Goal: Task Accomplishment & Management: Manage account settings

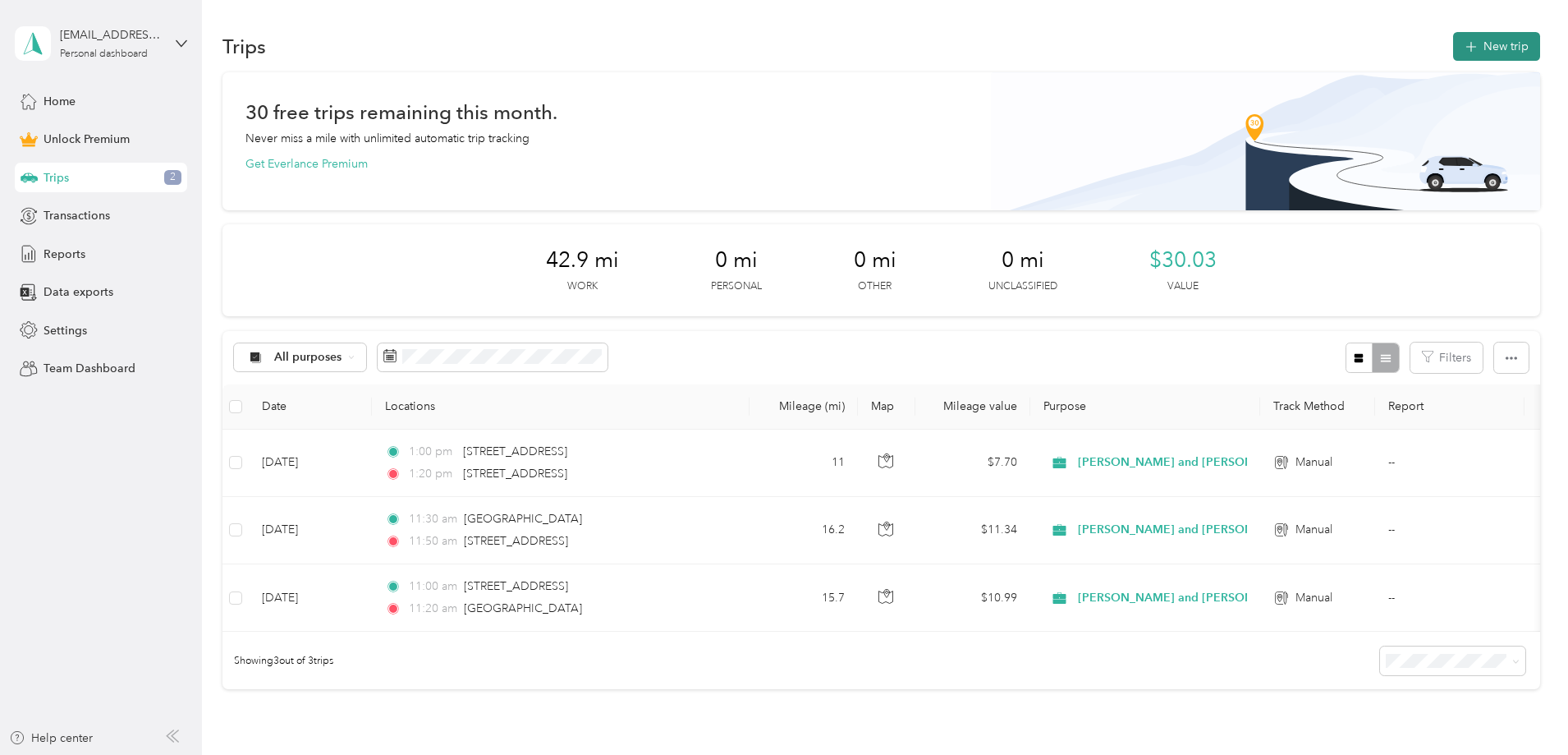
click at [1453, 40] on button "New trip" at bounding box center [1497, 46] width 87 height 29
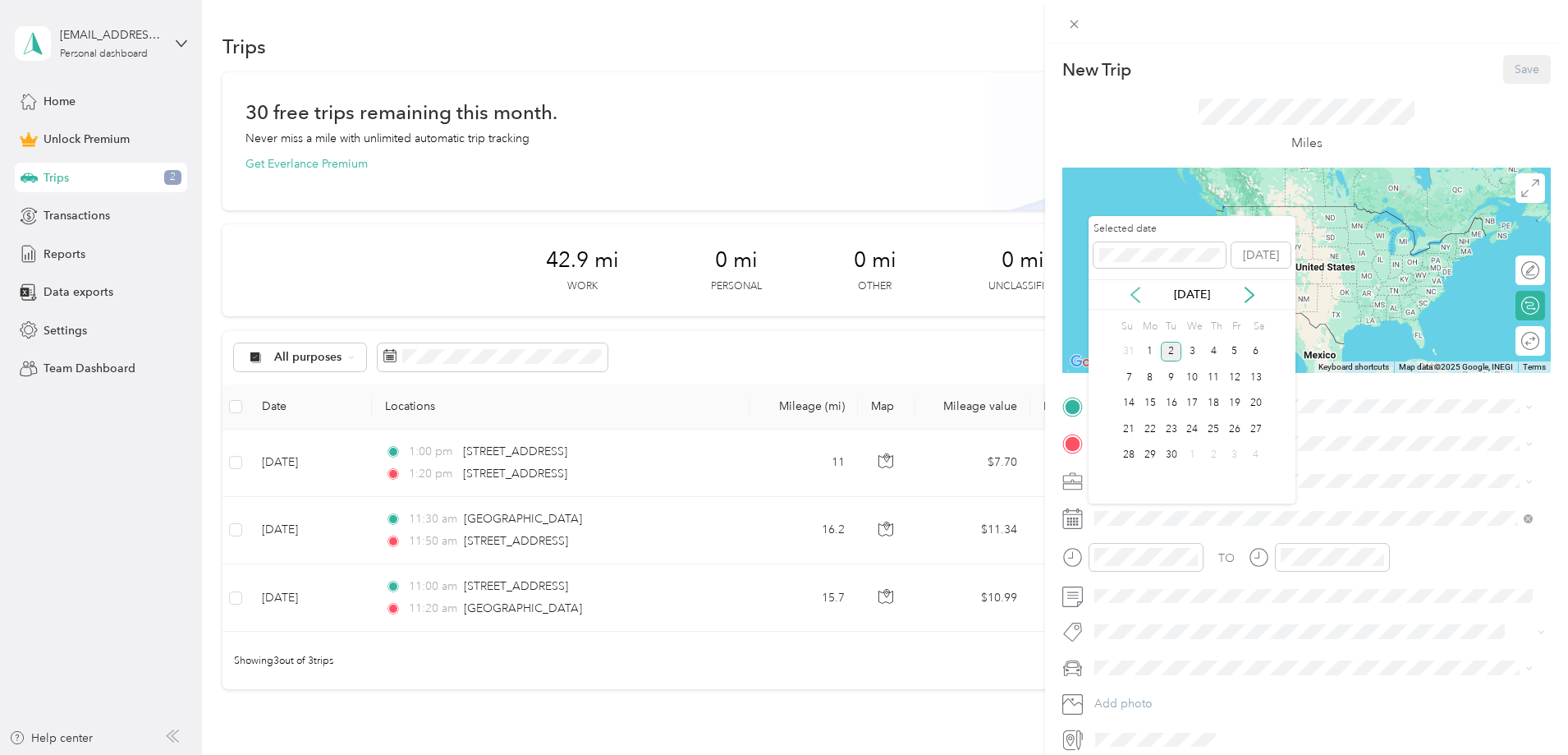
click at [1137, 294] on icon at bounding box center [1134, 294] width 16 height 16
click at [1232, 378] on div "8" at bounding box center [1235, 377] width 21 height 20
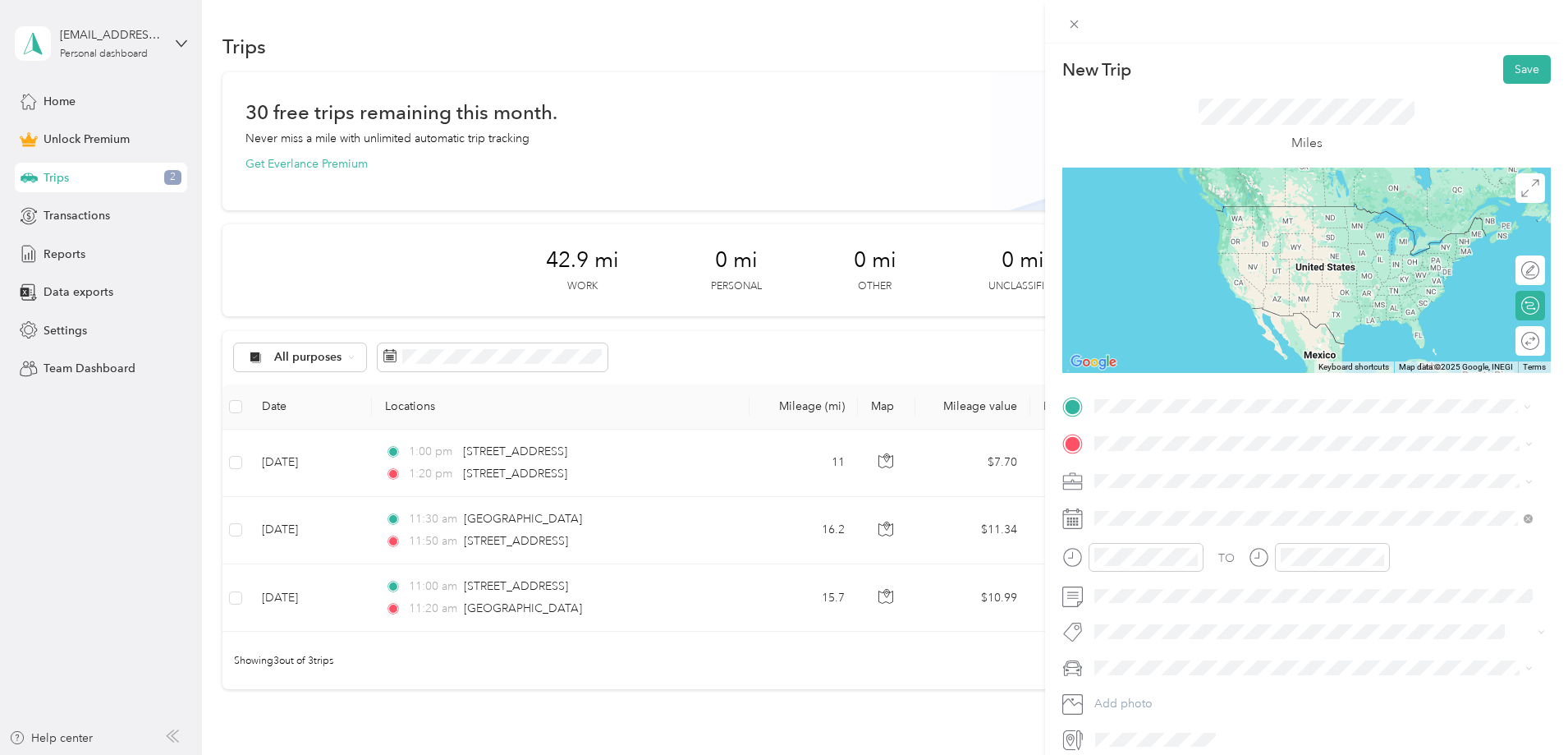
click at [1212, 473] on span "[STREET_ADDRESS][US_STATE]" at bounding box center [1208, 465] width 164 height 14
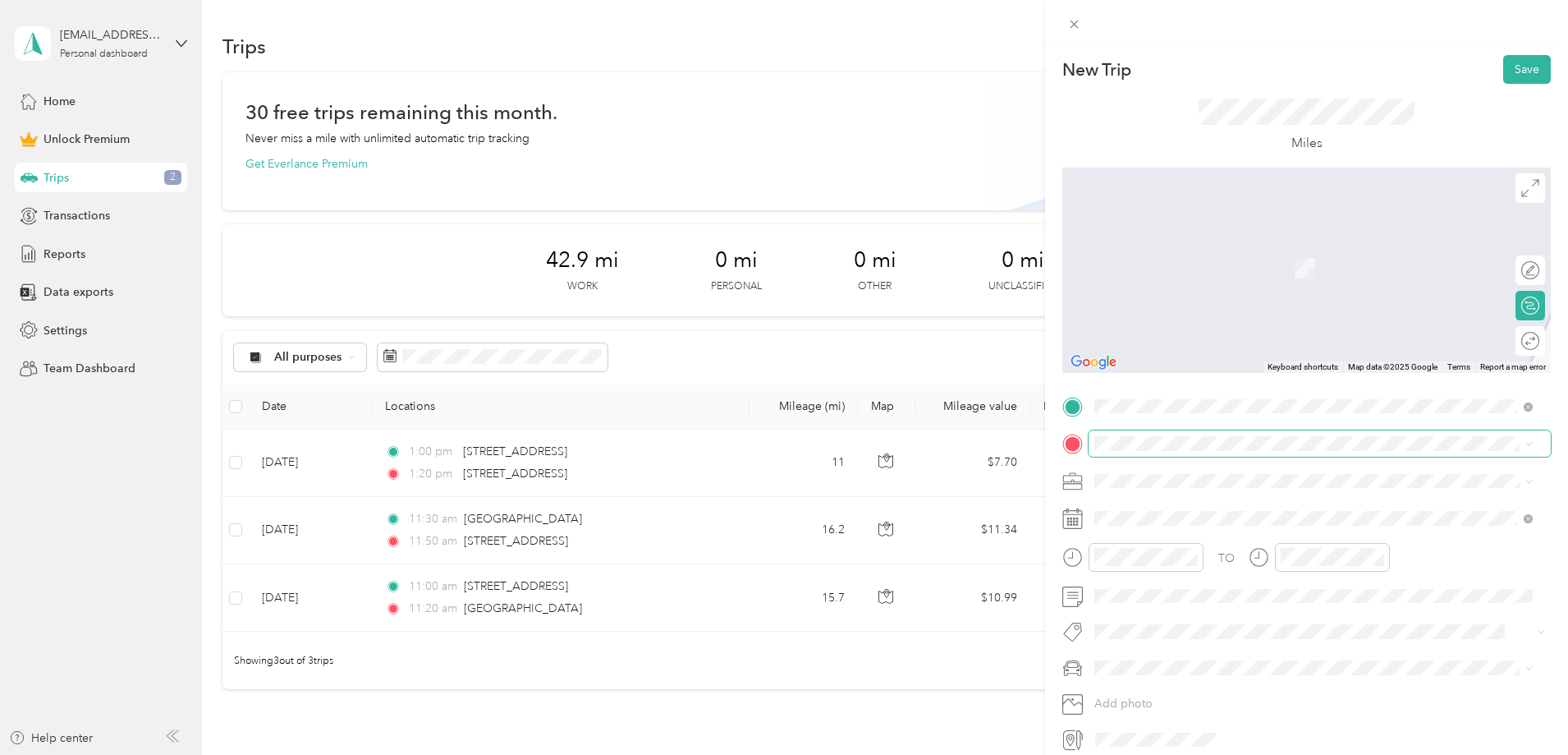
click at [1191, 456] on div "TO Add photo" at bounding box center [1306, 573] width 489 height 360
click at [1183, 501] on span "[STREET_ADDRESS][US_STATE]" at bounding box center [1208, 502] width 164 height 14
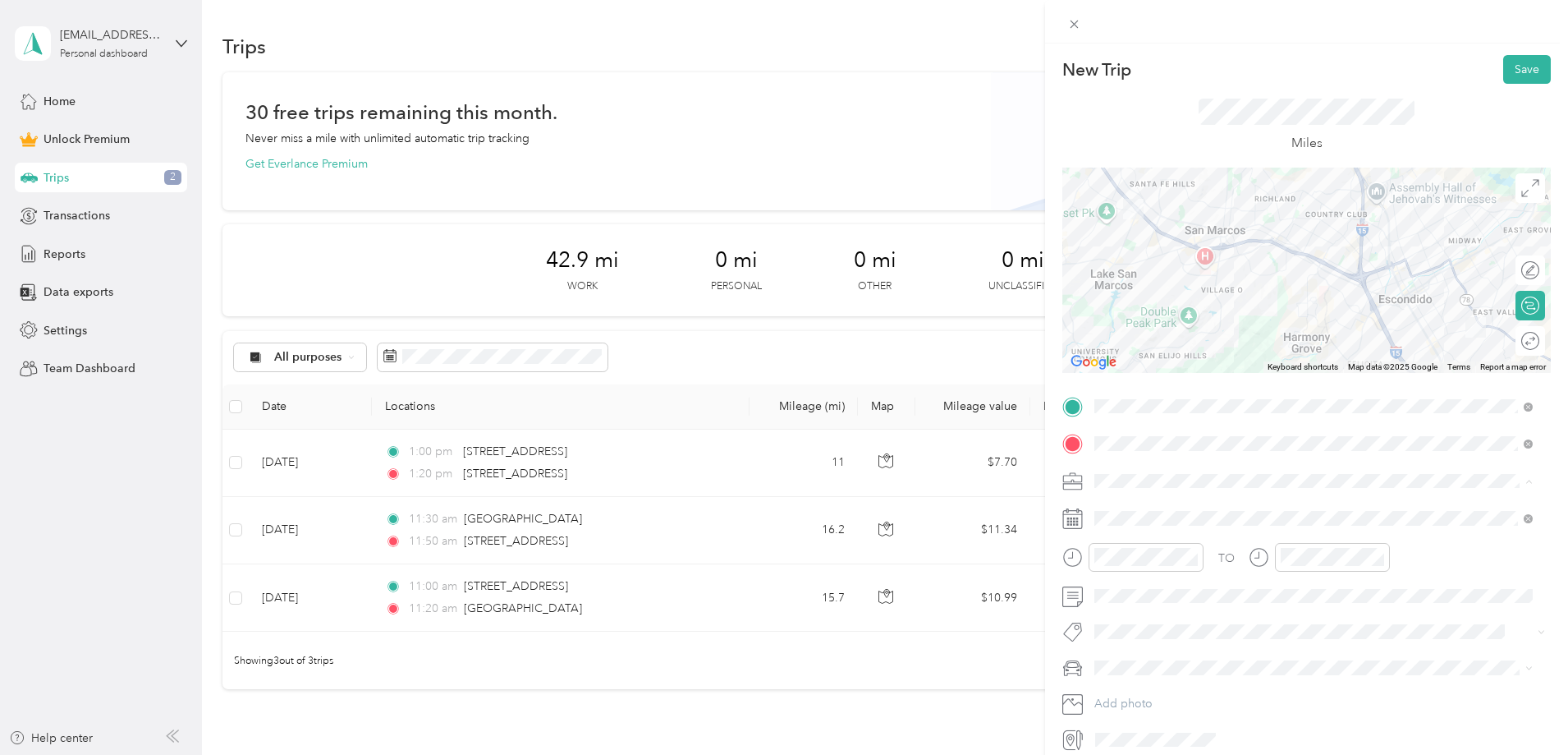
click at [1166, 562] on span "[PERSON_NAME] and [PERSON_NAME] [PERSON_NAME]" at bounding box center [1251, 567] width 303 height 13
click at [1115, 363] on div "01" at bounding box center [1111, 361] width 40 height 23
click at [1159, 336] on div "00" at bounding box center [1157, 337] width 40 height 23
click at [1202, 356] on div "PM" at bounding box center [1204, 361] width 40 height 23
click at [1298, 358] on div "01" at bounding box center [1297, 361] width 40 height 23
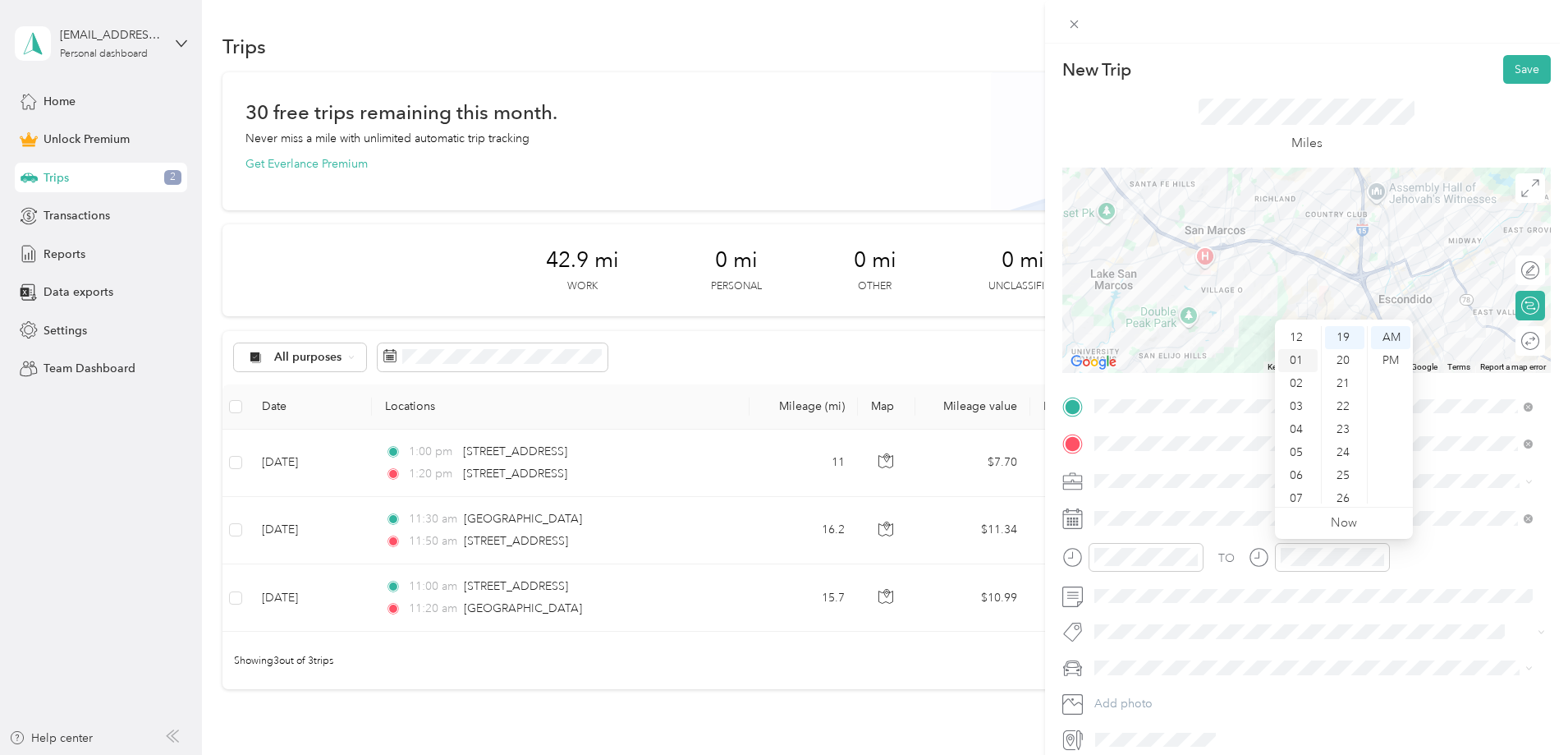
click at [1289, 358] on div "01" at bounding box center [1297, 361] width 40 height 23
click at [1340, 335] on div "00" at bounding box center [1344, 337] width 40 height 23
click at [1388, 362] on div "PM" at bounding box center [1390, 361] width 40 height 23
click at [1342, 385] on div "20" at bounding box center [1344, 387] width 40 height 23
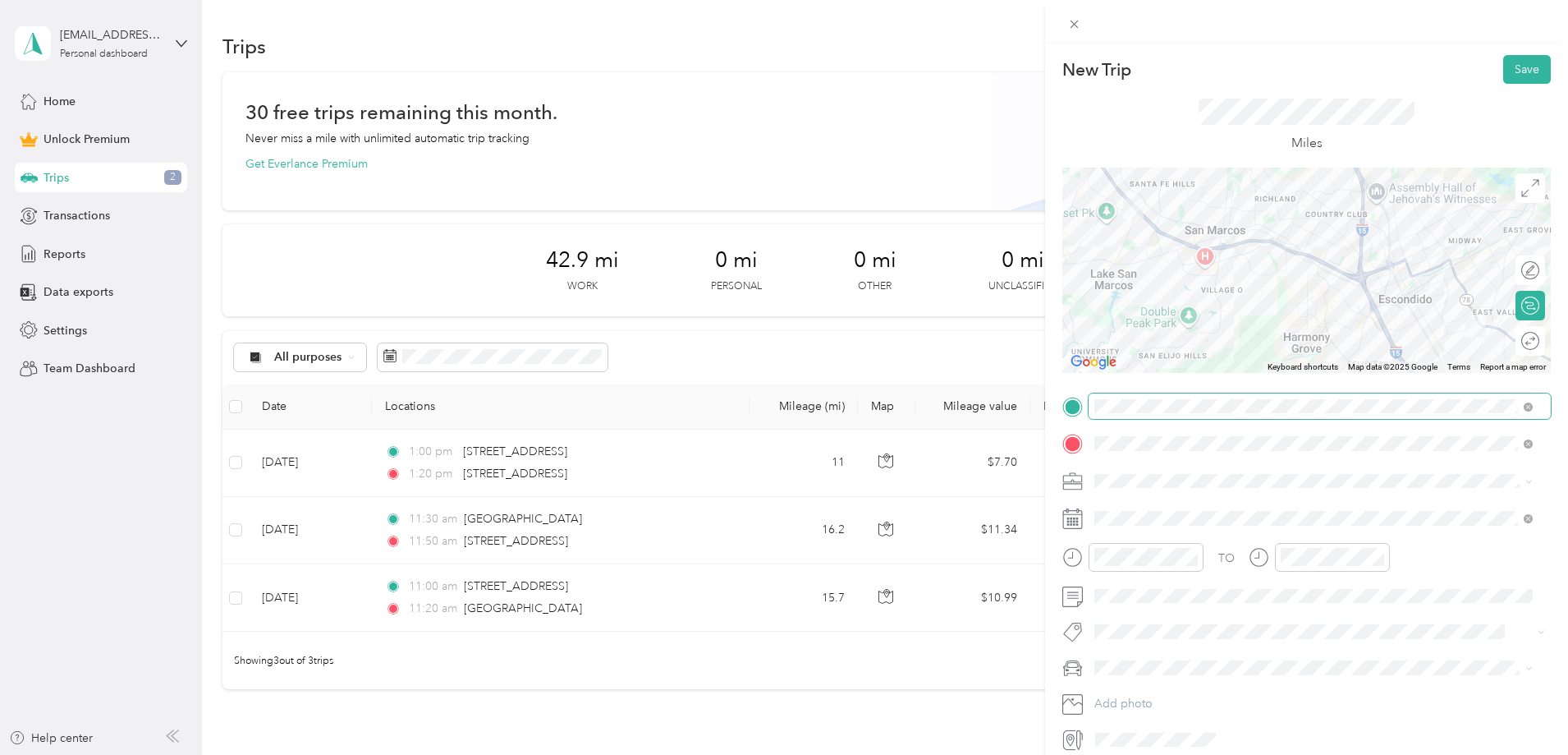
click at [1376, 416] on span at bounding box center [1319, 406] width 463 height 26
click at [1513, 67] on button "Save" at bounding box center [1527, 69] width 47 height 29
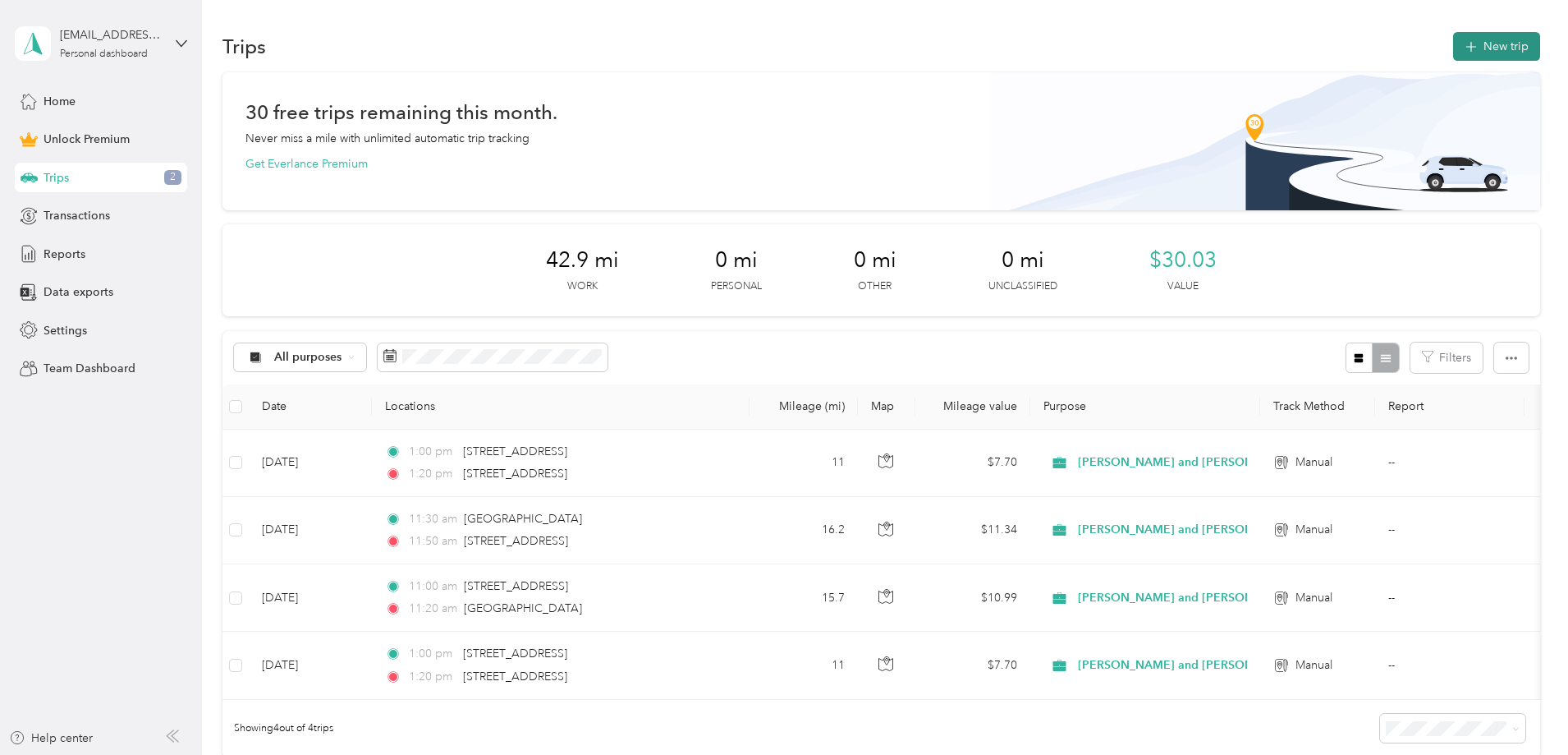
click at [1453, 45] on button "New trip" at bounding box center [1497, 46] width 87 height 29
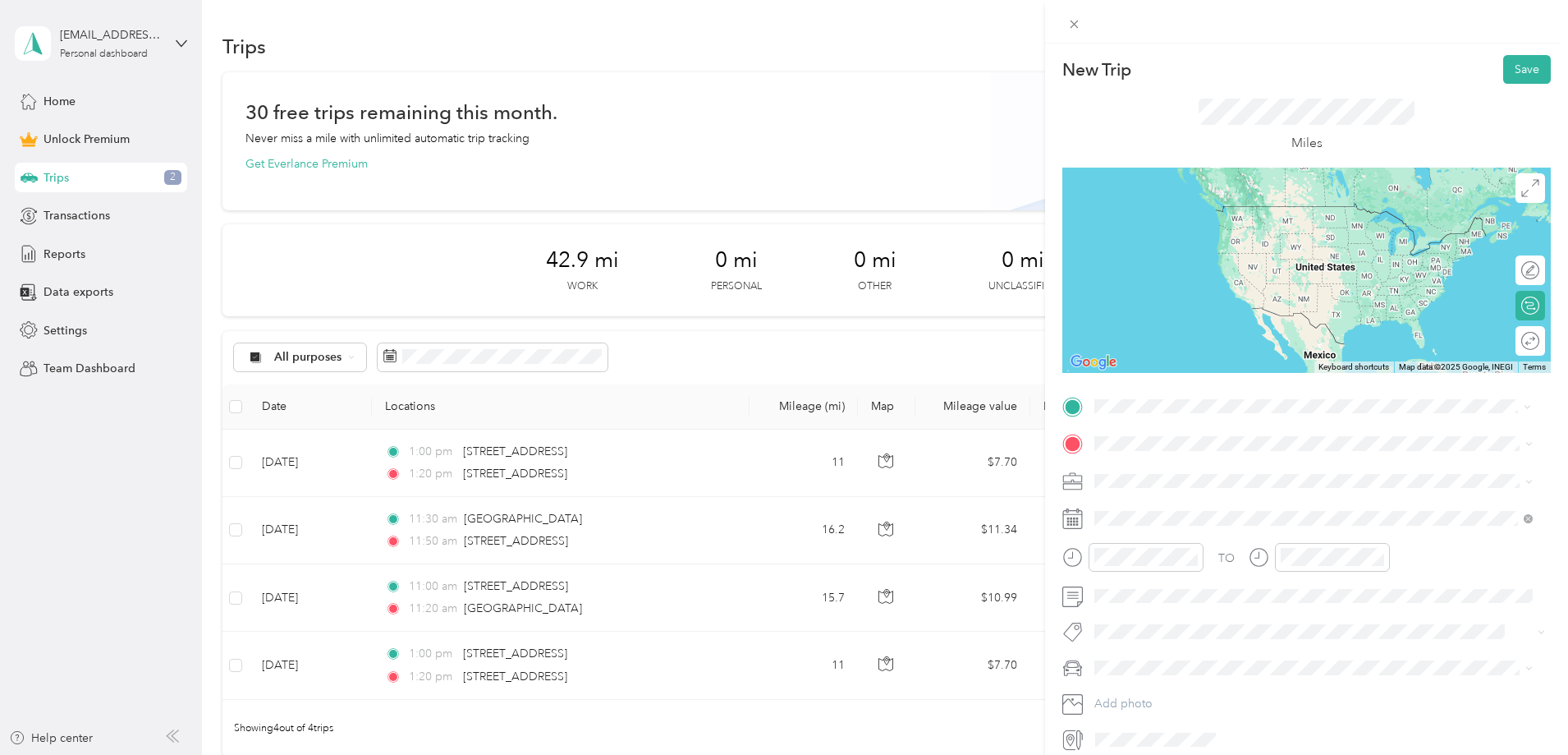
click at [1260, 454] on li "[STREET_ADDRESS][US_STATE]" at bounding box center [1313, 466] width 450 height 34
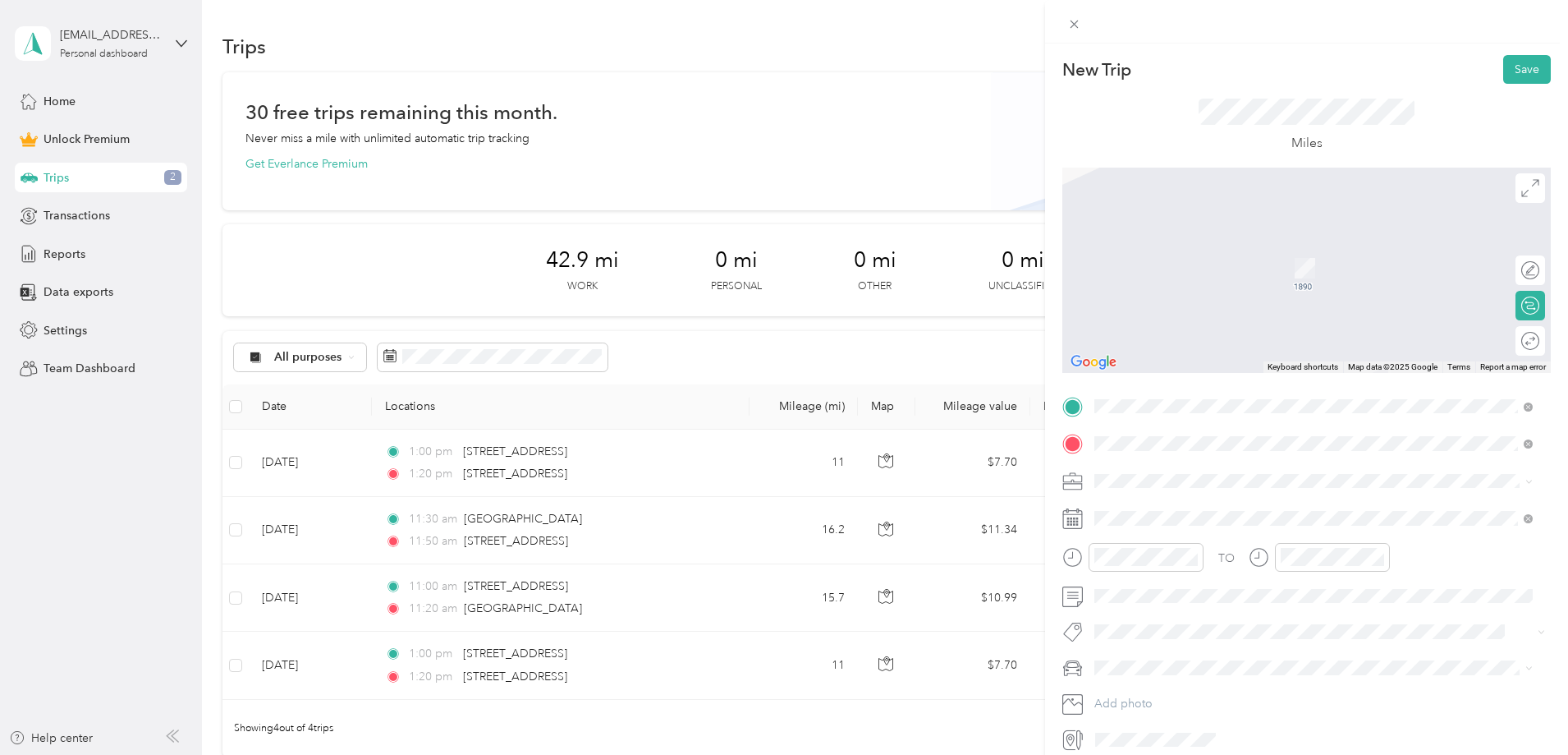
click at [1282, 500] on span "[STREET_ADDRESS][US_STATE]" at bounding box center [1208, 502] width 164 height 14
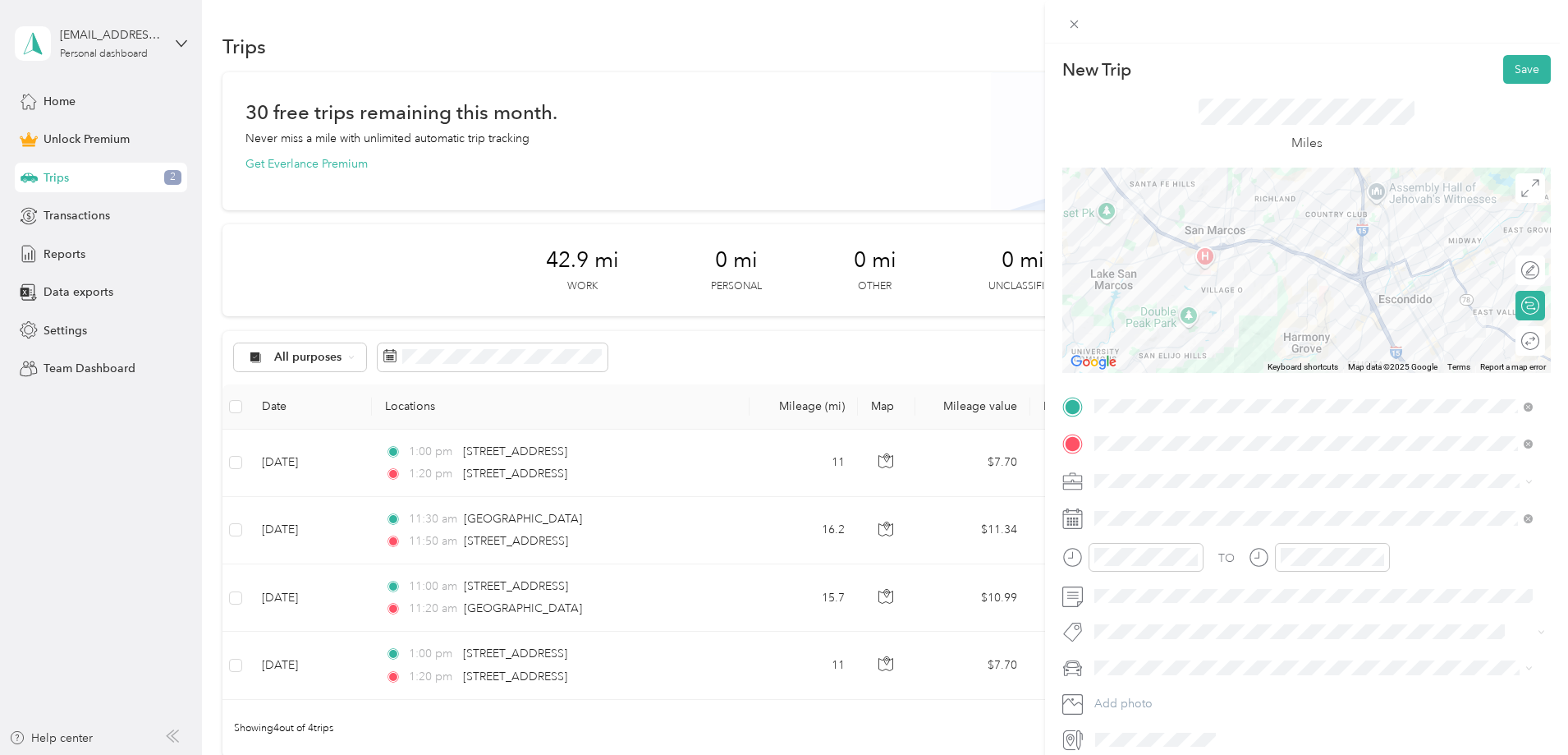
click at [1214, 569] on div "[PERSON_NAME] and [PERSON_NAME] [PERSON_NAME]" at bounding box center [1313, 565] width 427 height 17
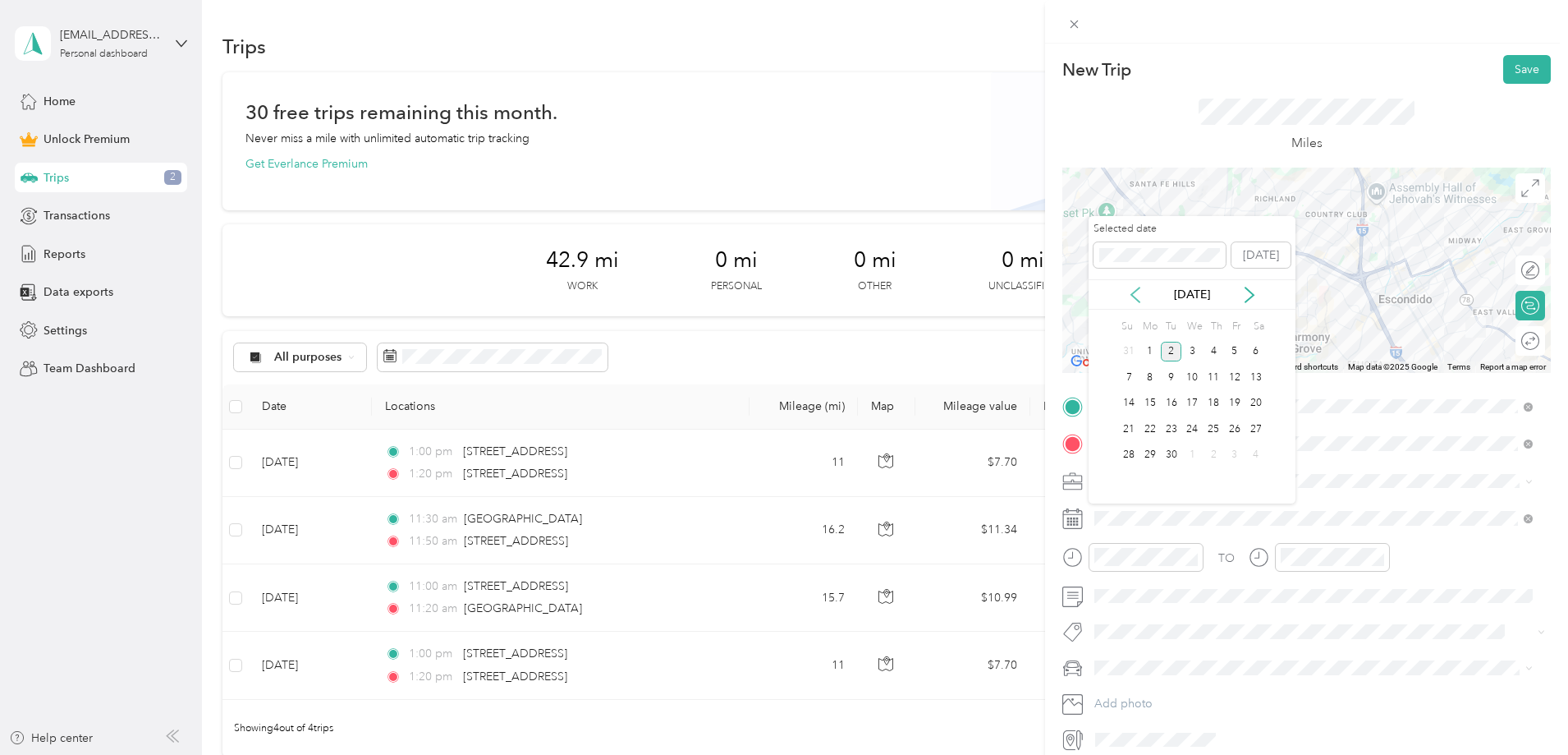
click at [1139, 300] on icon at bounding box center [1134, 294] width 16 height 16
click at [1239, 376] on div "8" at bounding box center [1235, 377] width 21 height 20
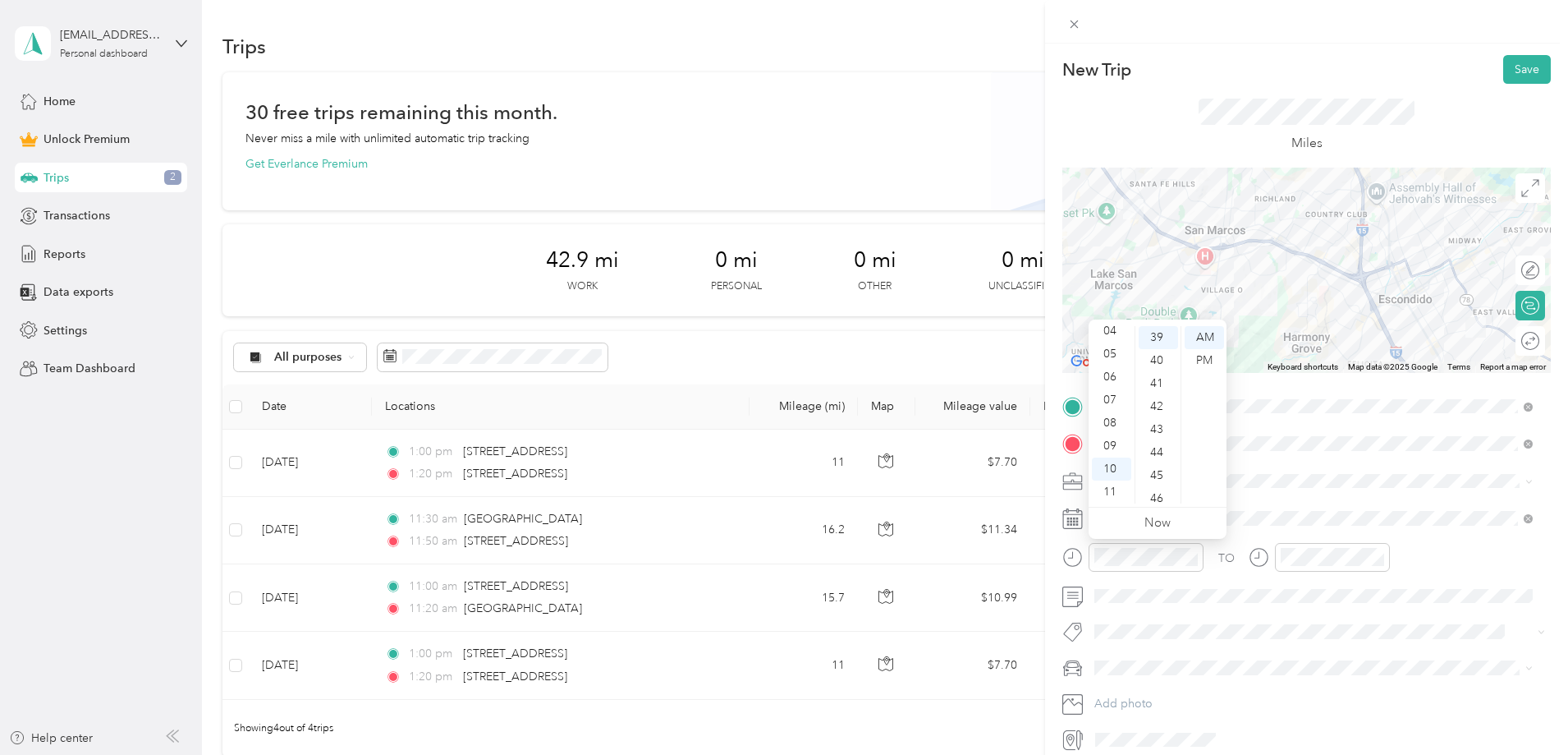
scroll to position [0, 0]
click at [1113, 360] on div "01" at bounding box center [1111, 361] width 40 height 23
click at [1156, 477] on div "45" at bounding box center [1157, 475] width 40 height 23
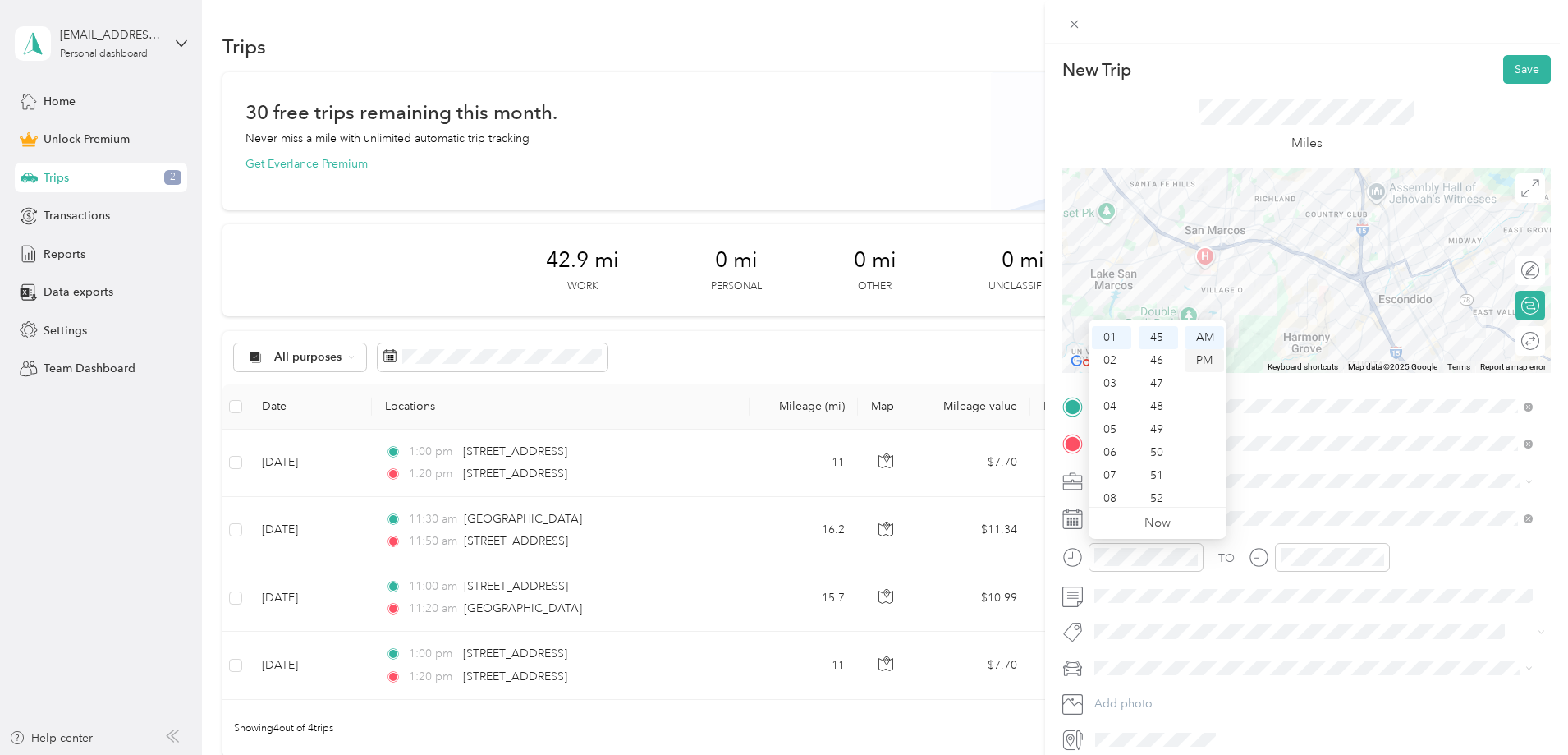
click at [1197, 358] on div "PM" at bounding box center [1204, 361] width 40 height 23
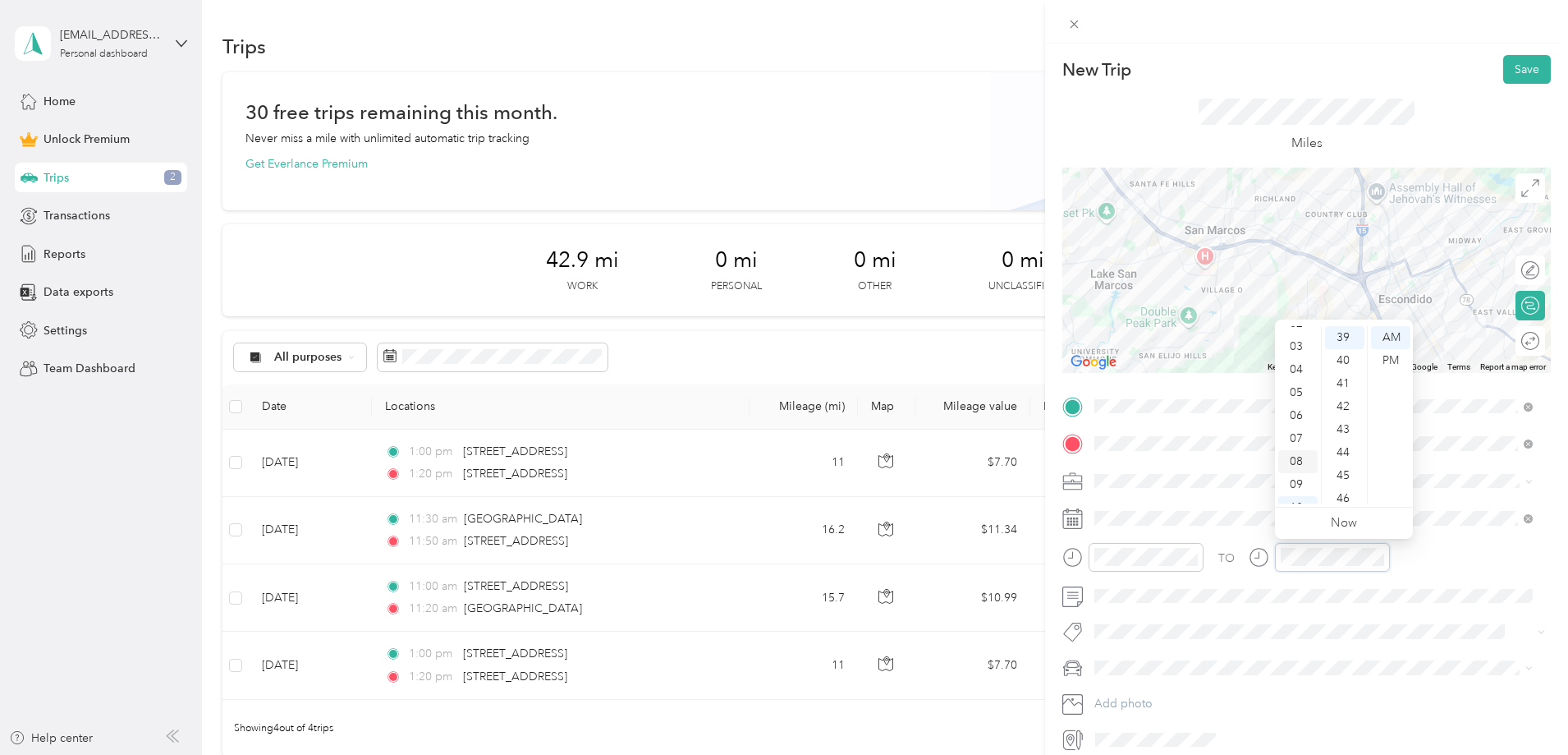
scroll to position [0, 0]
click at [1292, 385] on div "02" at bounding box center [1297, 384] width 40 height 23
click at [1343, 451] on div "05" at bounding box center [1344, 452] width 40 height 23
click at [1387, 353] on div "PM" at bounding box center [1390, 361] width 40 height 23
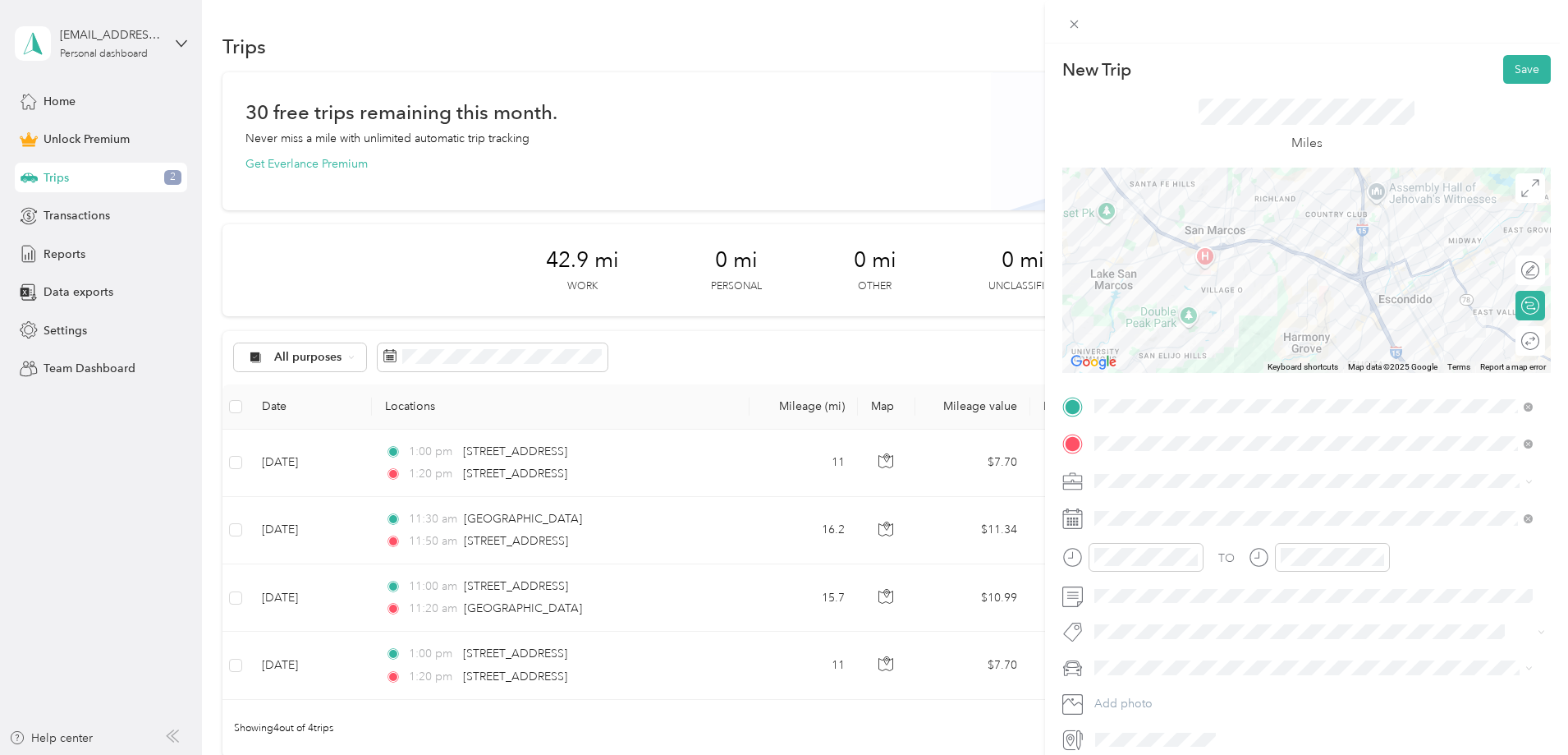
click at [1419, 554] on div "TO" at bounding box center [1306, 563] width 489 height 40
click at [1517, 82] on button "Save" at bounding box center [1527, 69] width 47 height 29
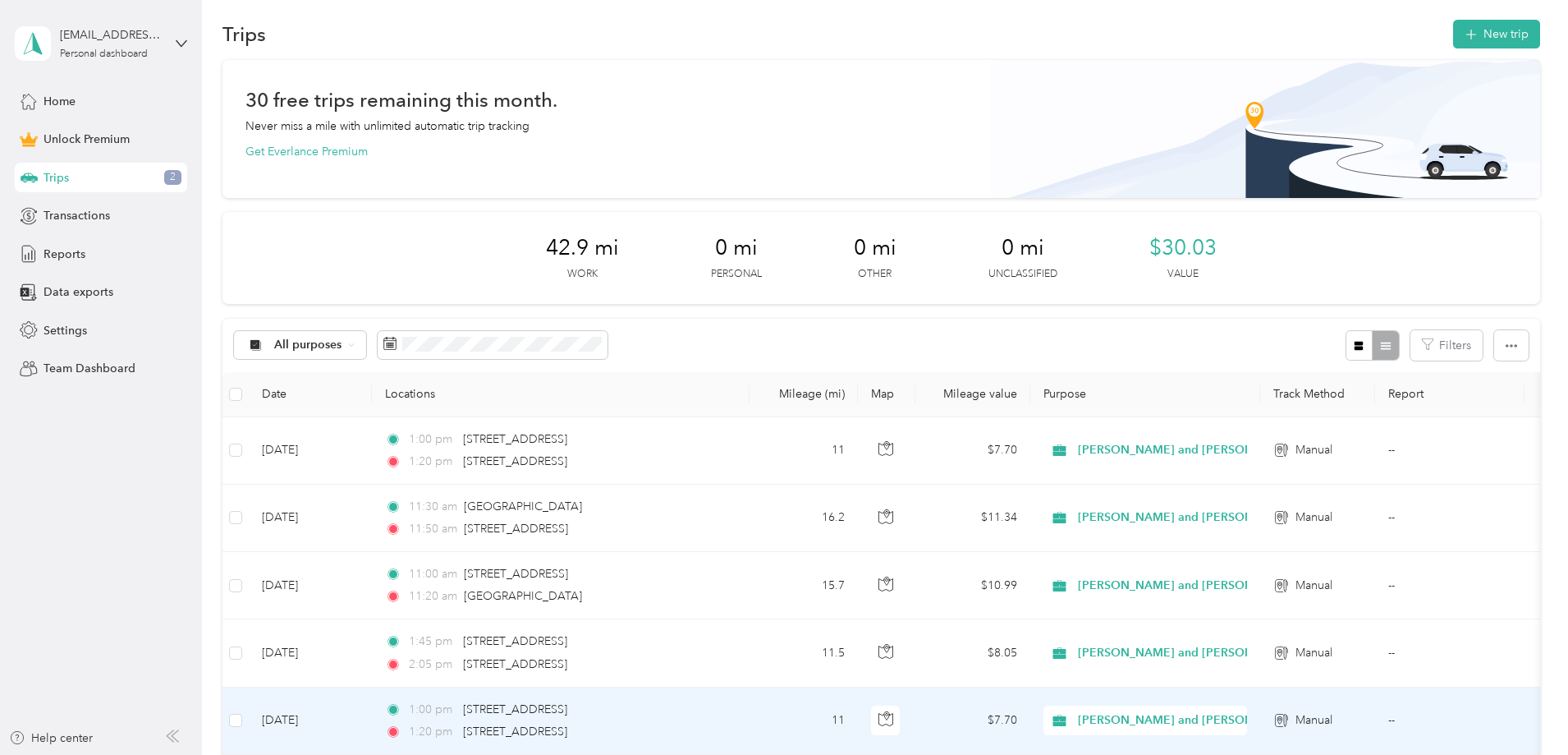
scroll to position [0, 0]
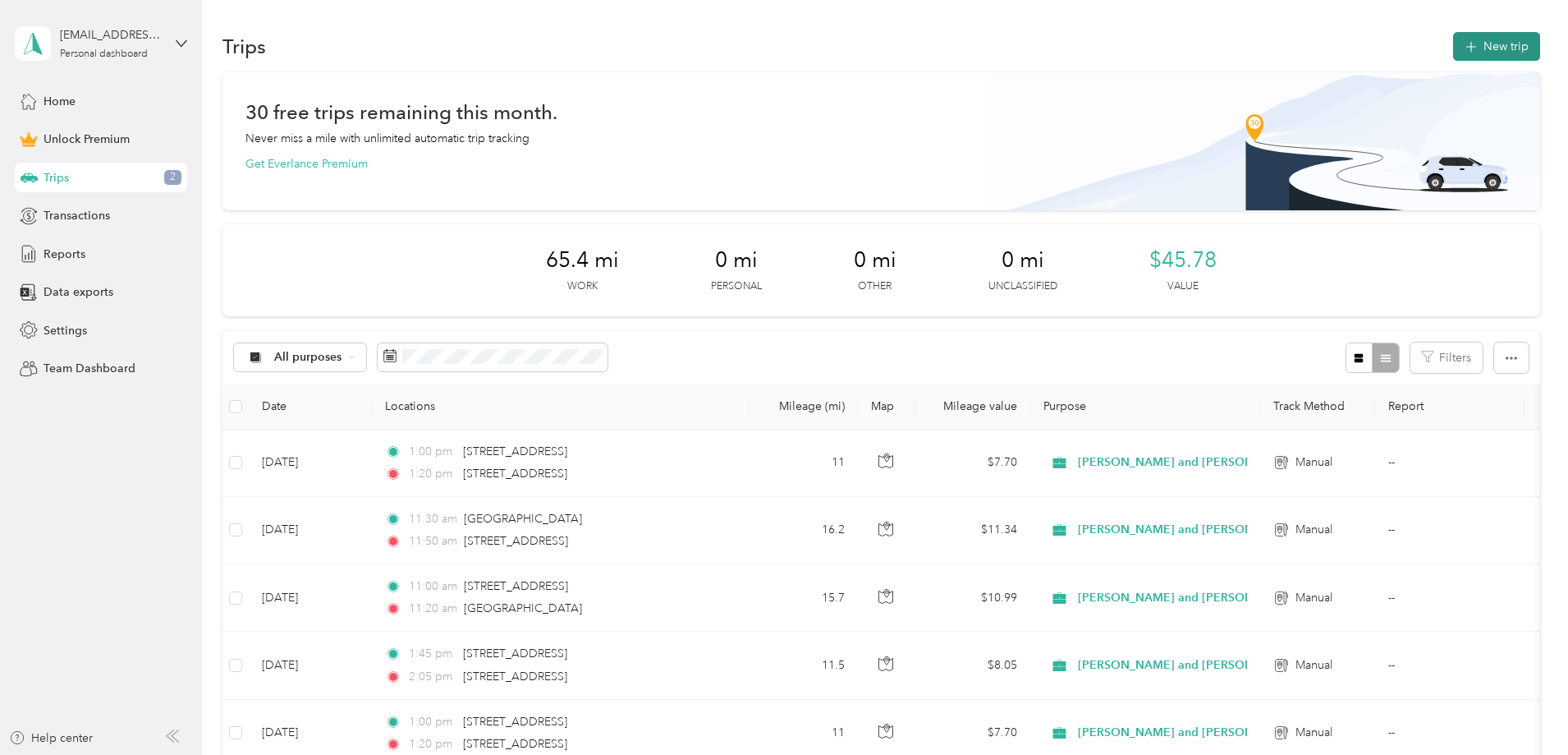
click at [1453, 40] on button "New trip" at bounding box center [1497, 46] width 87 height 29
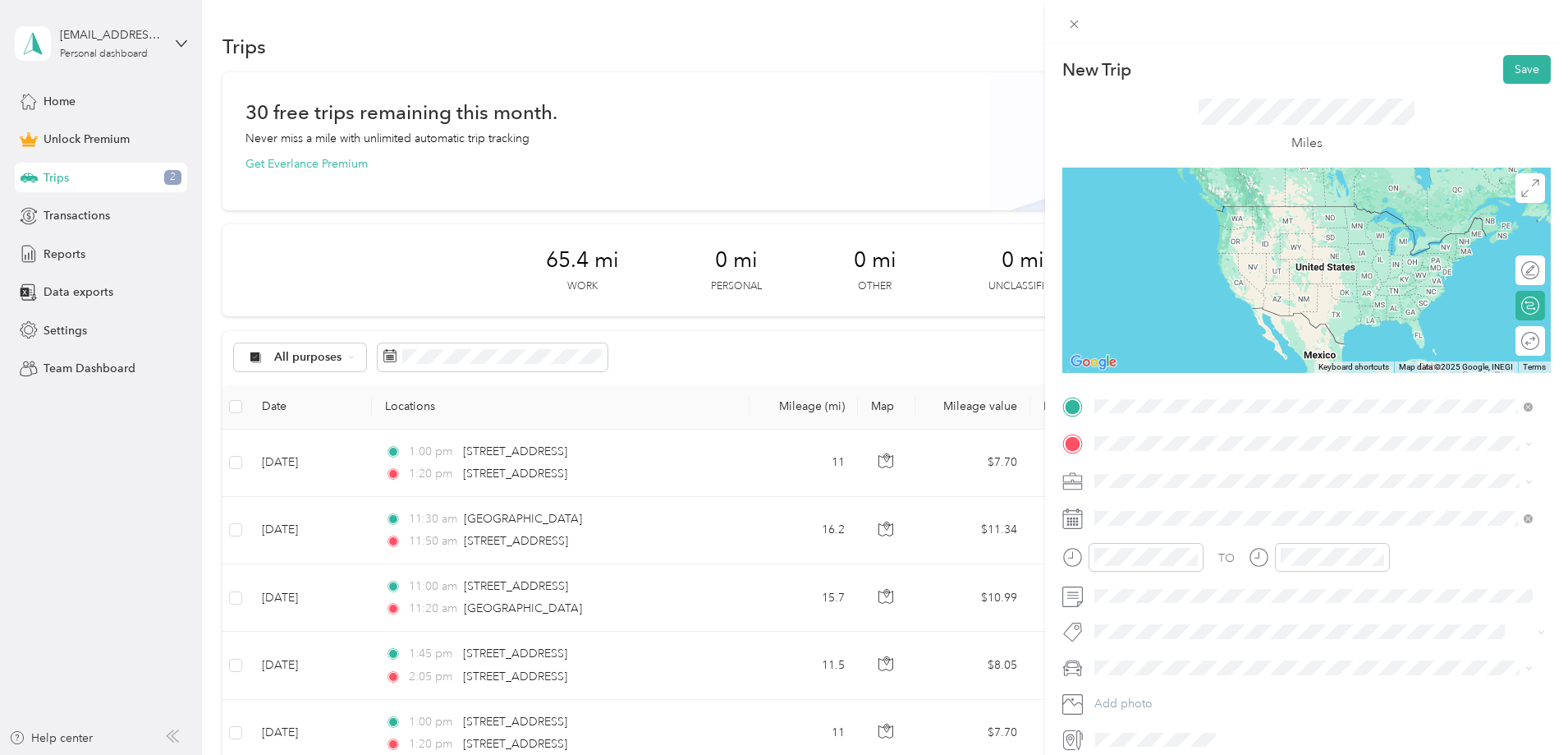
click at [1209, 467] on span "[STREET_ADDRESS][US_STATE]" at bounding box center [1208, 465] width 164 height 14
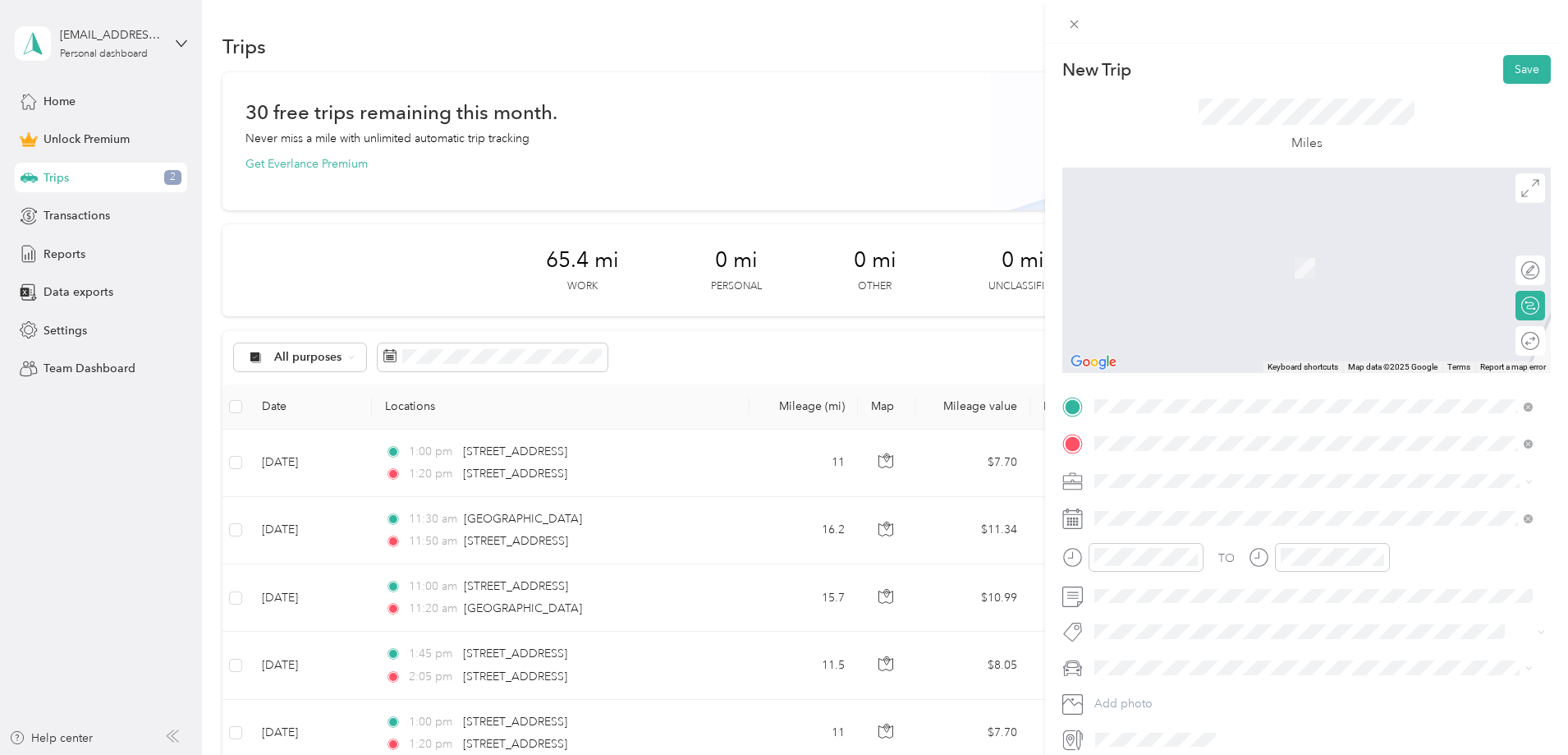
click at [1265, 503] on span "[STREET_ADDRESS][US_STATE]" at bounding box center [1208, 502] width 164 height 14
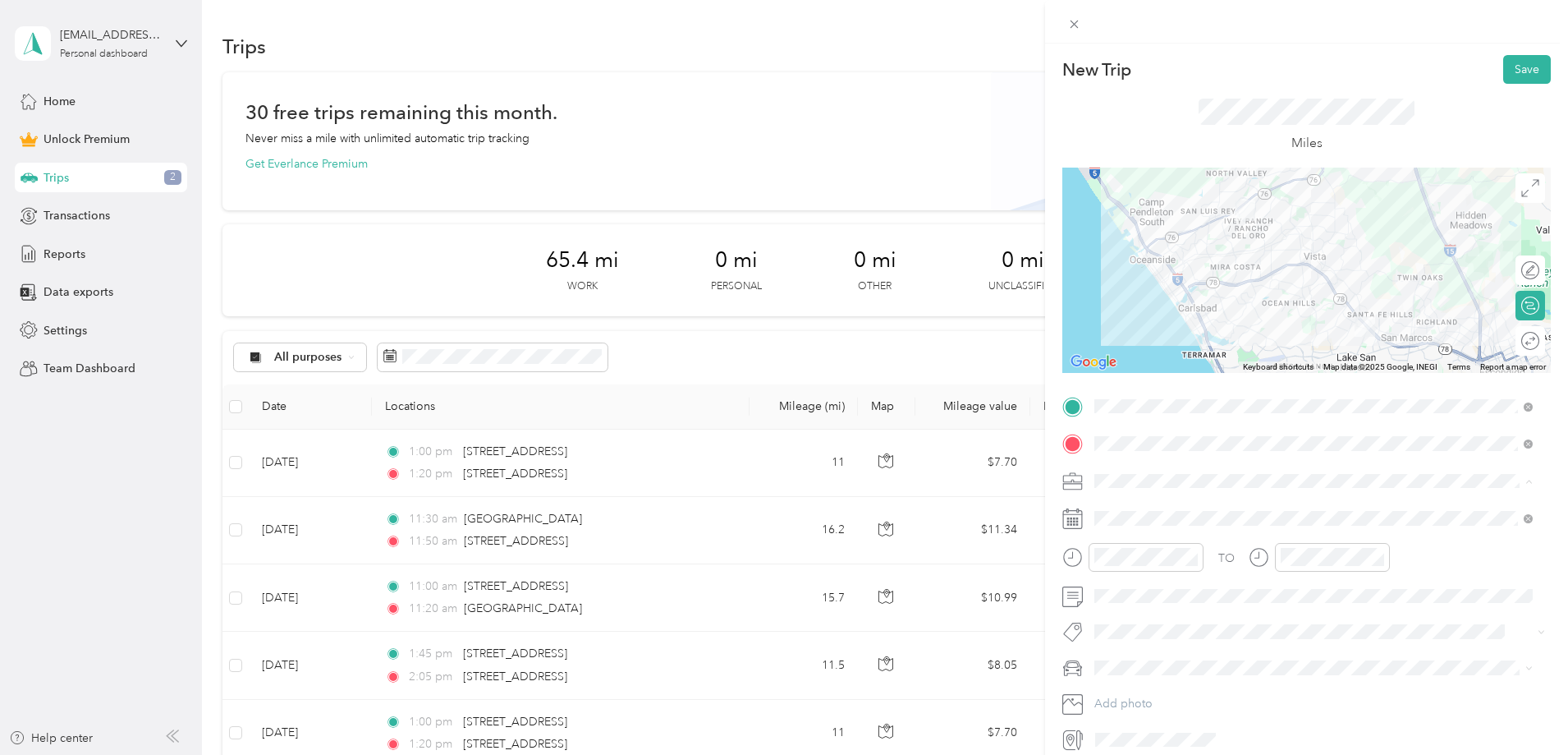
click at [1218, 568] on span "[PERSON_NAME] and [PERSON_NAME] [PERSON_NAME]" at bounding box center [1251, 567] width 303 height 13
click at [1182, 510] on span at bounding box center [1319, 518] width 463 height 26
click at [1077, 521] on rect at bounding box center [1077, 522] width 3 height 3
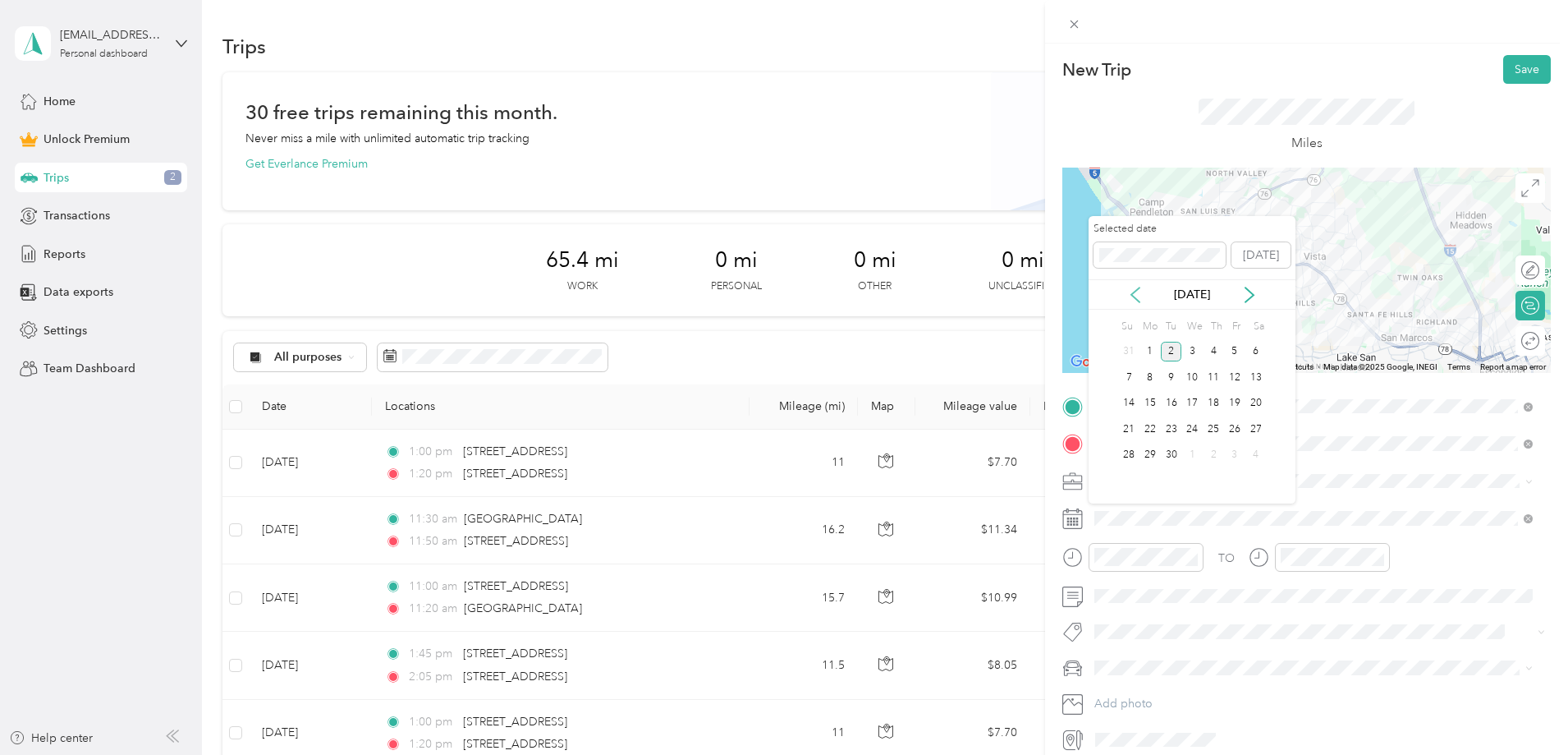
click at [1137, 290] on icon at bounding box center [1134, 294] width 16 height 16
click at [1211, 402] on div "14" at bounding box center [1213, 403] width 21 height 20
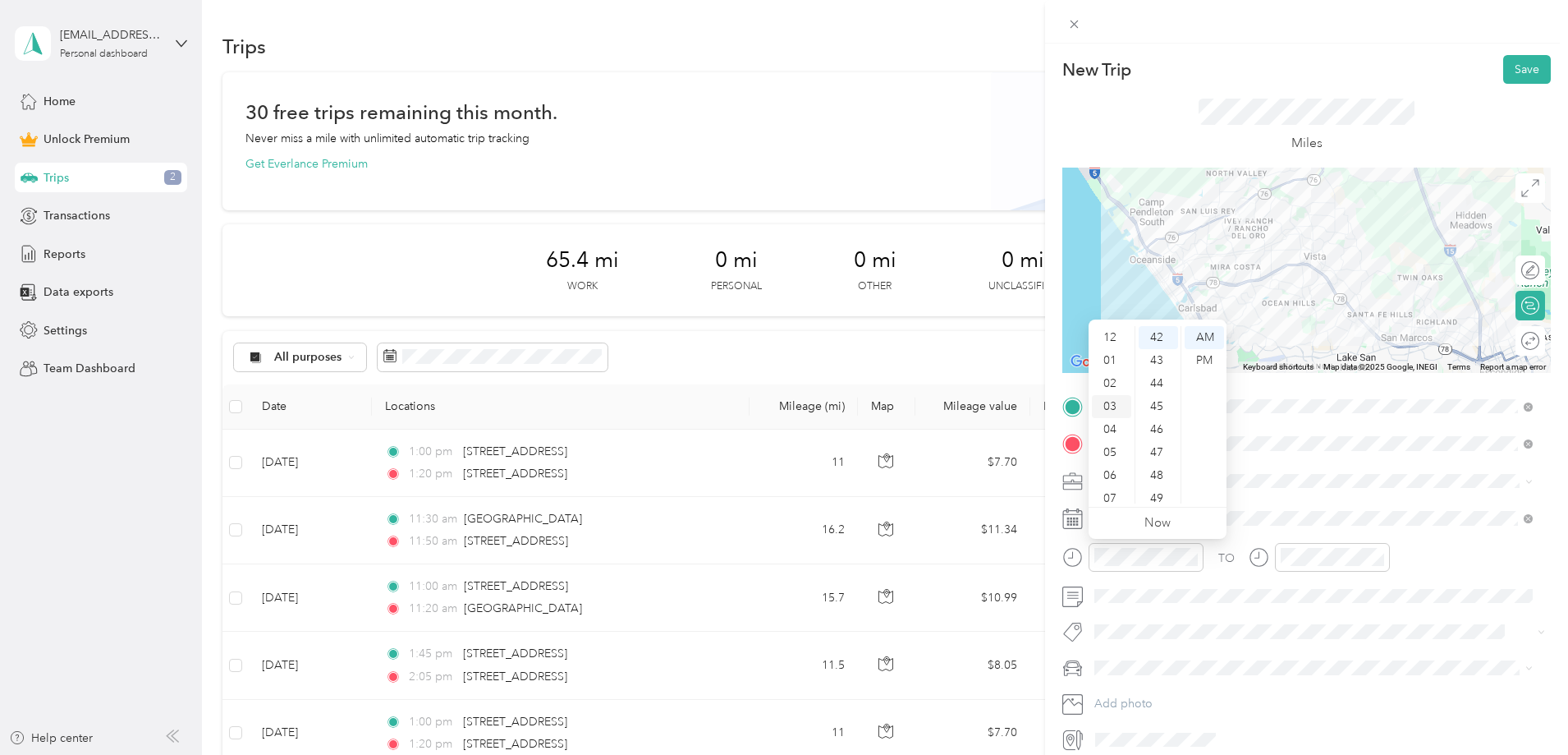
click at [1113, 386] on div "02" at bounding box center [1111, 384] width 40 height 23
click at [1113, 363] on div "01" at bounding box center [1111, 361] width 40 height 23
click at [1183, 342] on ul "AM PM" at bounding box center [1204, 415] width 46 height 177
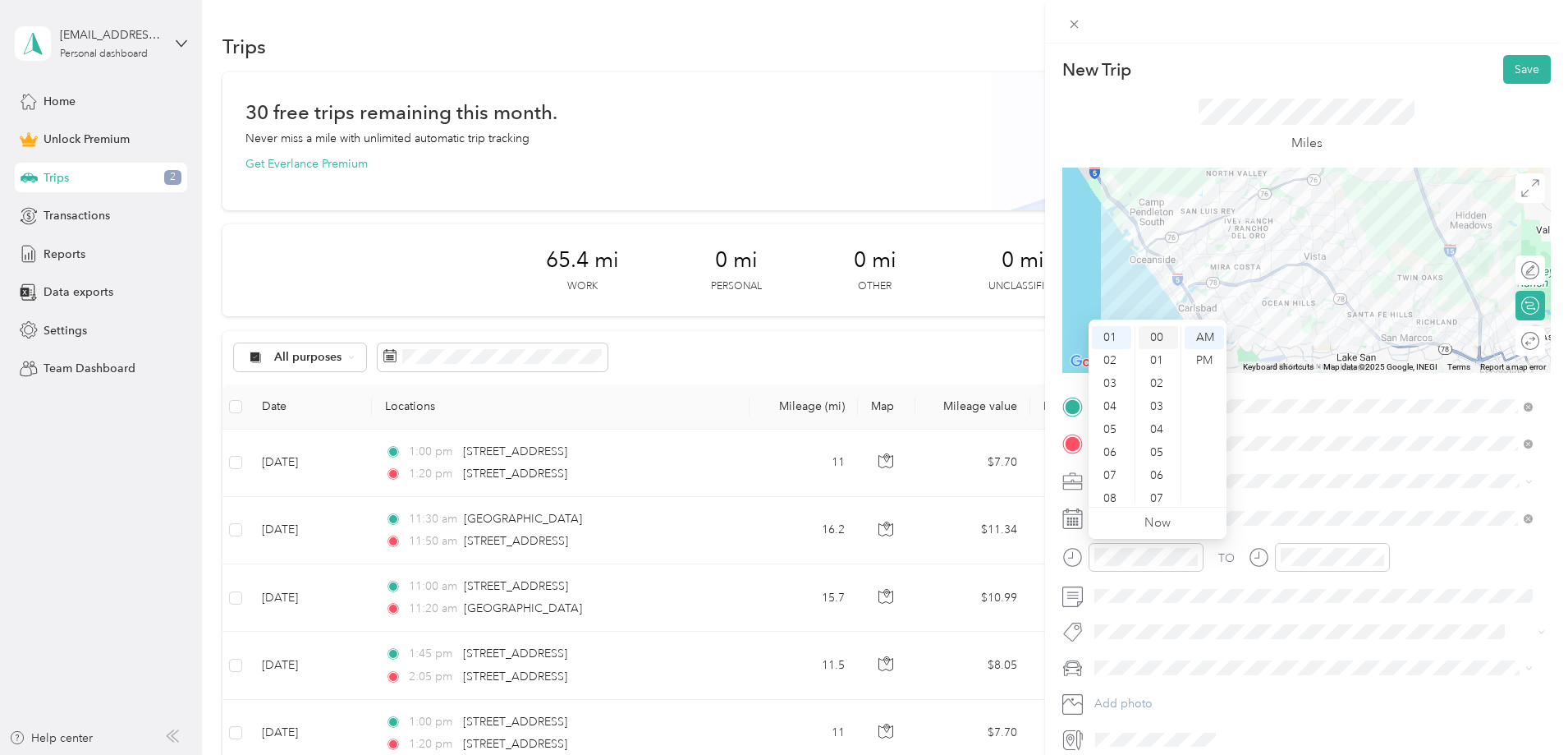
click at [1159, 340] on div "00" at bounding box center [1157, 337] width 40 height 23
click at [1196, 357] on div "PM" at bounding box center [1204, 361] width 40 height 23
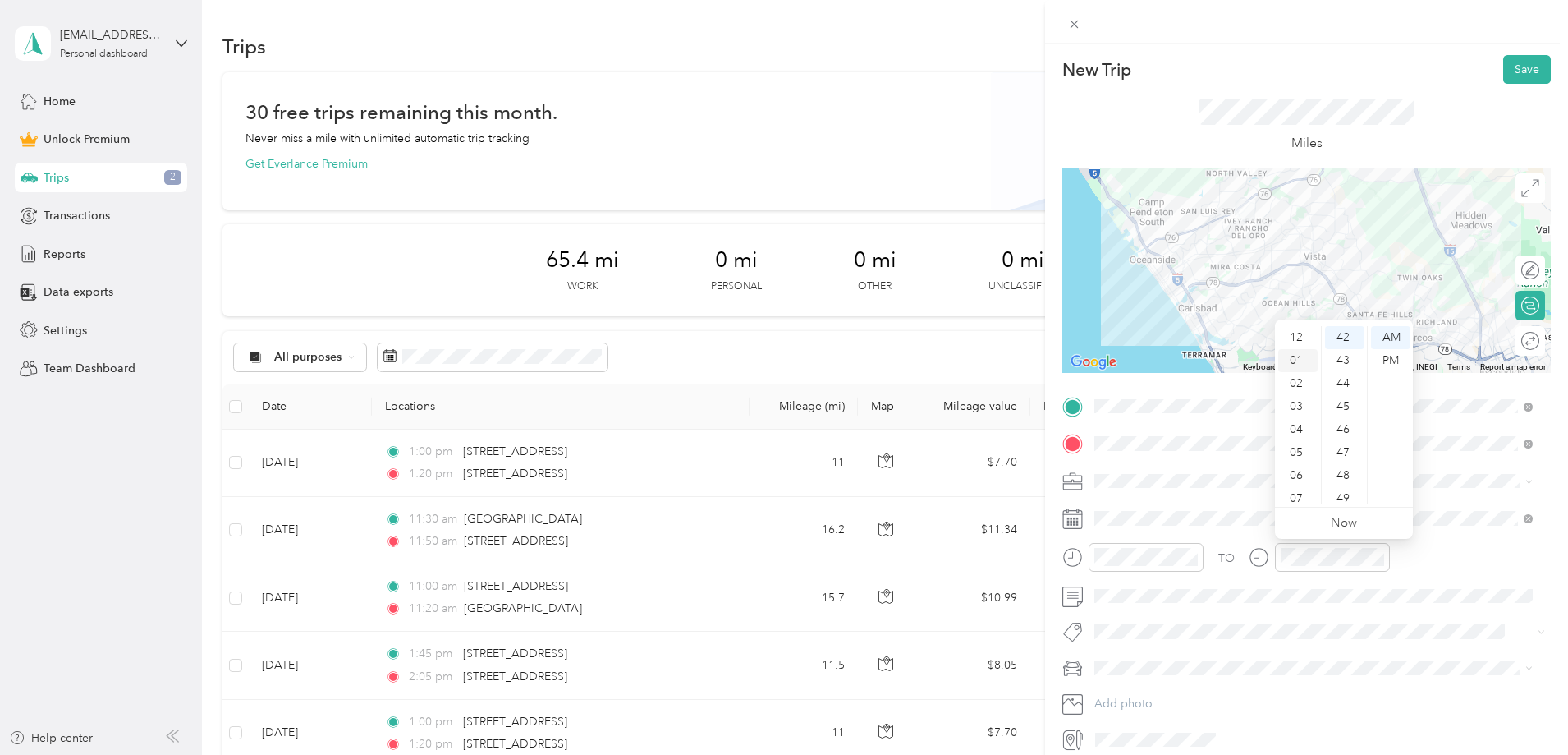
click at [1297, 362] on div "01" at bounding box center [1297, 361] width 40 height 23
click at [1348, 385] on div "30" at bounding box center [1344, 386] width 40 height 23
click at [1387, 357] on div "PM" at bounding box center [1390, 361] width 40 height 23
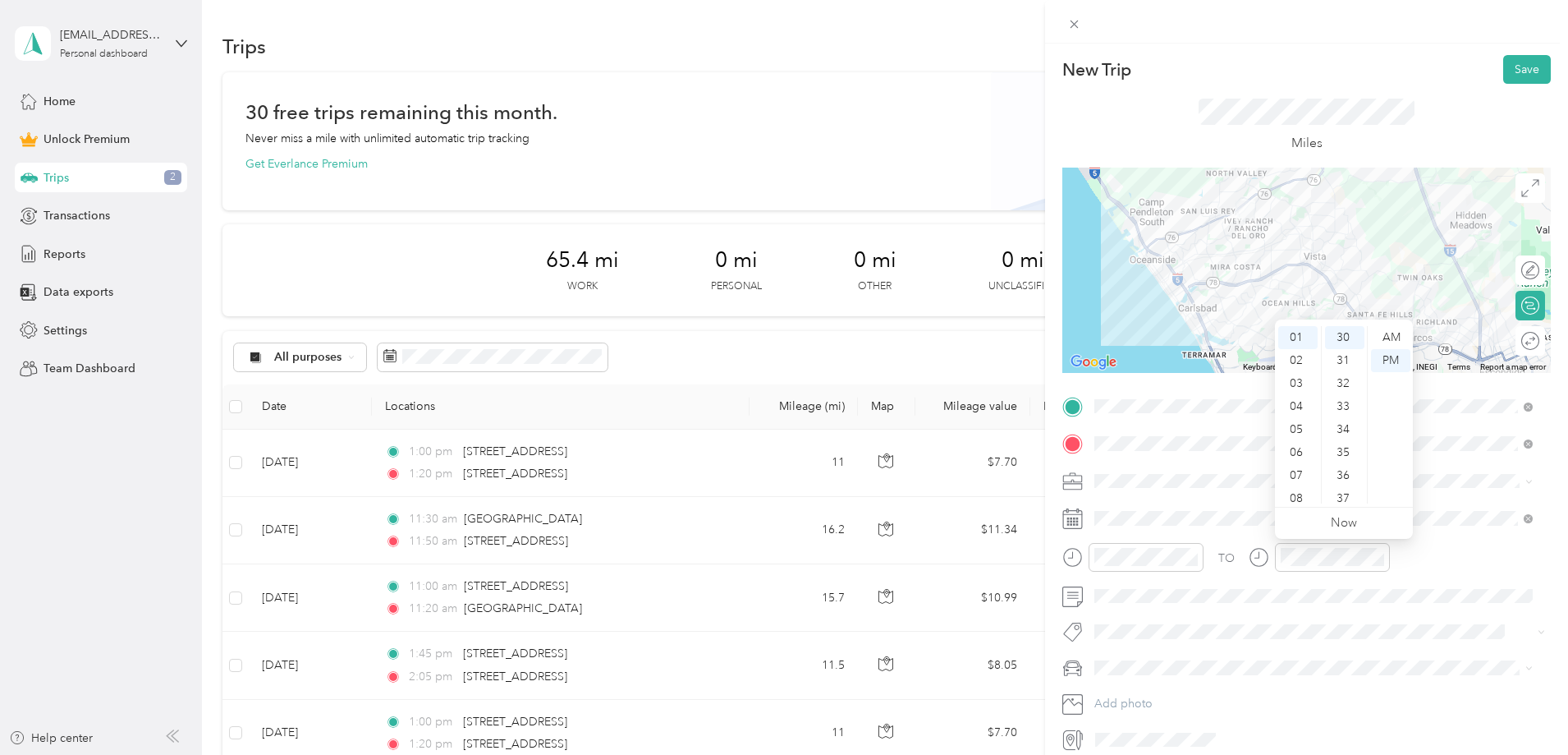
click at [1210, 490] on span at bounding box center [1319, 480] width 463 height 26
click at [1516, 73] on button "Save" at bounding box center [1527, 69] width 47 height 29
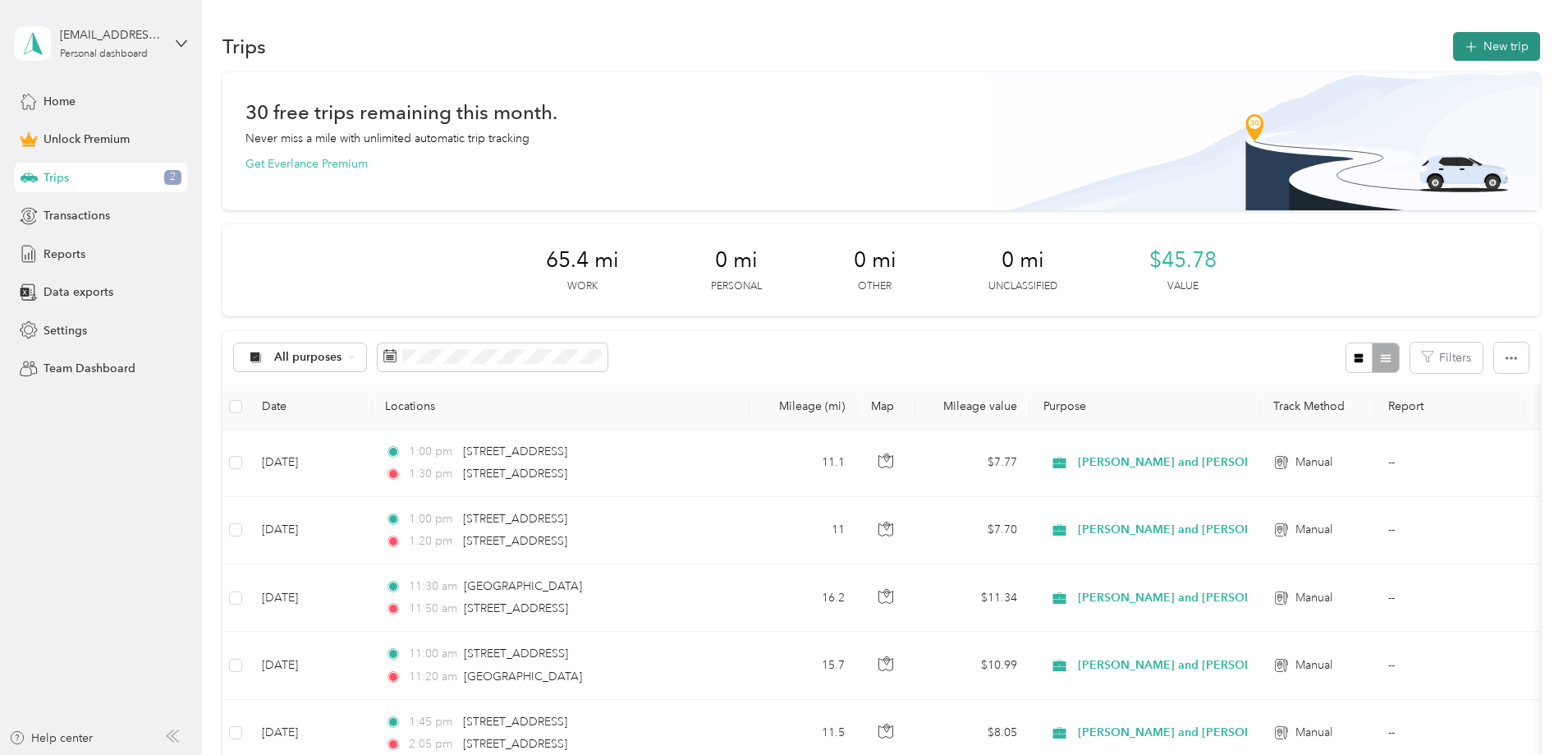
click at [1453, 58] on button "New trip" at bounding box center [1497, 46] width 87 height 29
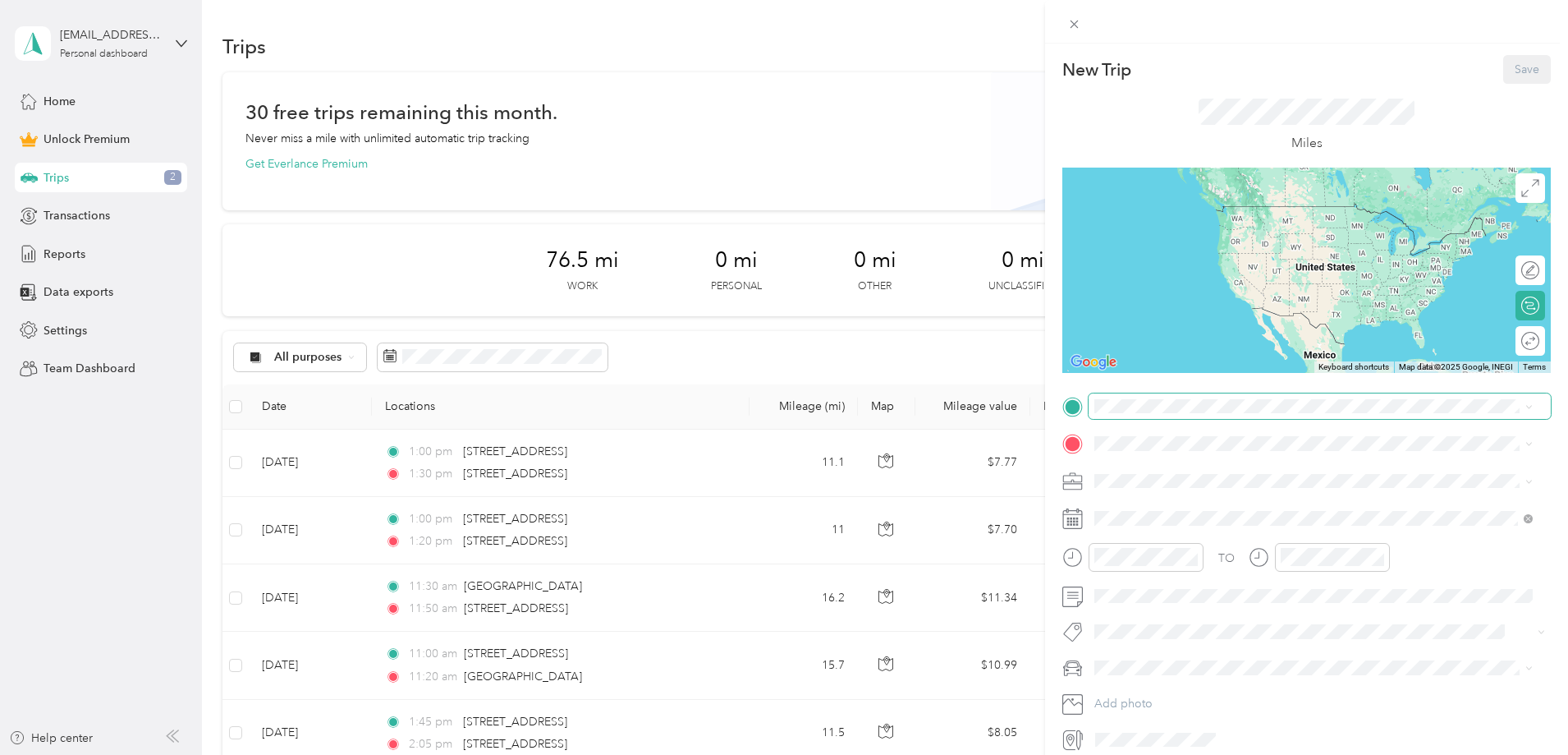
click at [1141, 395] on span at bounding box center [1319, 406] width 463 height 26
click at [1184, 464] on span "[STREET_ADDRESS][US_STATE]" at bounding box center [1208, 465] width 164 height 14
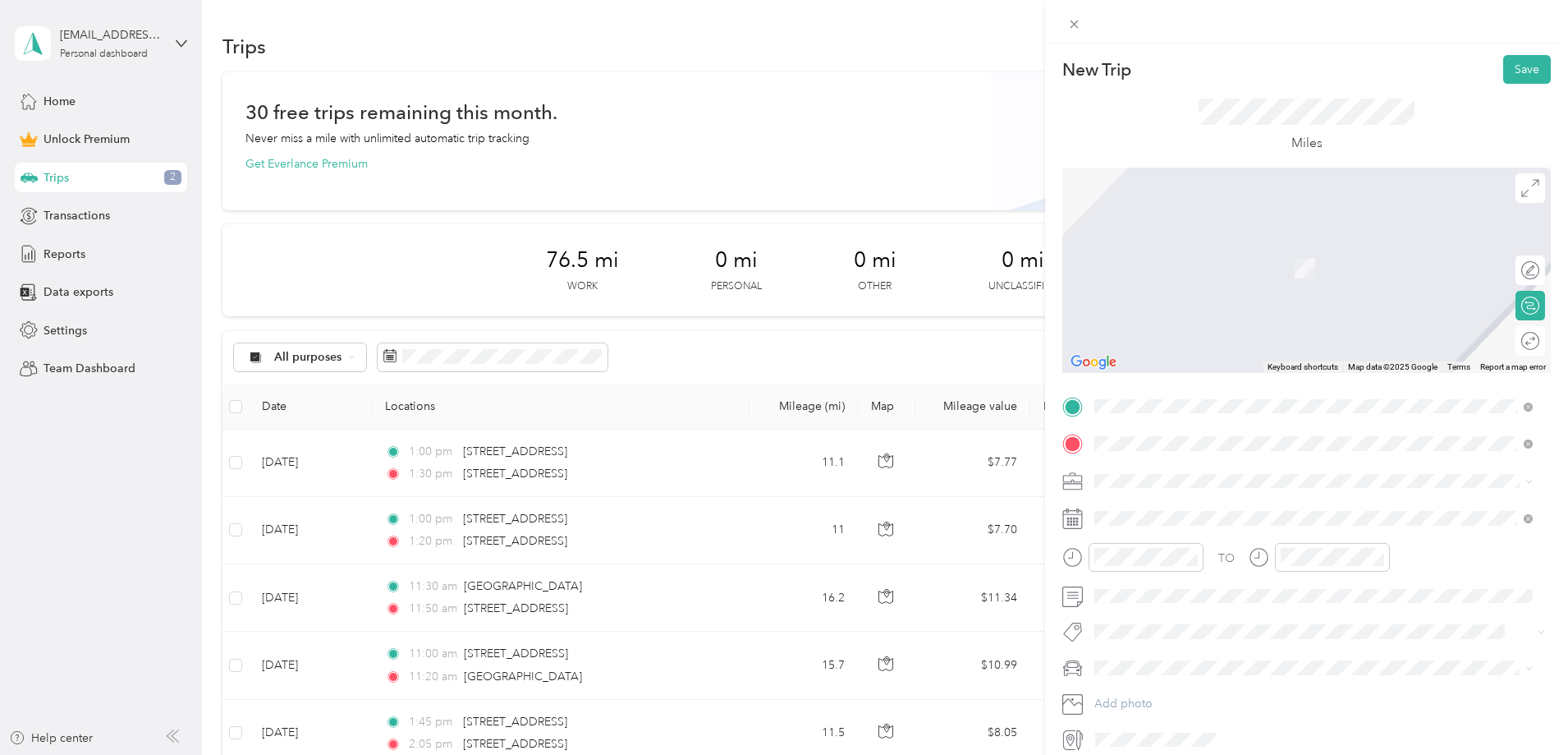
click at [1228, 498] on span "[STREET_ADDRESS][US_STATE]" at bounding box center [1208, 502] width 164 height 14
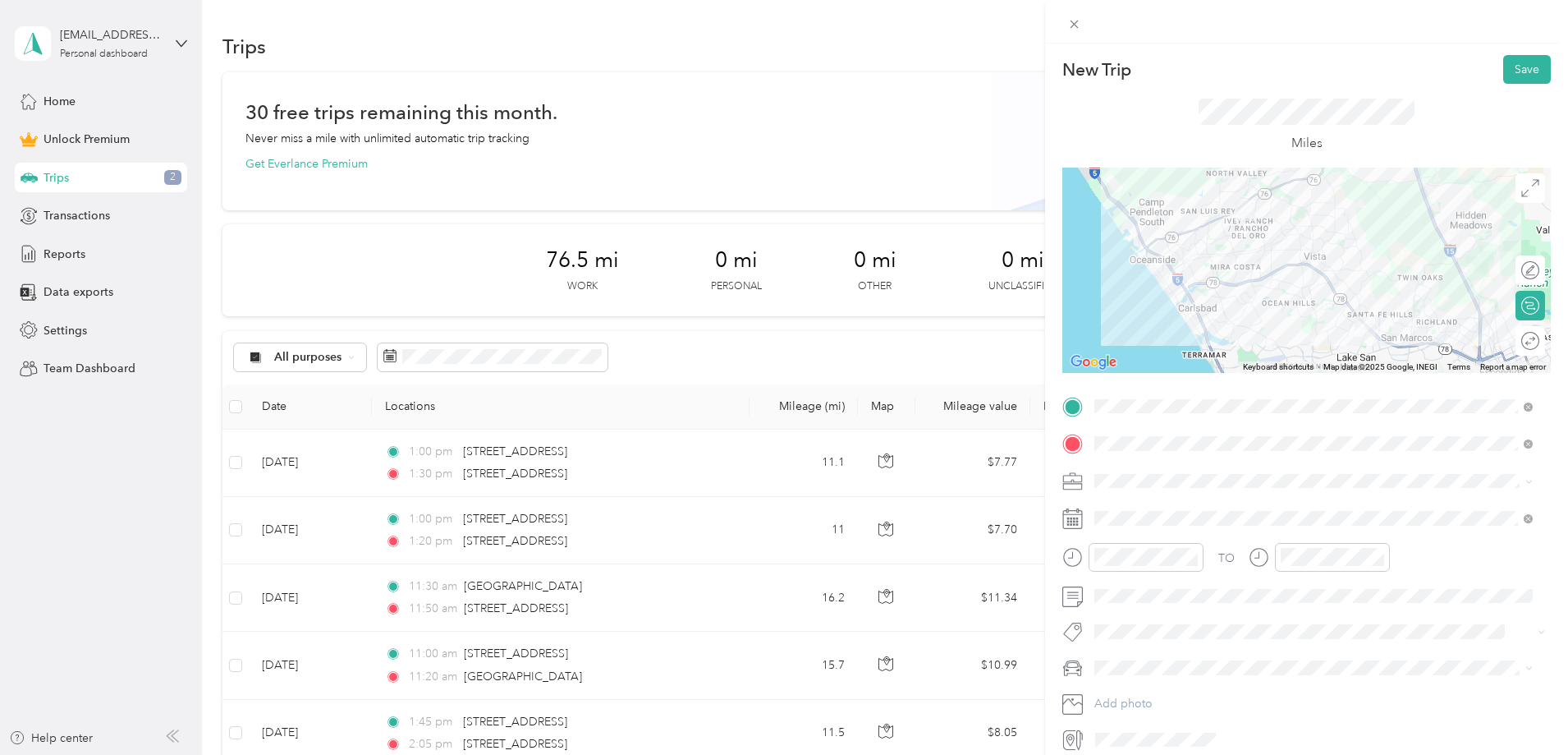
click at [1193, 570] on span "[PERSON_NAME] and [PERSON_NAME] [PERSON_NAME]" at bounding box center [1251, 567] width 303 height 13
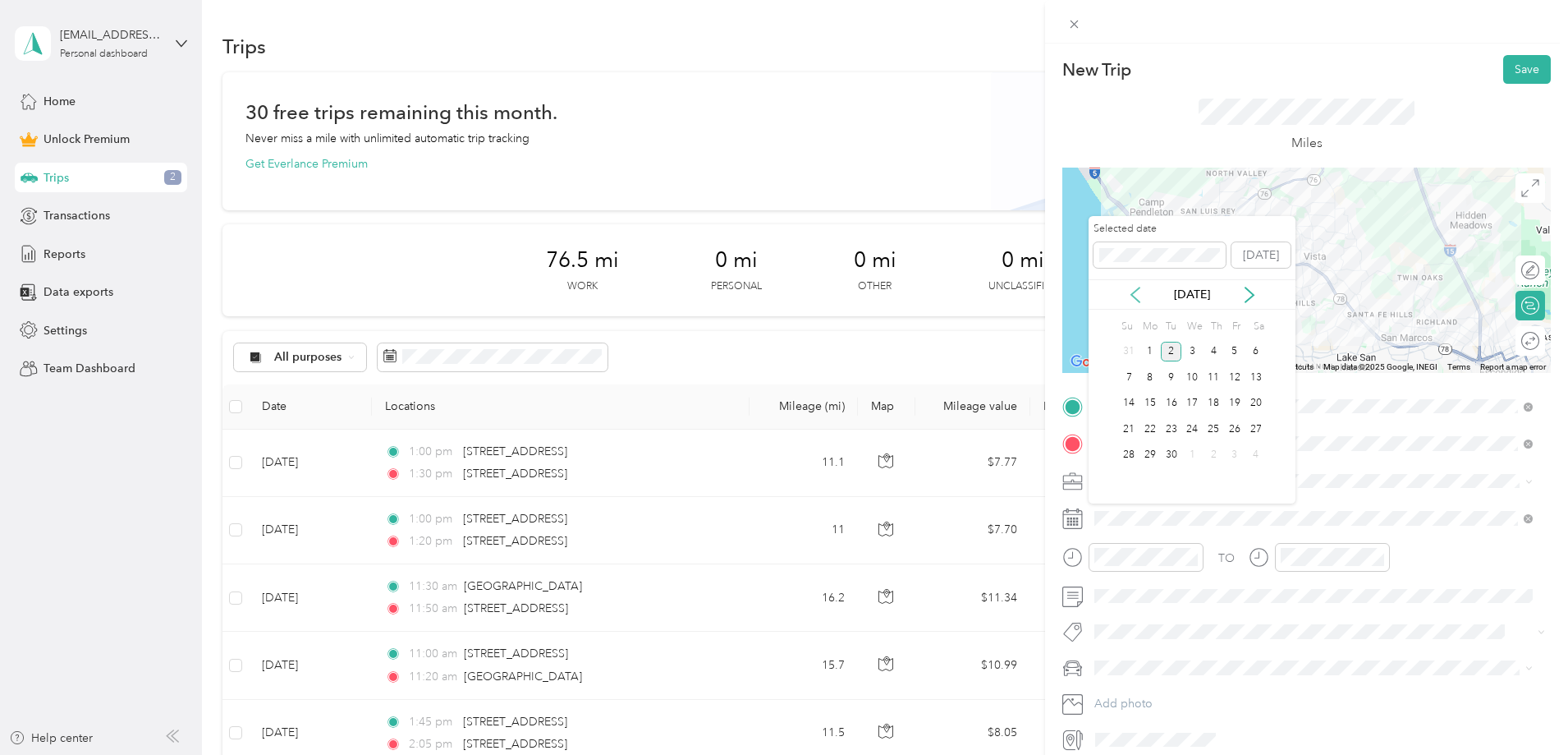
click at [1141, 299] on icon at bounding box center [1134, 294] width 16 height 16
click at [1213, 398] on div "14" at bounding box center [1213, 403] width 21 height 20
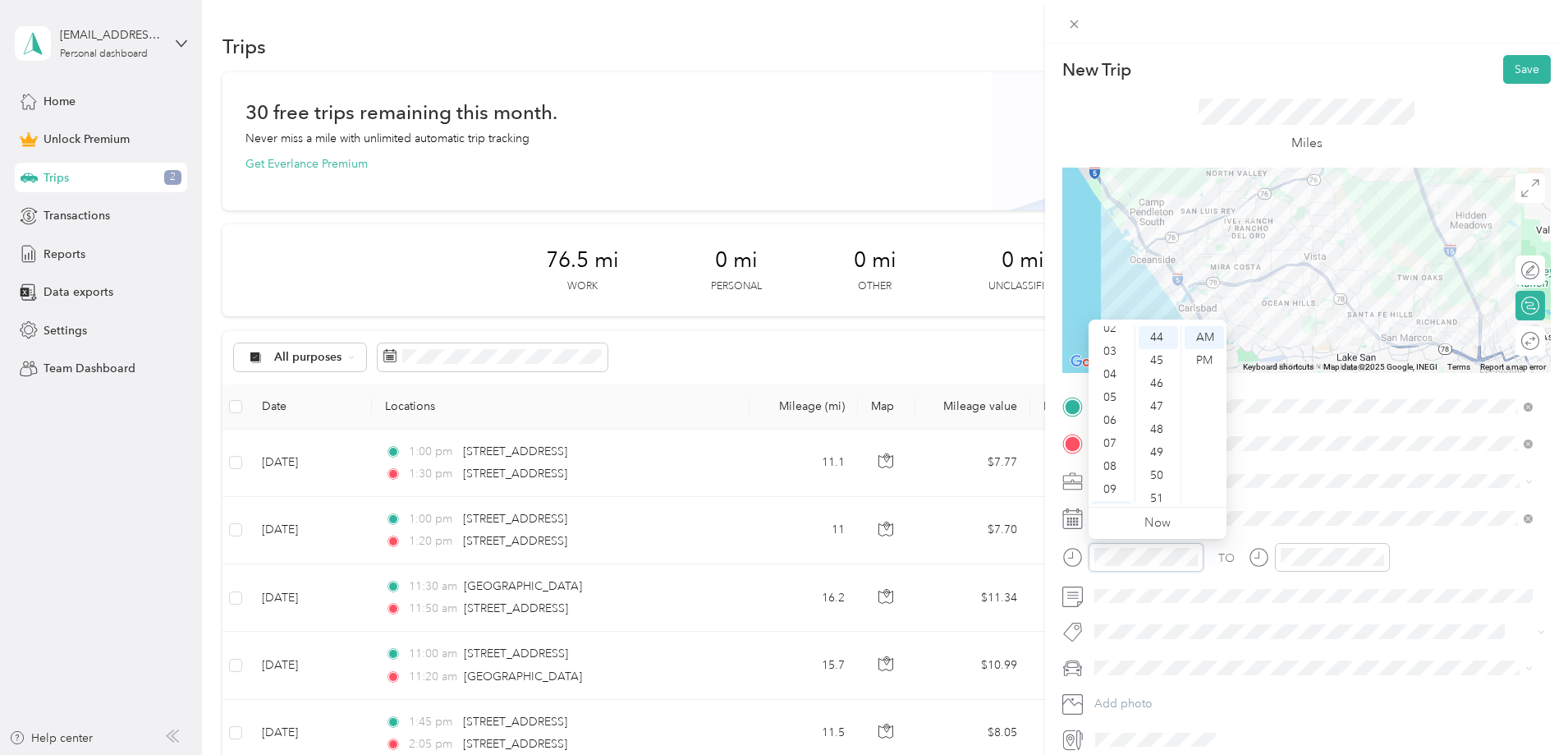
scroll to position [16, 0]
click at [1110, 365] on div "02" at bounding box center [1111, 367] width 40 height 23
click at [1156, 478] on div "30" at bounding box center [1157, 482] width 40 height 23
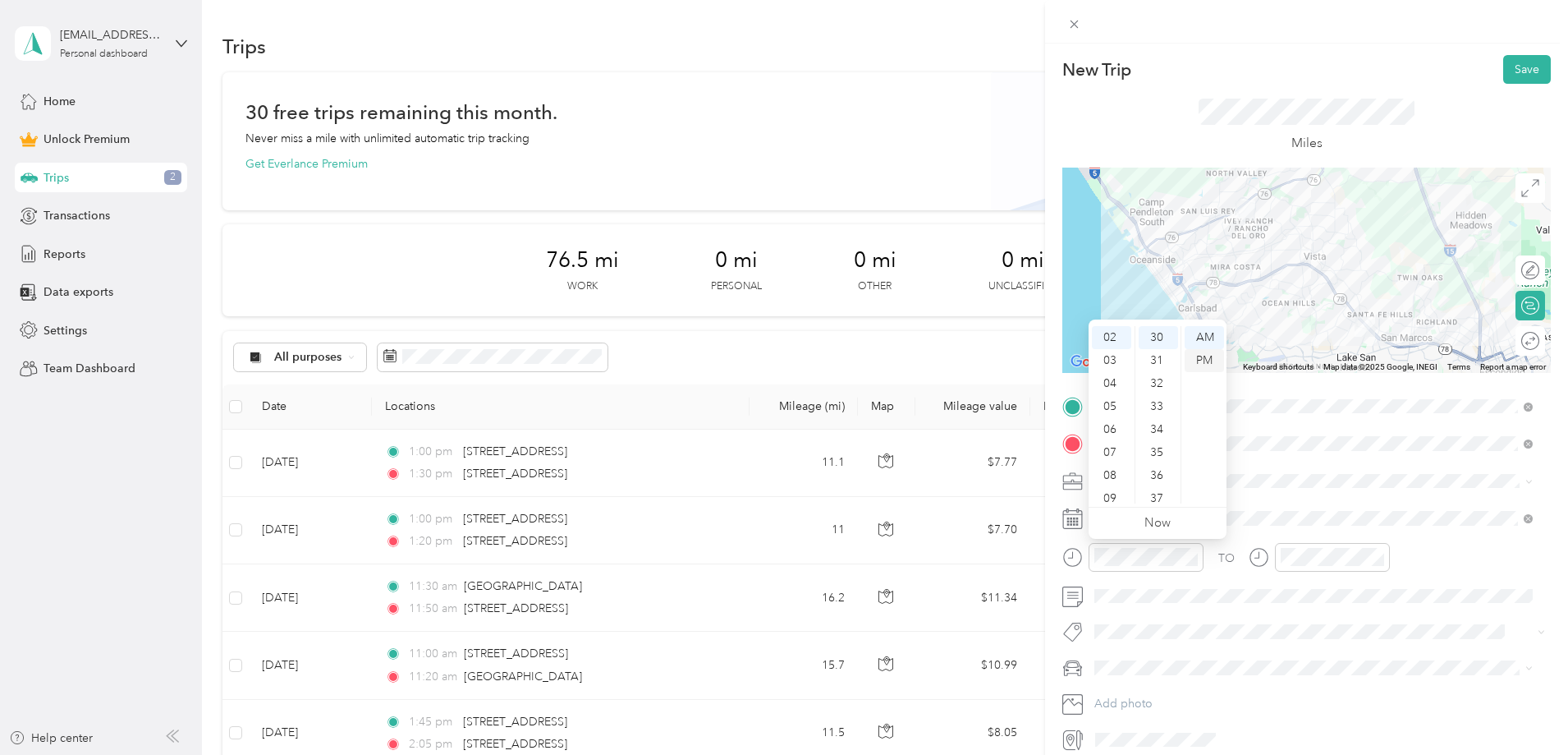
click at [1209, 352] on div "PM" at bounding box center [1204, 361] width 40 height 23
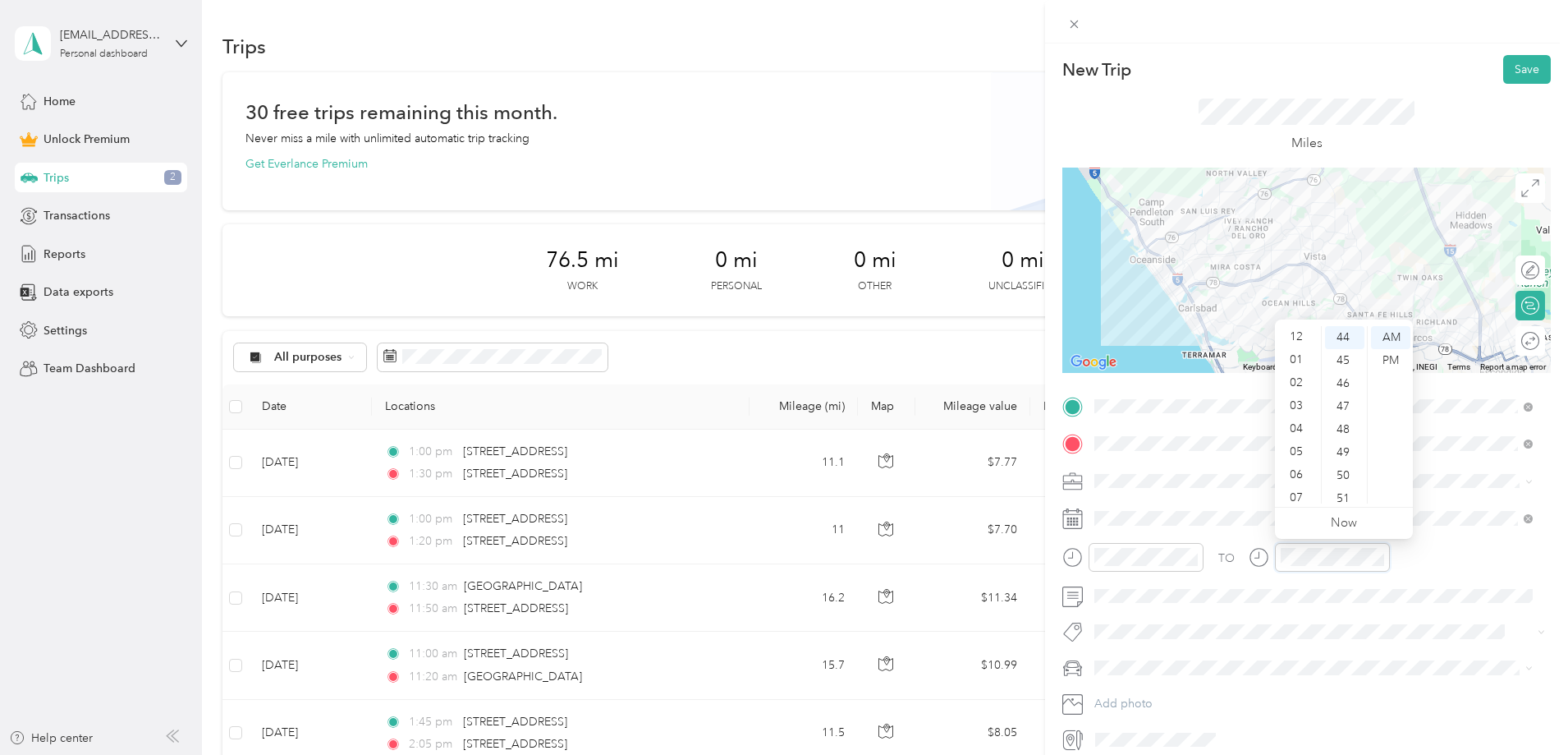
scroll to position [0, 0]
click at [1300, 404] on div "03" at bounding box center [1297, 407] width 40 height 23
click at [1348, 407] on div "15" at bounding box center [1344, 410] width 40 height 23
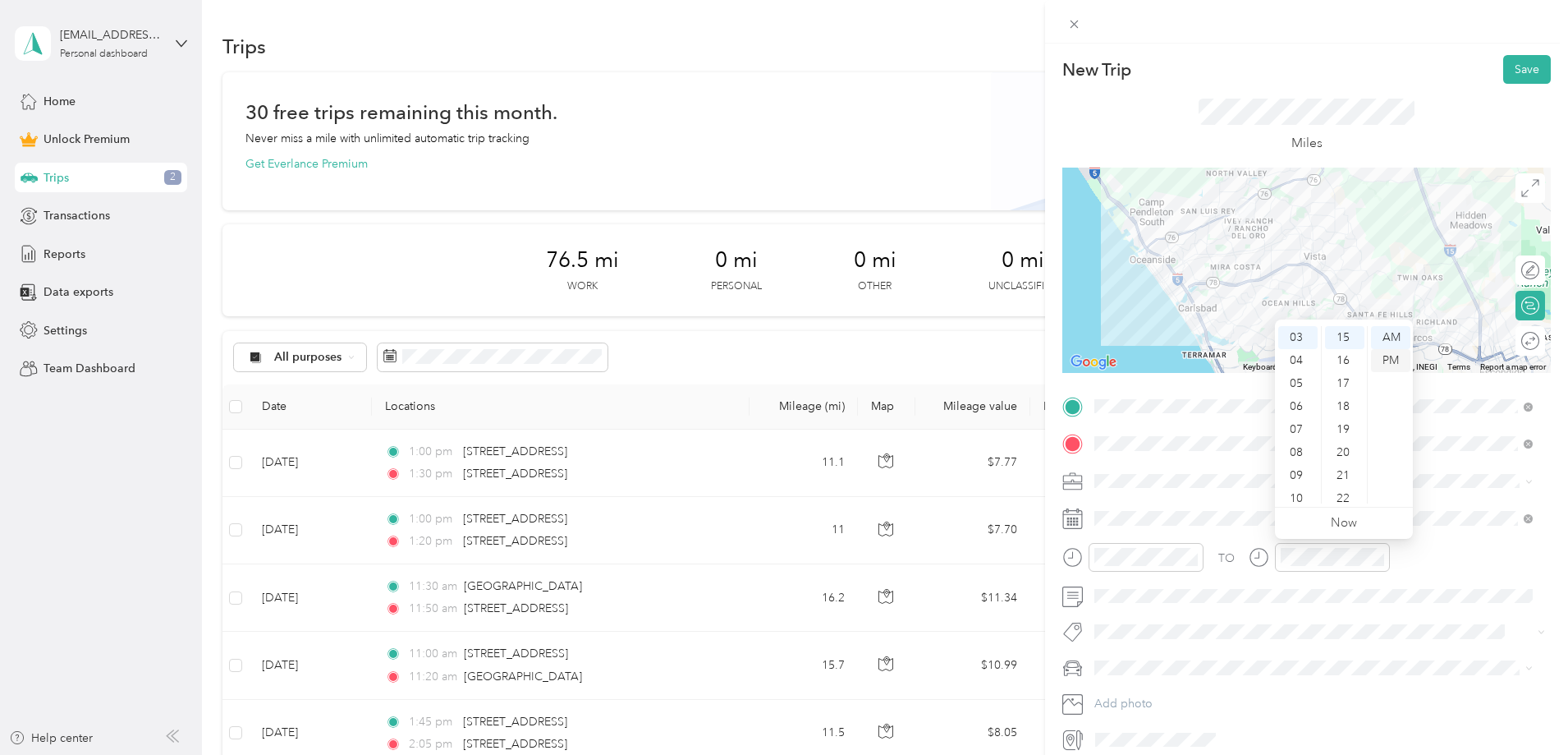
click at [1385, 363] on div "PM" at bounding box center [1390, 361] width 40 height 23
click at [1526, 73] on button "Save" at bounding box center [1527, 69] width 47 height 29
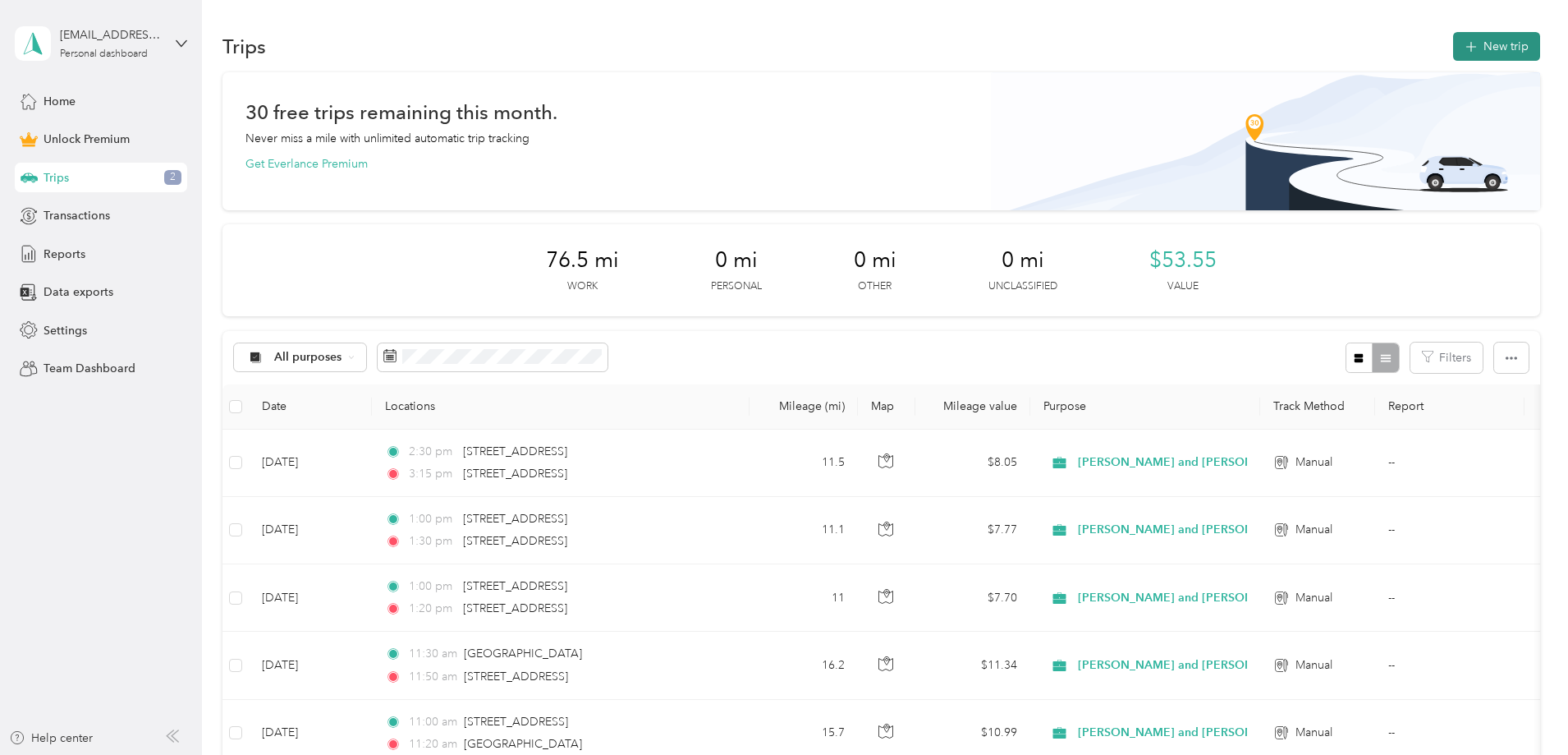
click at [1453, 45] on button "New trip" at bounding box center [1497, 46] width 87 height 29
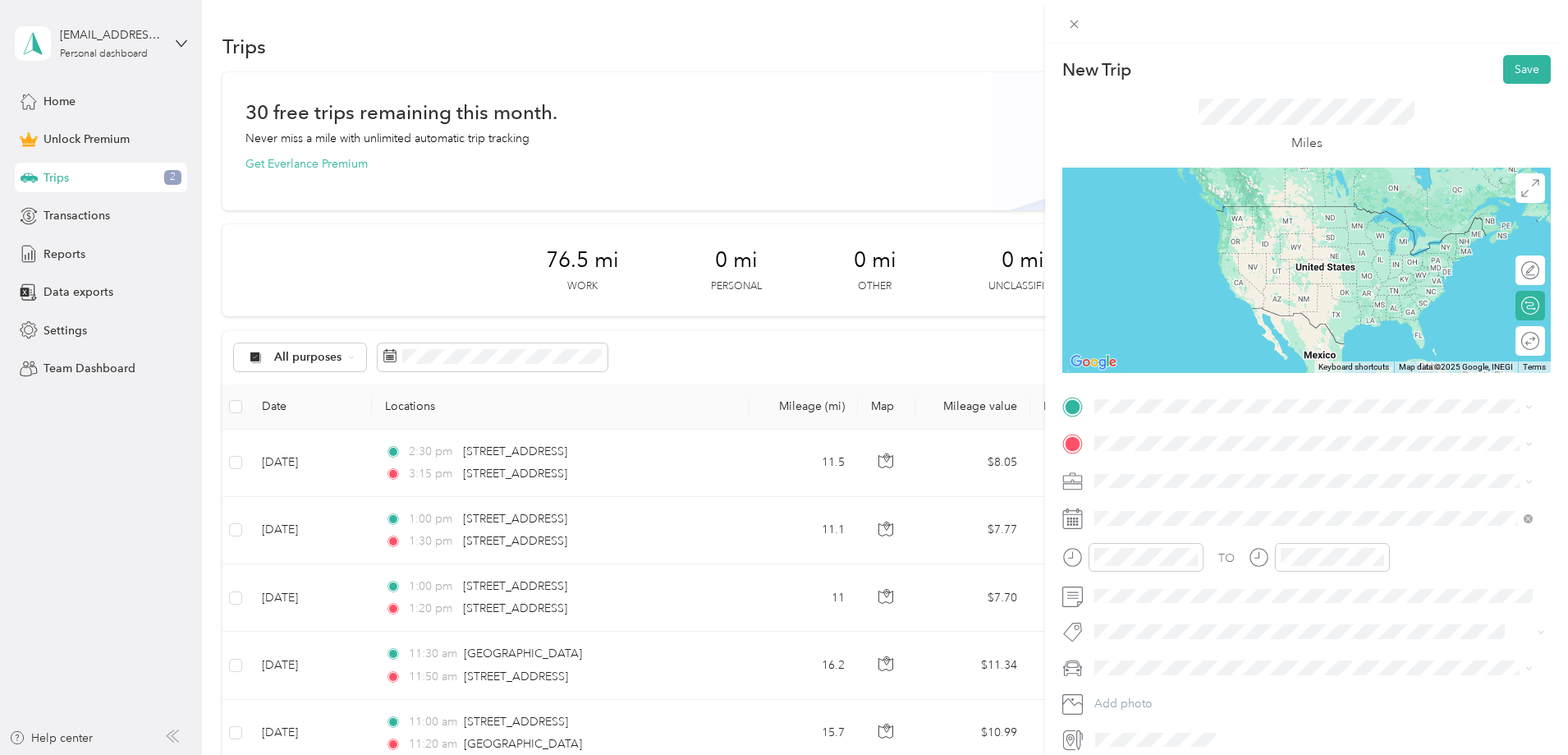
click at [1199, 472] on span "[STREET_ADDRESS][US_STATE]" at bounding box center [1208, 464] width 164 height 14
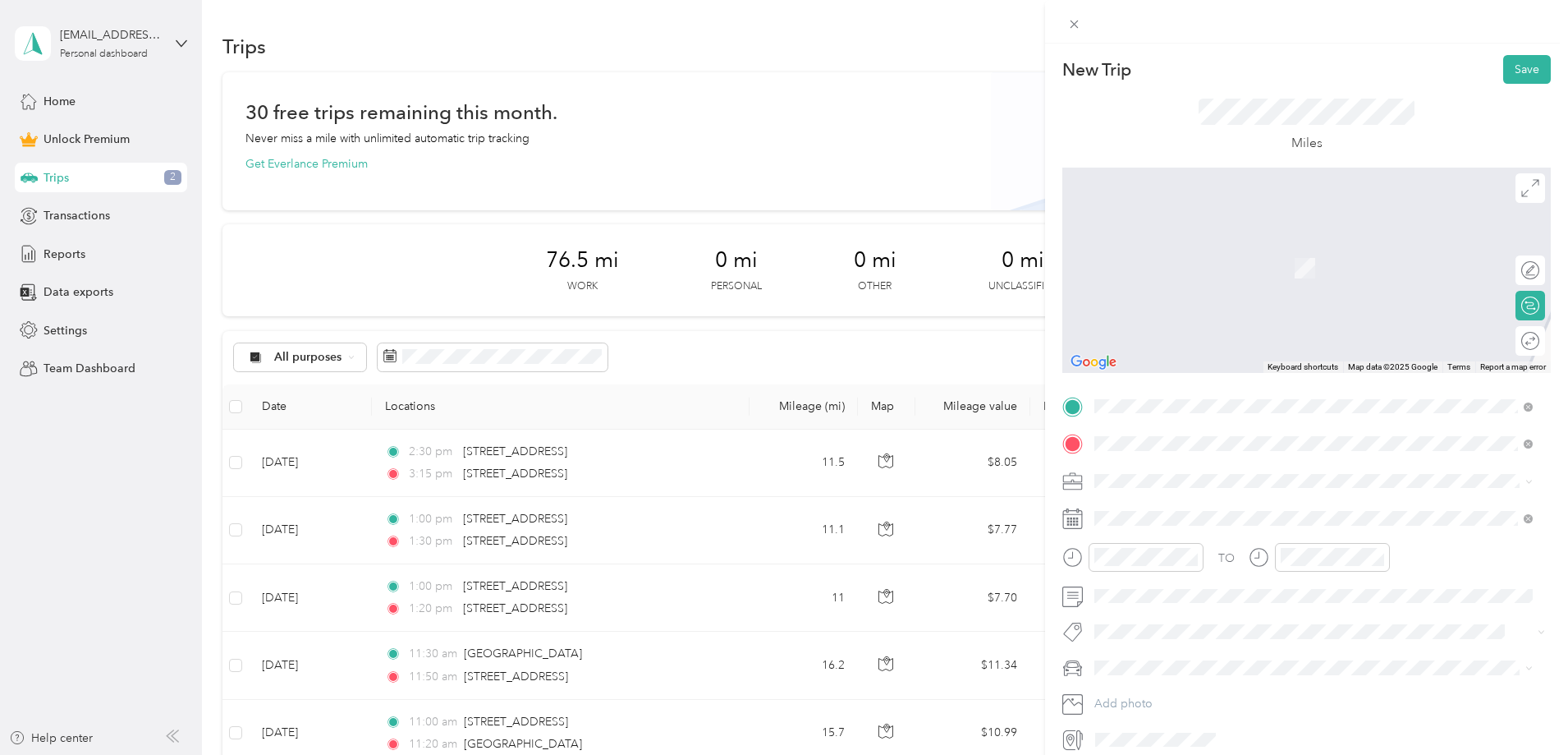
click at [1221, 544] on span "[STREET_ADDRESS][US_STATE]" at bounding box center [1208, 536] width 164 height 14
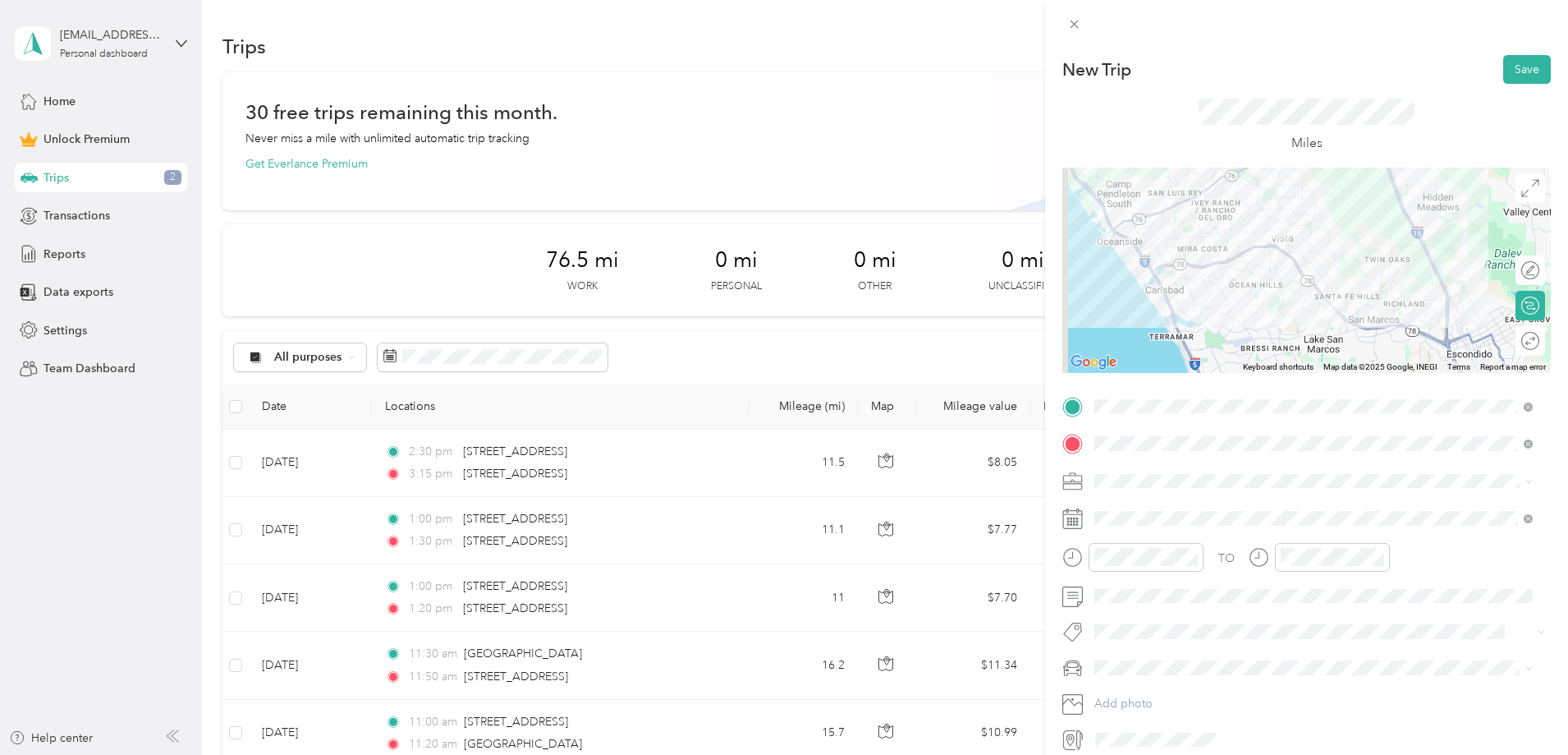
click at [1177, 562] on span "[PERSON_NAME] and [PERSON_NAME] [PERSON_NAME]" at bounding box center [1251, 562] width 303 height 13
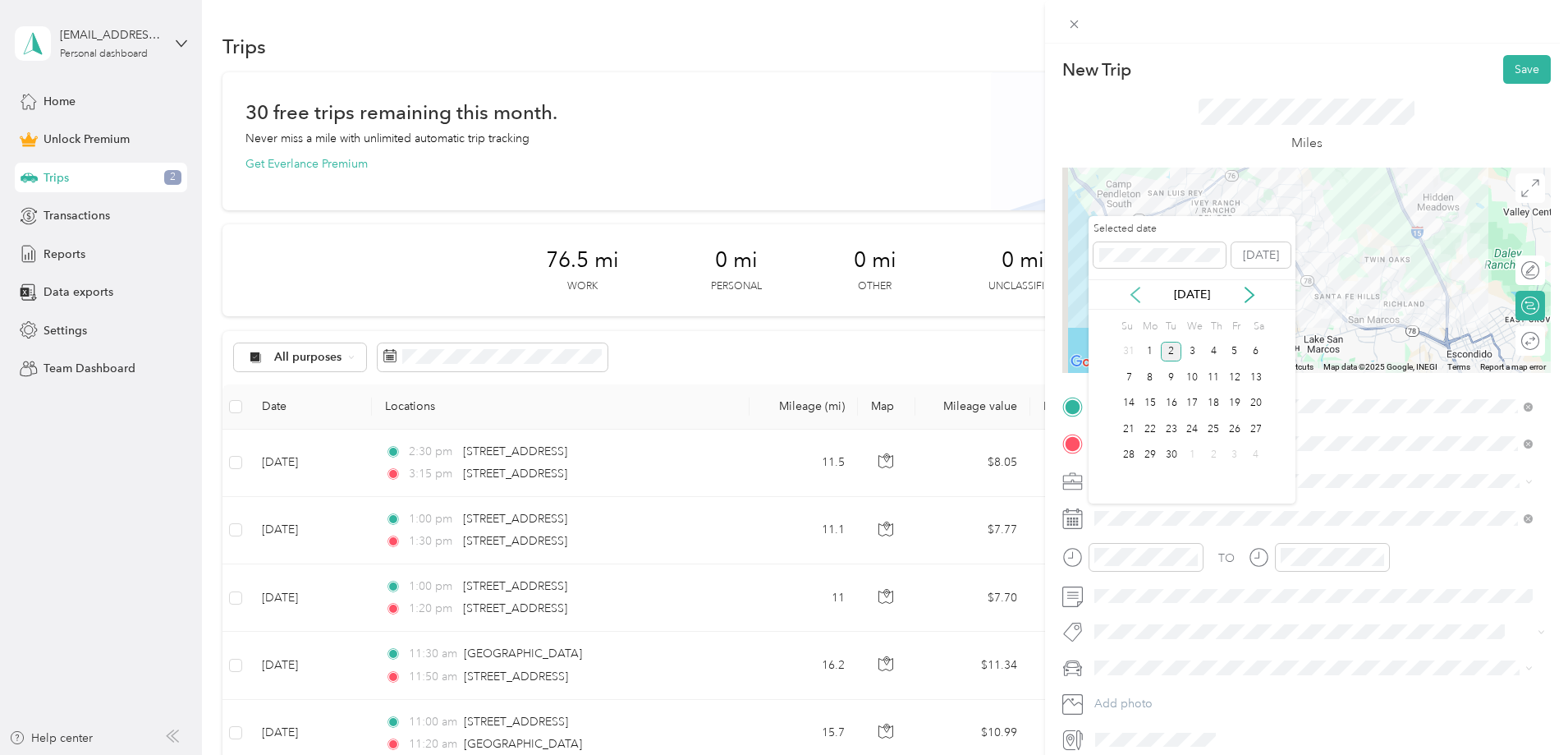
click at [1132, 296] on icon at bounding box center [1135, 294] width 9 height 14
click at [1237, 404] on div "15" at bounding box center [1235, 403] width 21 height 20
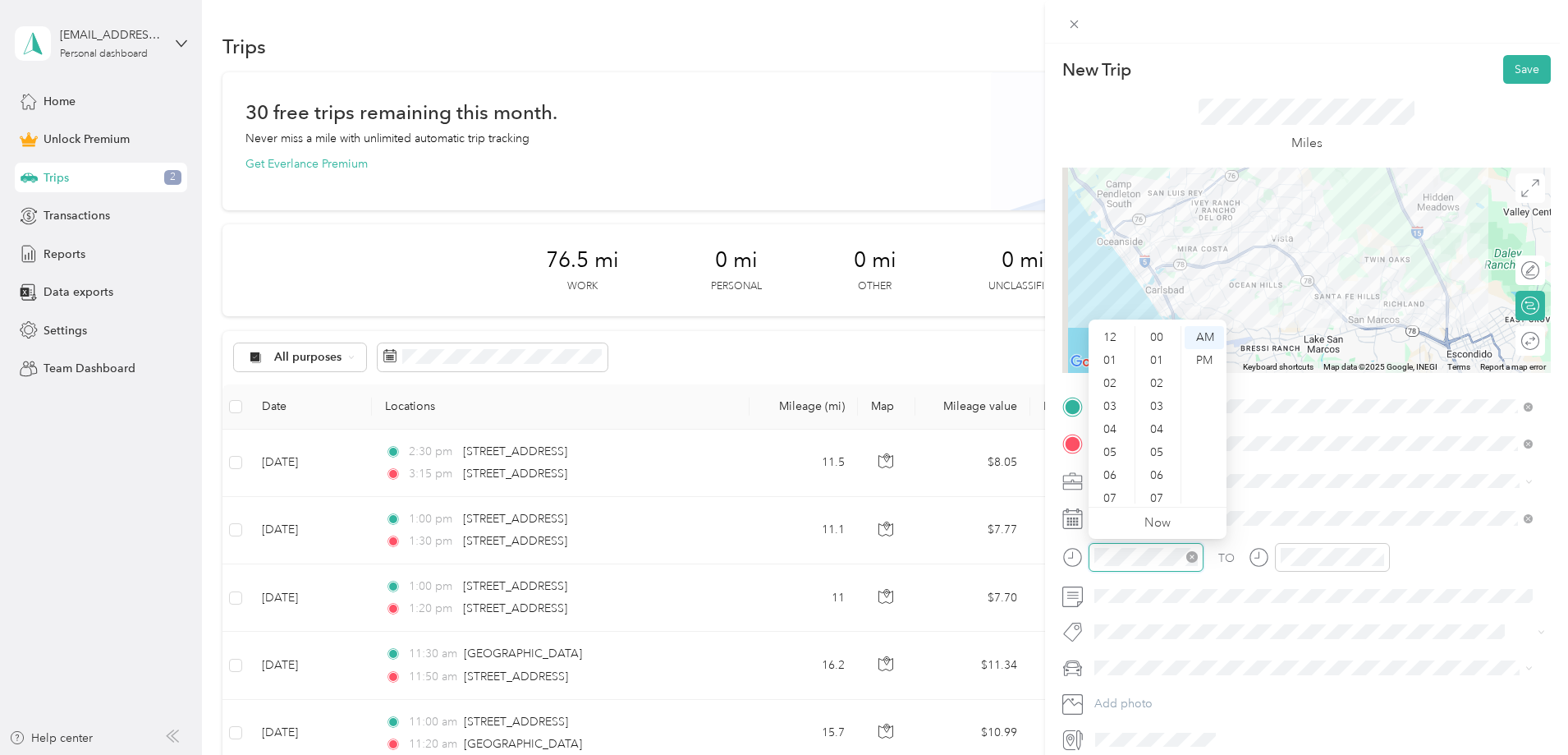
scroll to position [98, 0]
click at [1189, 554] on icon "close-circle" at bounding box center [1192, 557] width 12 height 12
click at [1108, 484] on div "11" at bounding box center [1111, 492] width 40 height 23
click at [1155, 336] on div "00" at bounding box center [1157, 337] width 40 height 23
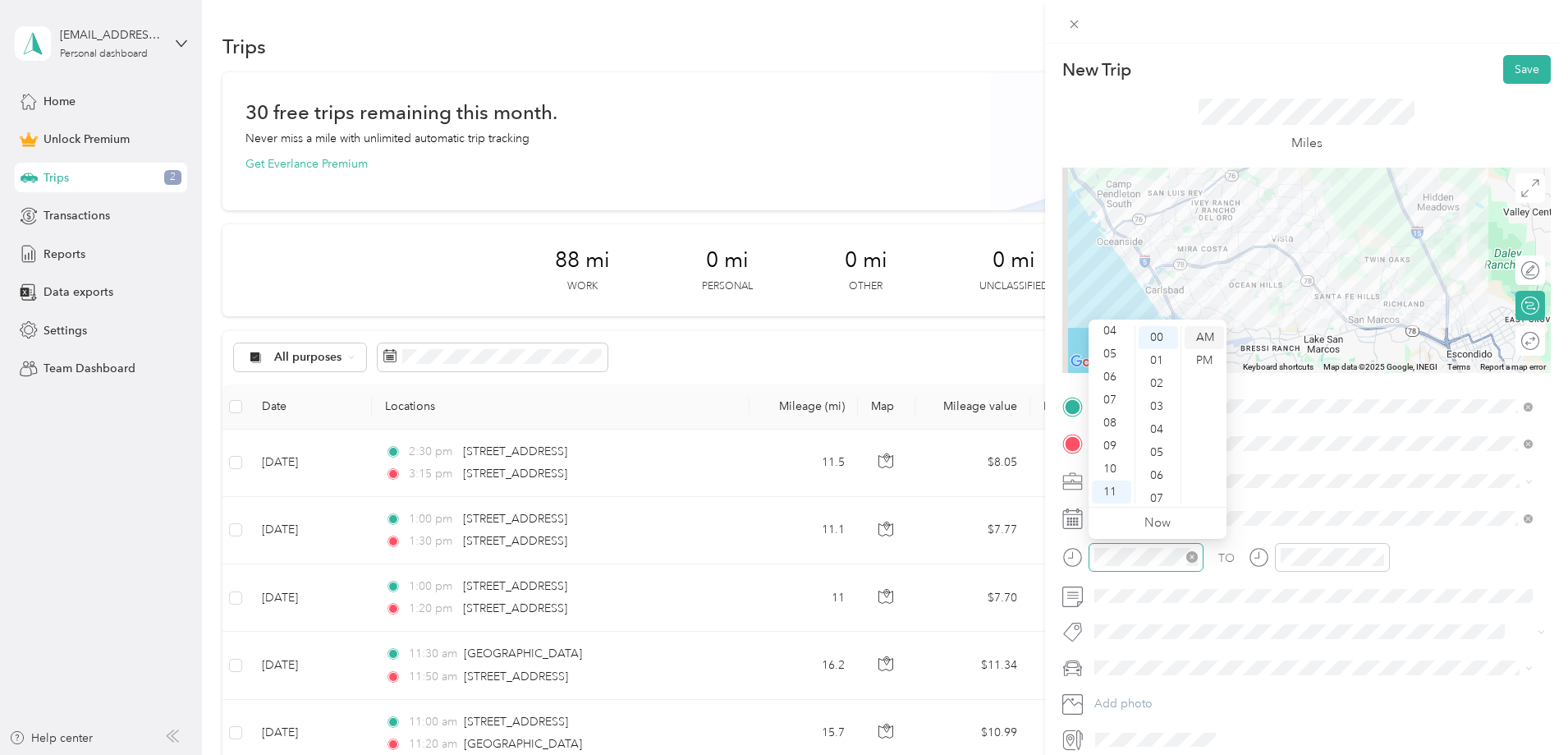
click at [1199, 331] on div "AM" at bounding box center [1204, 337] width 40 height 23
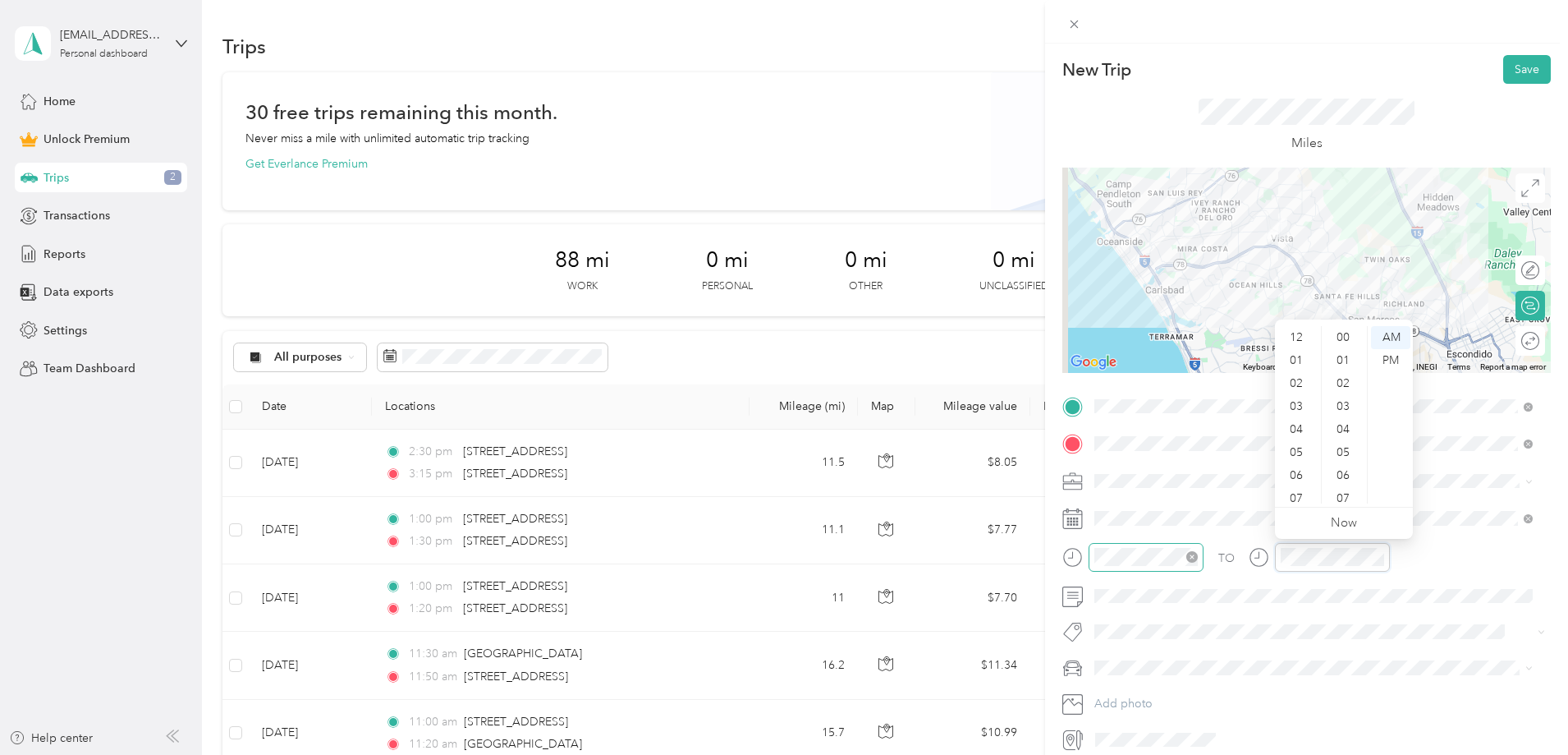
scroll to position [98, 0]
click at [1303, 488] on div "11" at bounding box center [1297, 492] width 40 height 23
click at [1347, 450] on div "30" at bounding box center [1344, 452] width 40 height 23
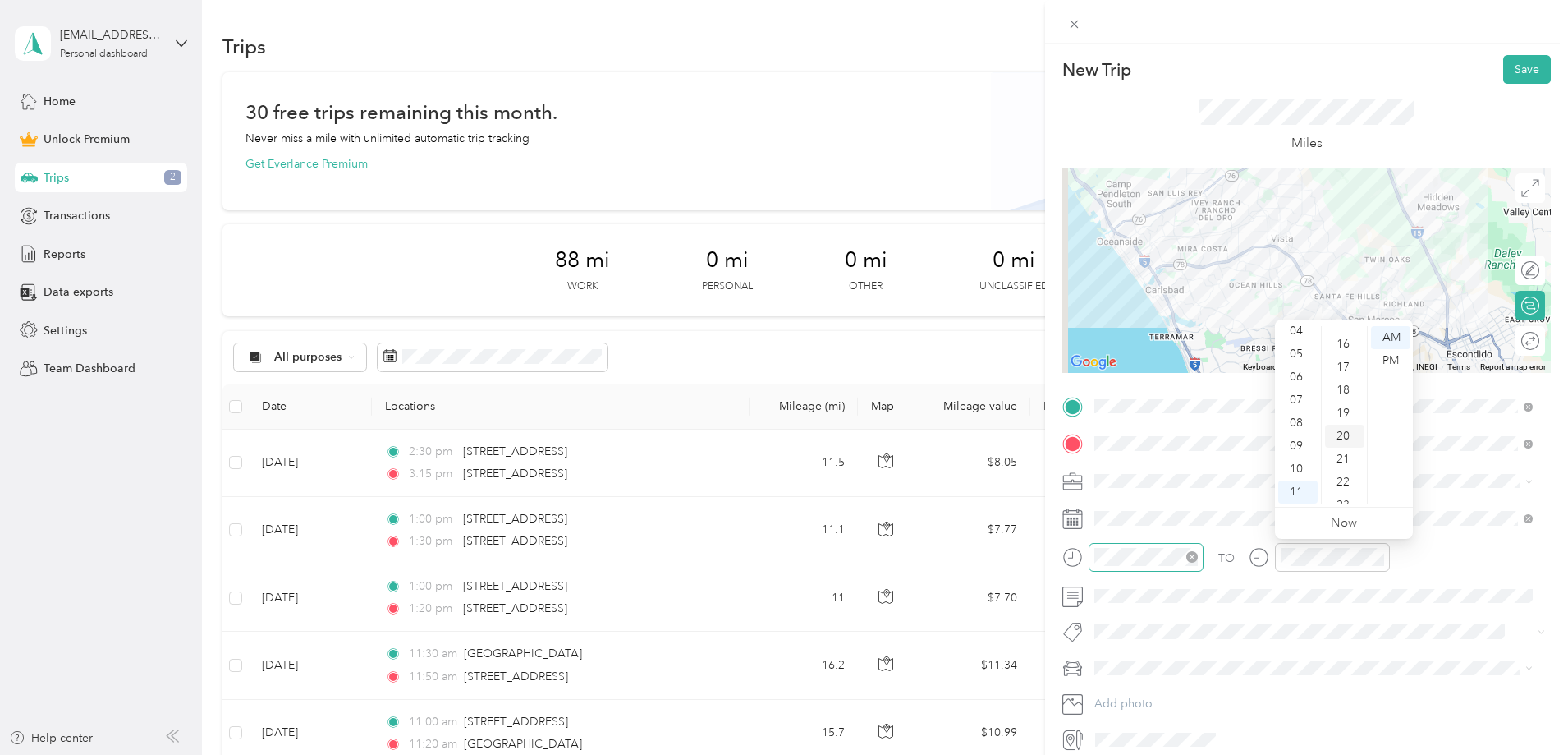
click at [1342, 436] on div "20" at bounding box center [1344, 436] width 40 height 23
click at [1519, 65] on button "Save" at bounding box center [1527, 69] width 47 height 29
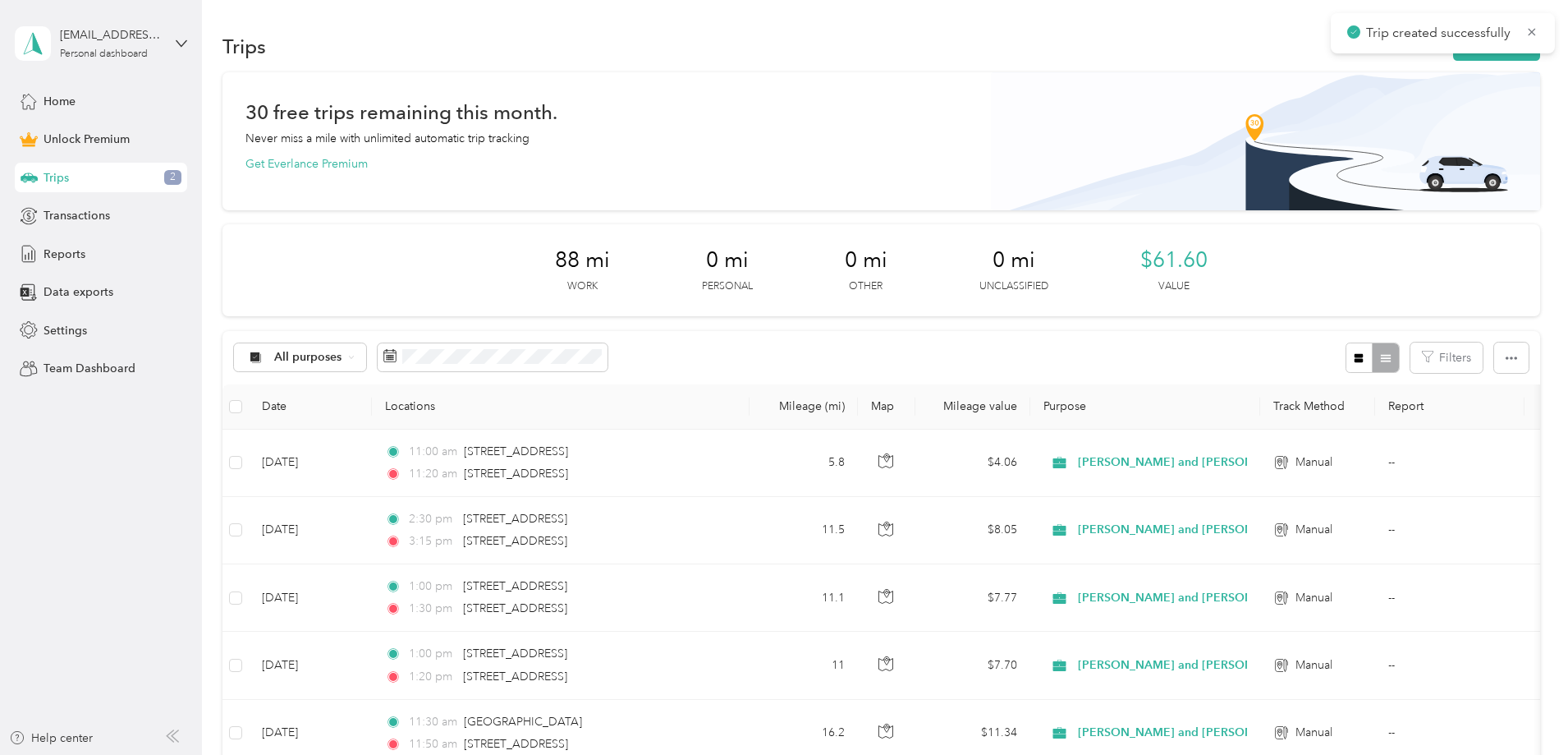
click at [1398, 61] on div "Trips New trip" at bounding box center [881, 46] width 1317 height 35
click at [1453, 58] on button "New trip" at bounding box center [1497, 46] width 87 height 29
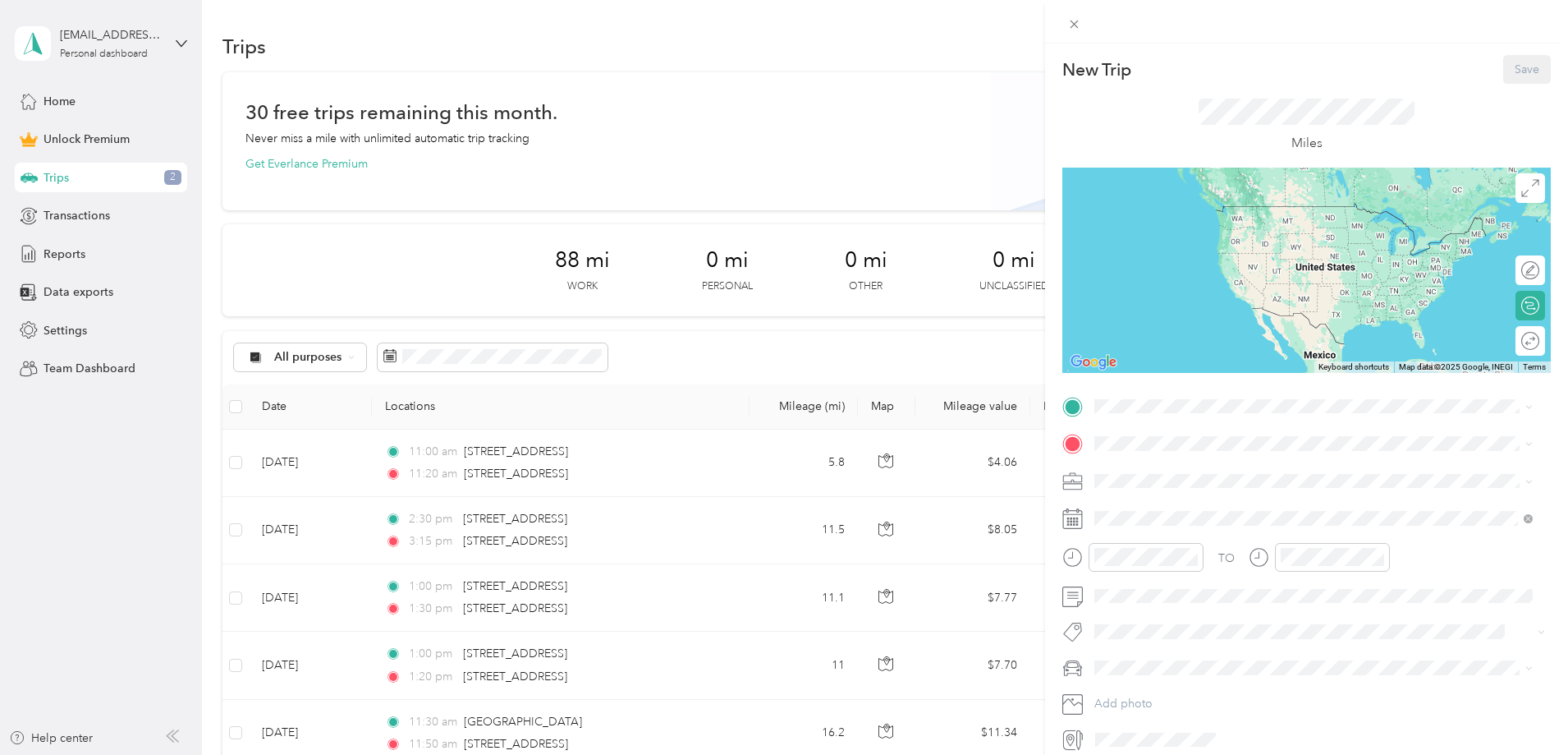
click at [1188, 419] on div "TO Add photo" at bounding box center [1306, 573] width 489 height 360
click at [1237, 462] on span "[STREET_ADDRESS][US_STATE]" at bounding box center [1208, 465] width 164 height 14
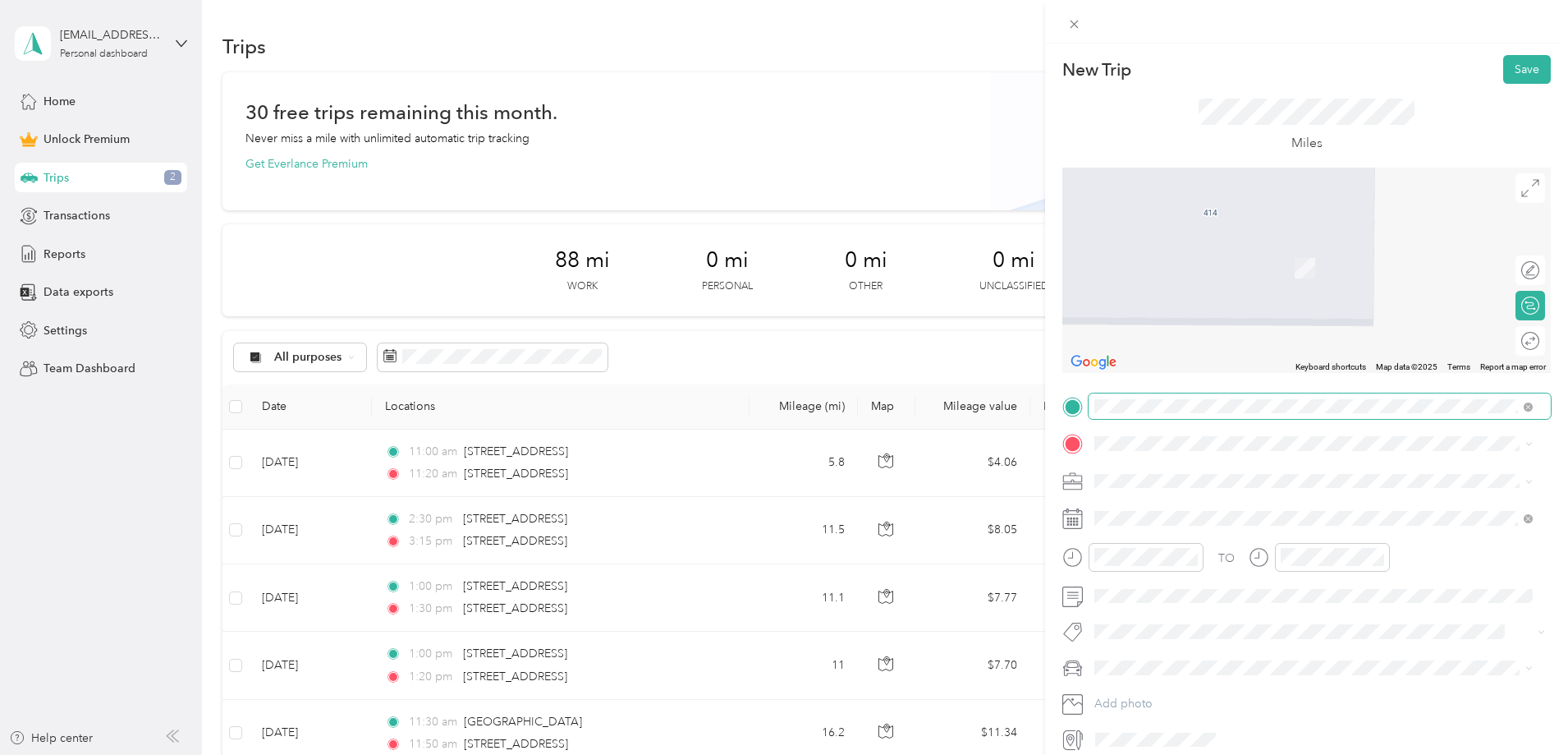
click at [1526, 401] on span at bounding box center [1528, 406] width 9 height 13
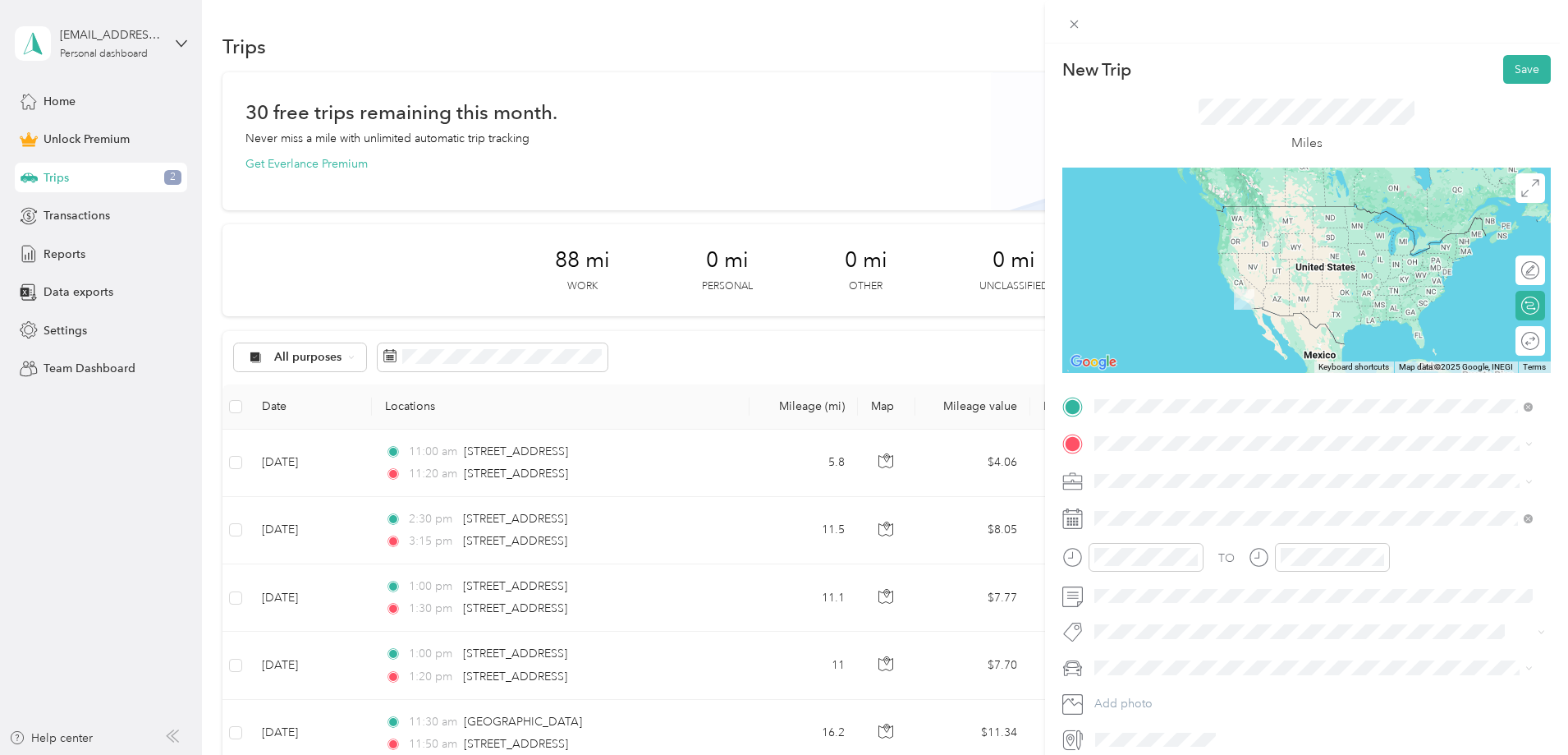
click at [1259, 507] on span "[STREET_ADDRESS][US_STATE]" at bounding box center [1208, 499] width 164 height 14
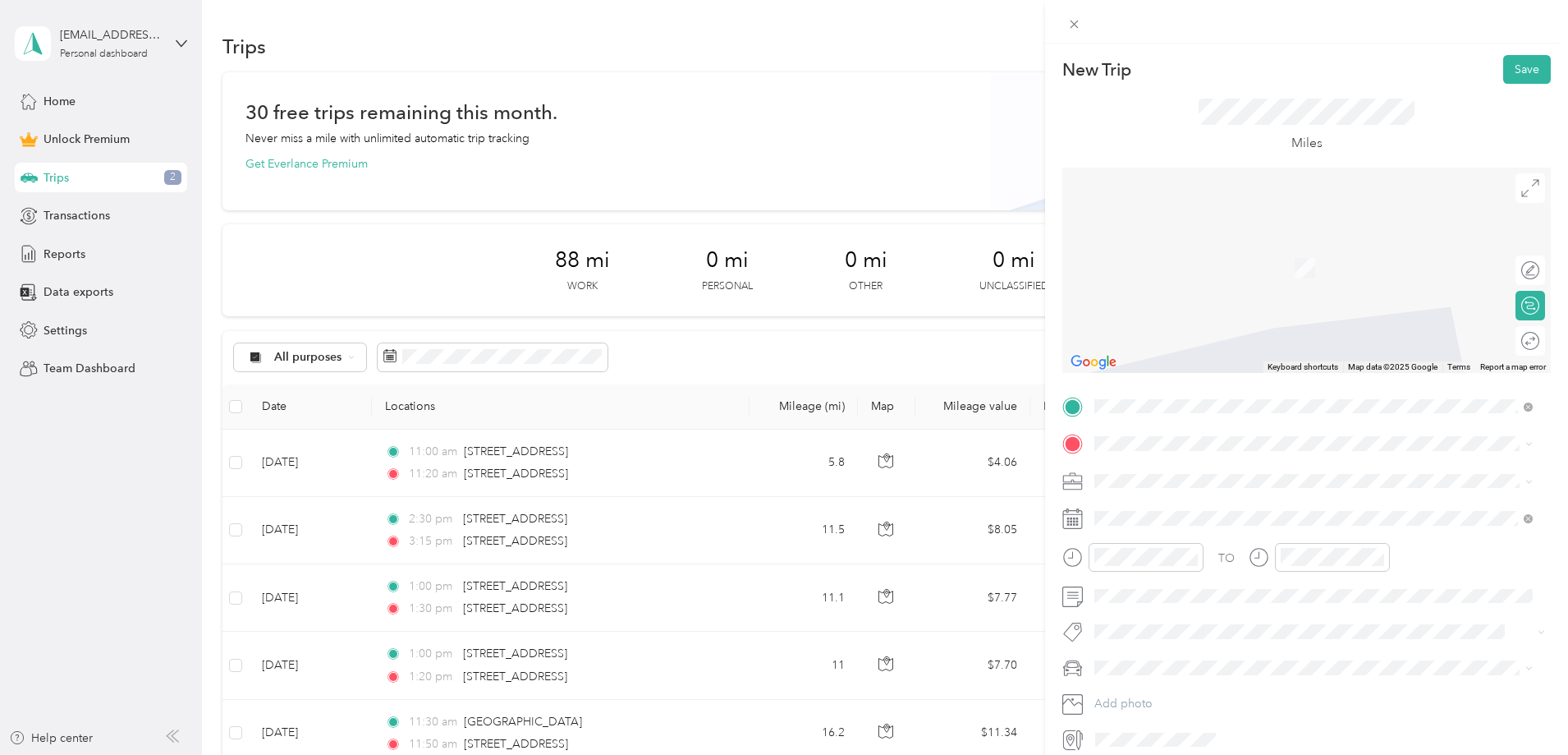
click at [1220, 508] on span "[STREET_ADDRESS][US_STATE]" at bounding box center [1208, 500] width 164 height 14
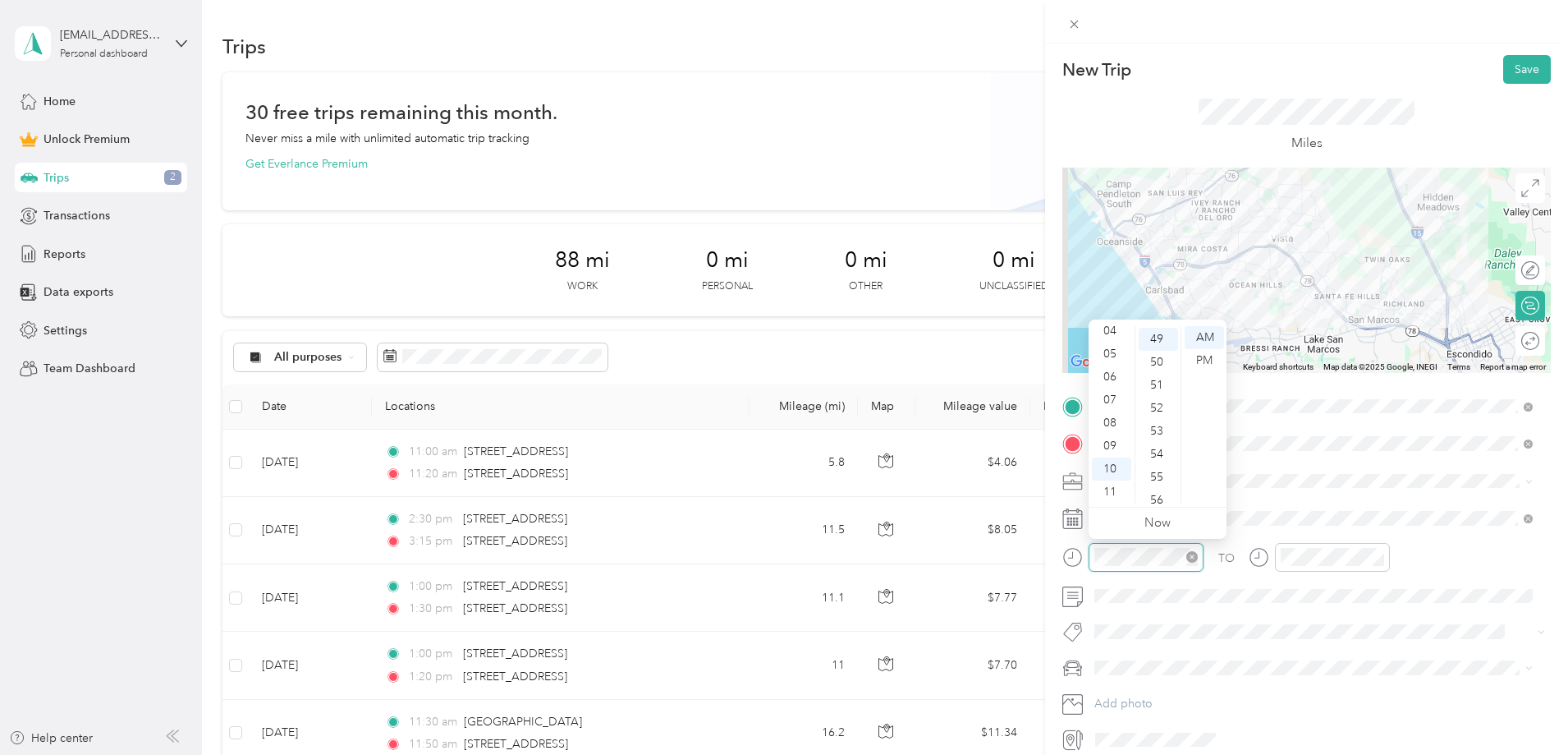
scroll to position [1127, 0]
click at [1111, 496] on div "11" at bounding box center [1111, 492] width 40 height 23
click at [1159, 453] on div "40" at bounding box center [1157, 459] width 40 height 23
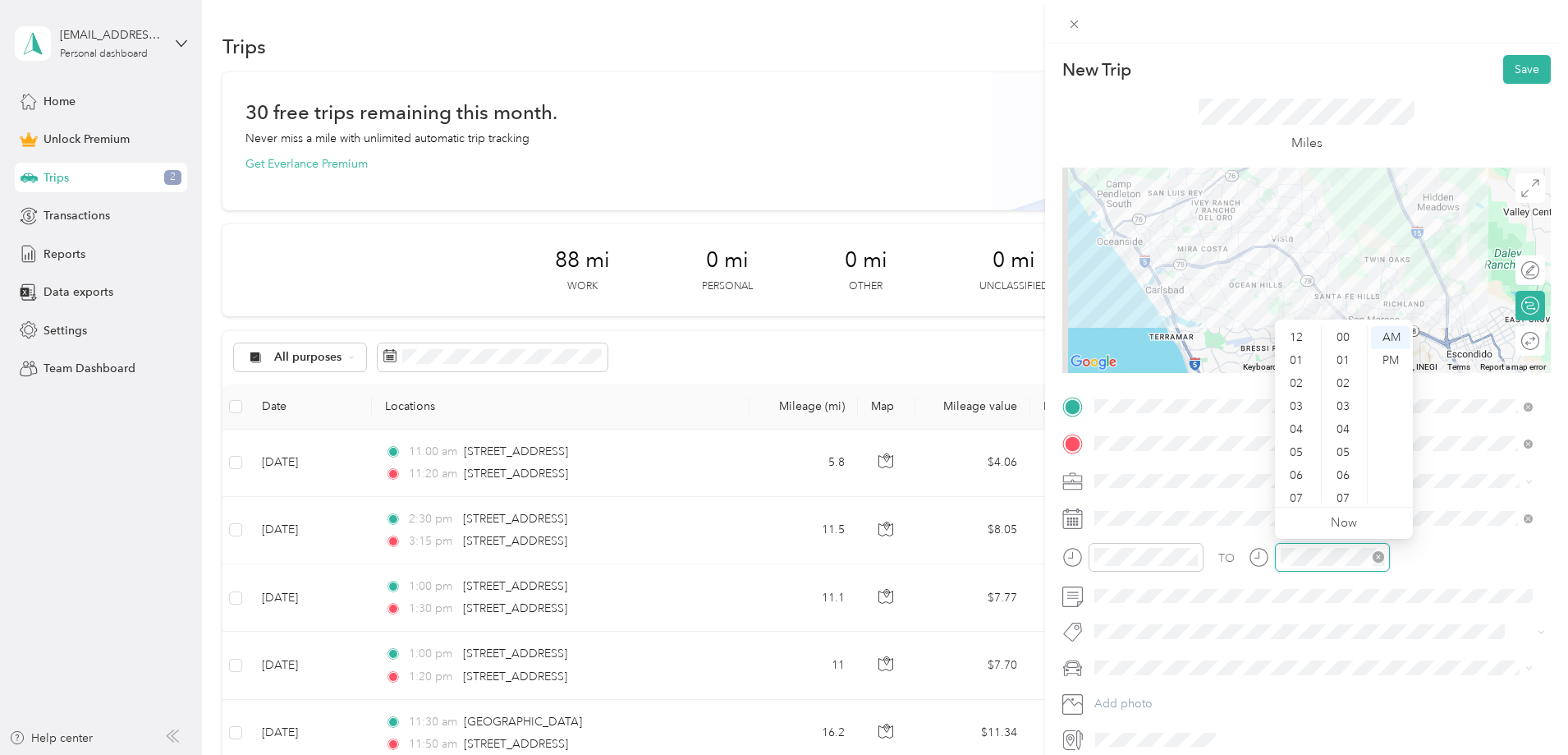
scroll to position [98, 0]
click at [1302, 488] on div "11" at bounding box center [1297, 492] width 40 height 23
click at [1346, 473] on div "55" at bounding box center [1344, 475] width 40 height 23
click at [1165, 569] on div "[PERSON_NAME] and [PERSON_NAME] [PERSON_NAME]" at bounding box center [1313, 567] width 427 height 17
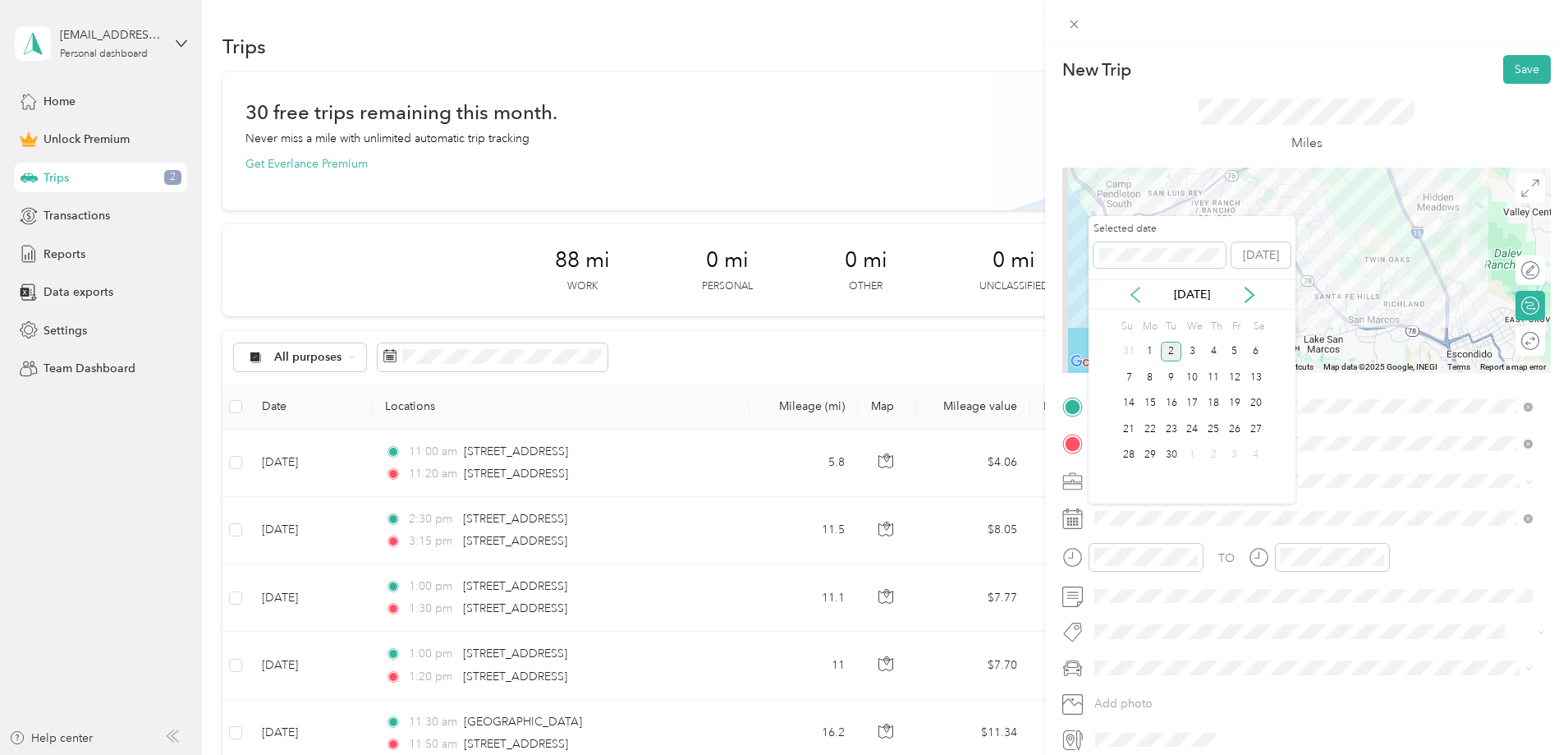
click at [1135, 291] on icon at bounding box center [1135, 294] width 9 height 14
click at [1239, 399] on div "15" at bounding box center [1235, 403] width 21 height 20
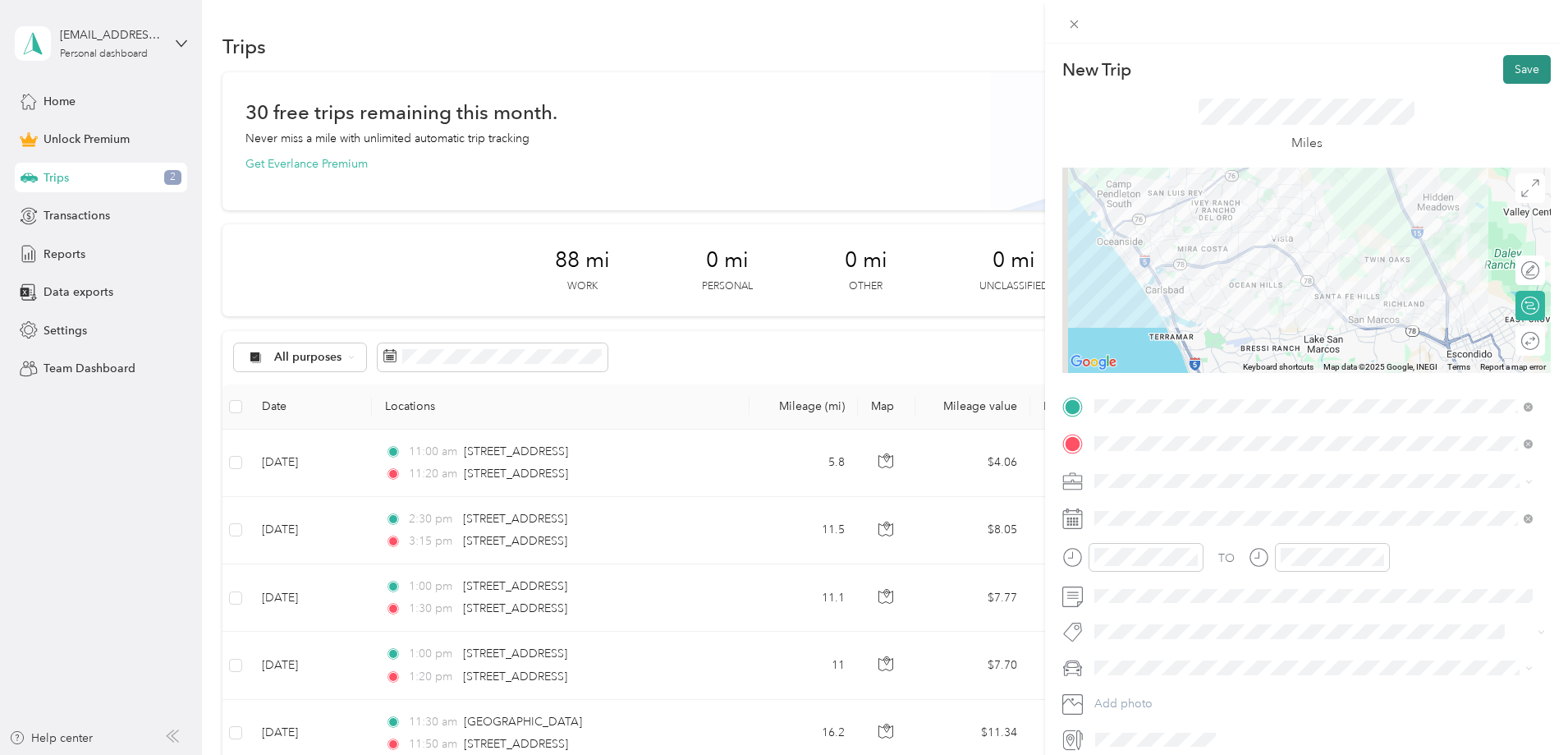
click at [1517, 68] on button "Save" at bounding box center [1527, 69] width 47 height 29
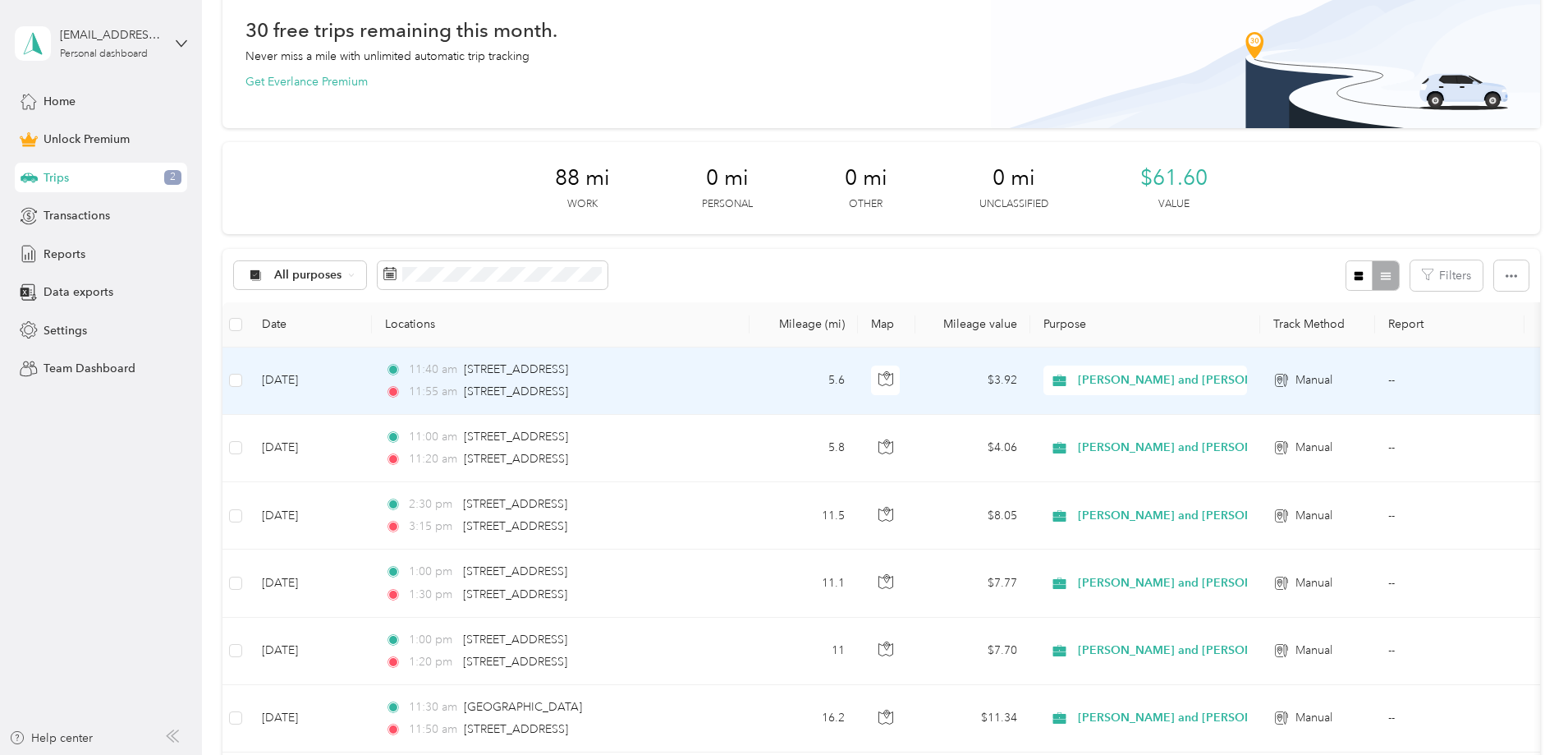
scroll to position [0, 0]
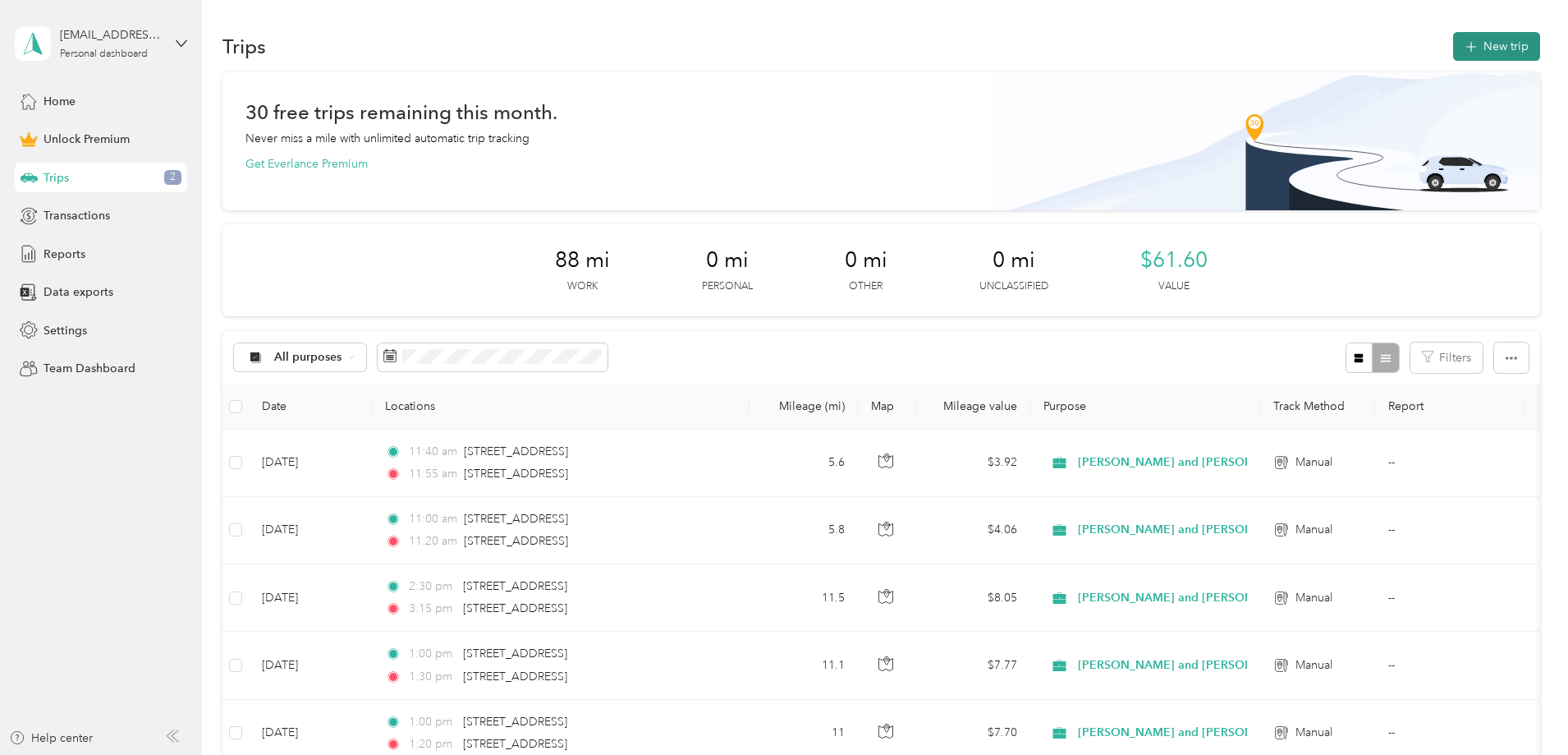
click at [1453, 47] on button "New trip" at bounding box center [1497, 46] width 87 height 29
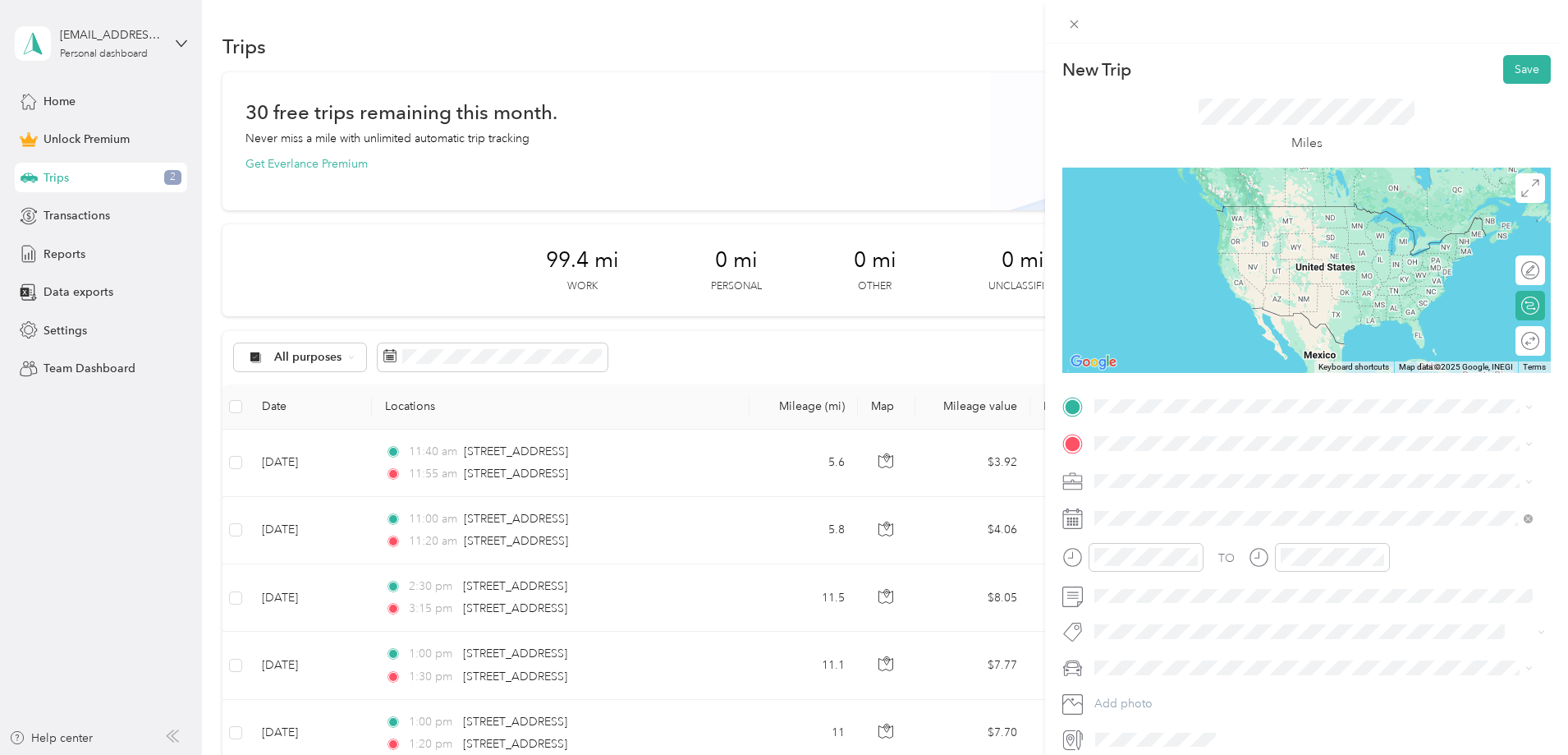
click at [1172, 507] on span "[STREET_ADDRESS][US_STATE]" at bounding box center [1208, 499] width 164 height 14
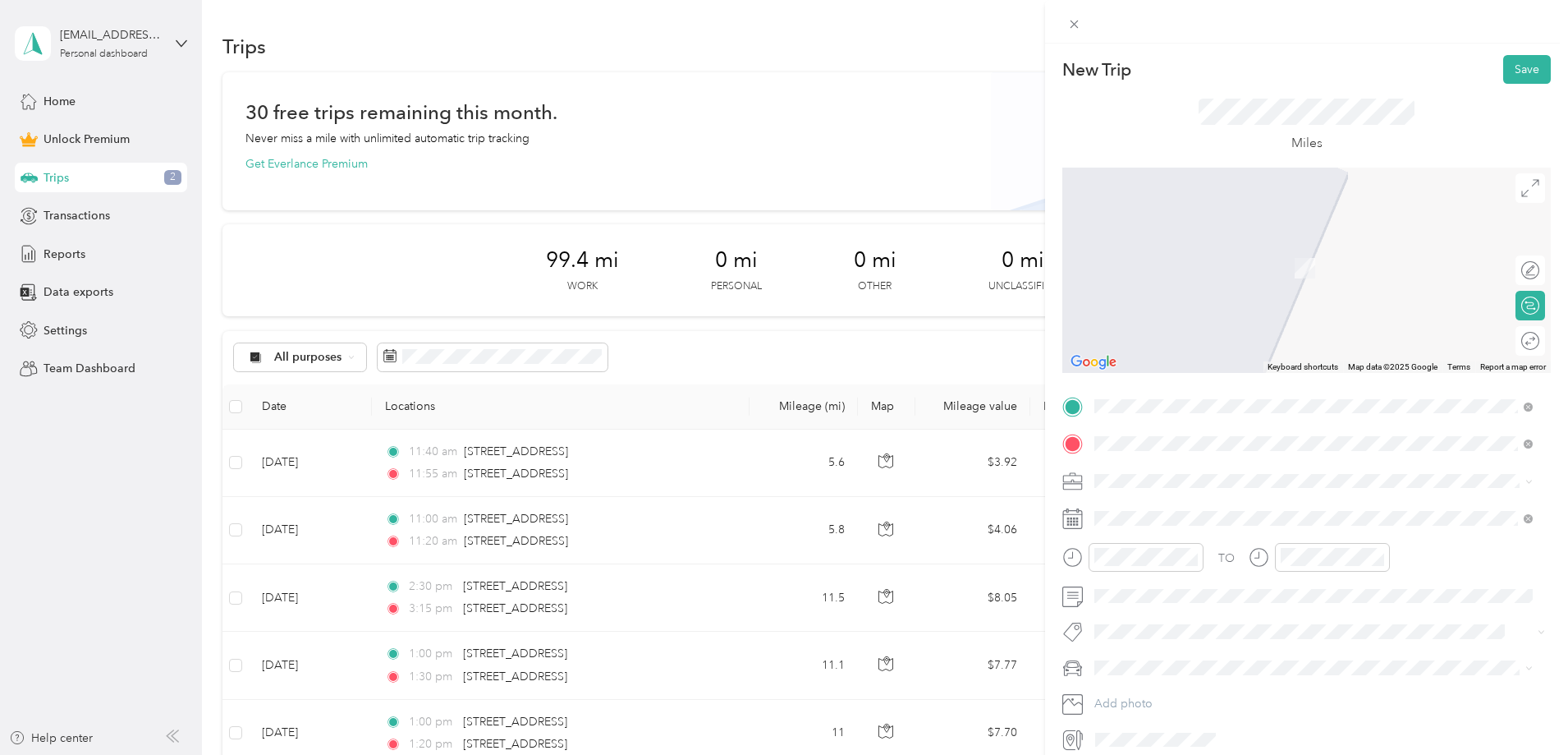
click at [1177, 472] on span "[STREET_ADDRESS][US_STATE]" at bounding box center [1208, 465] width 164 height 14
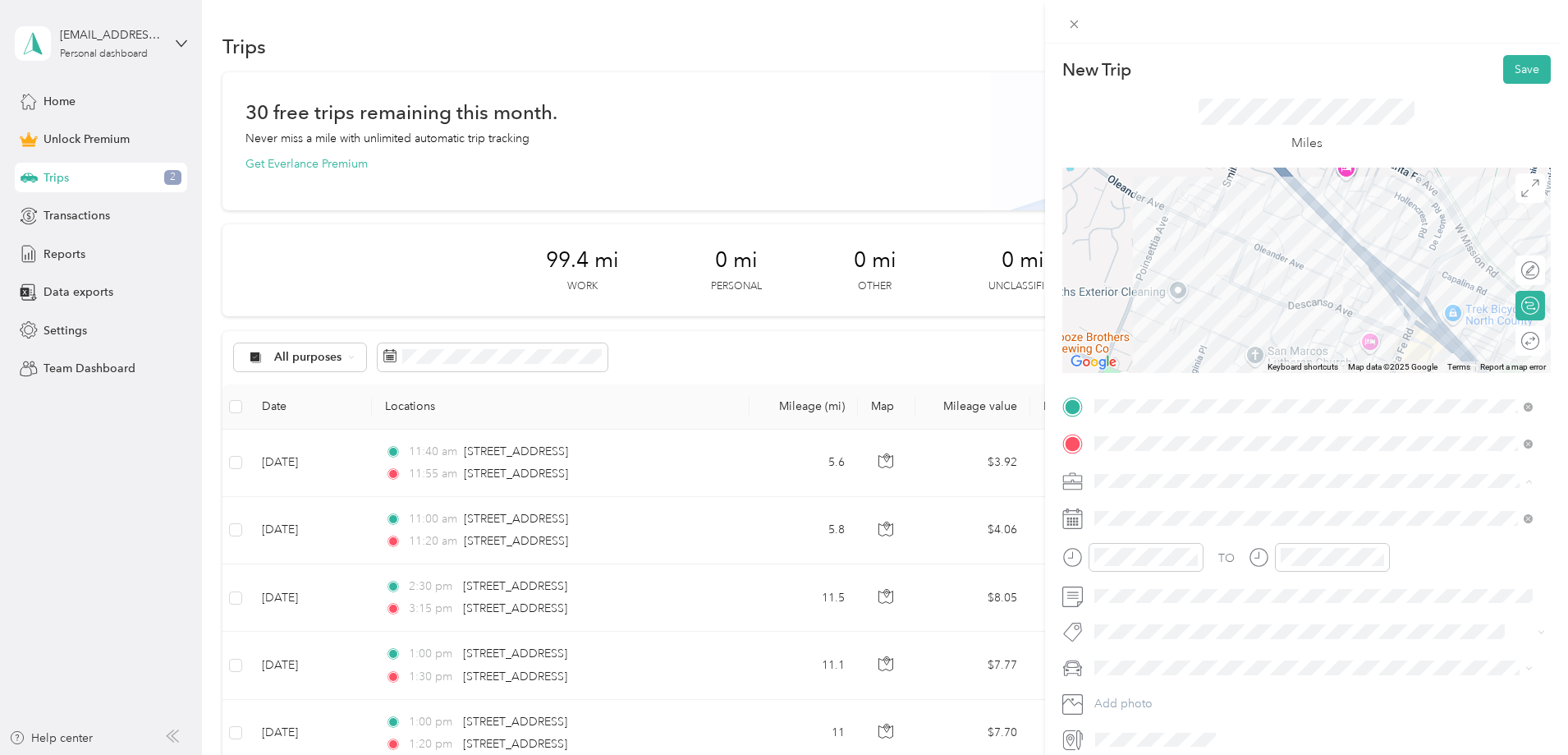
click at [1160, 565] on span "[PERSON_NAME] and [PERSON_NAME] [PERSON_NAME]" at bounding box center [1251, 567] width 303 height 13
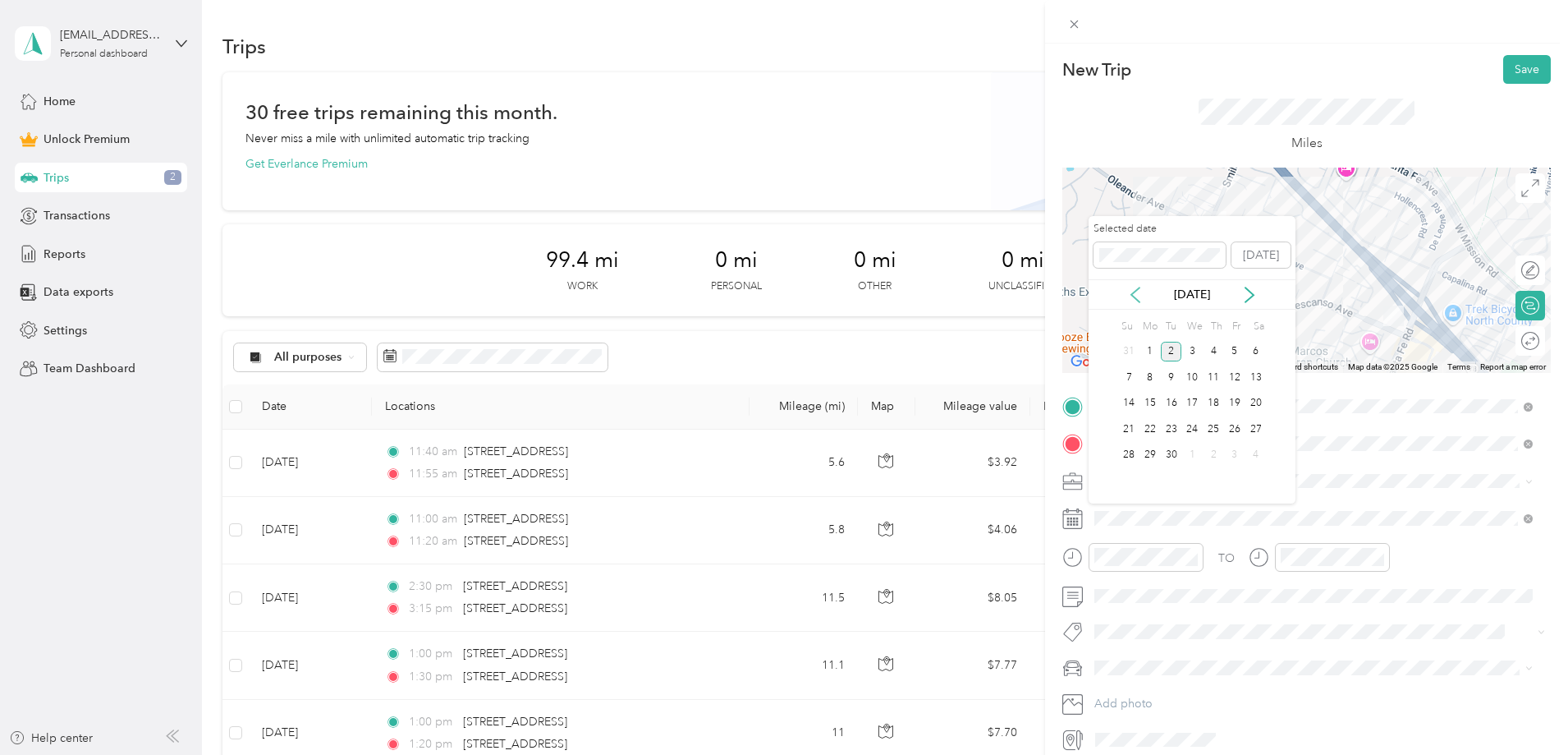
click at [1130, 291] on icon at bounding box center [1134, 294] width 16 height 16
click at [1188, 431] on div "20" at bounding box center [1192, 428] width 21 height 20
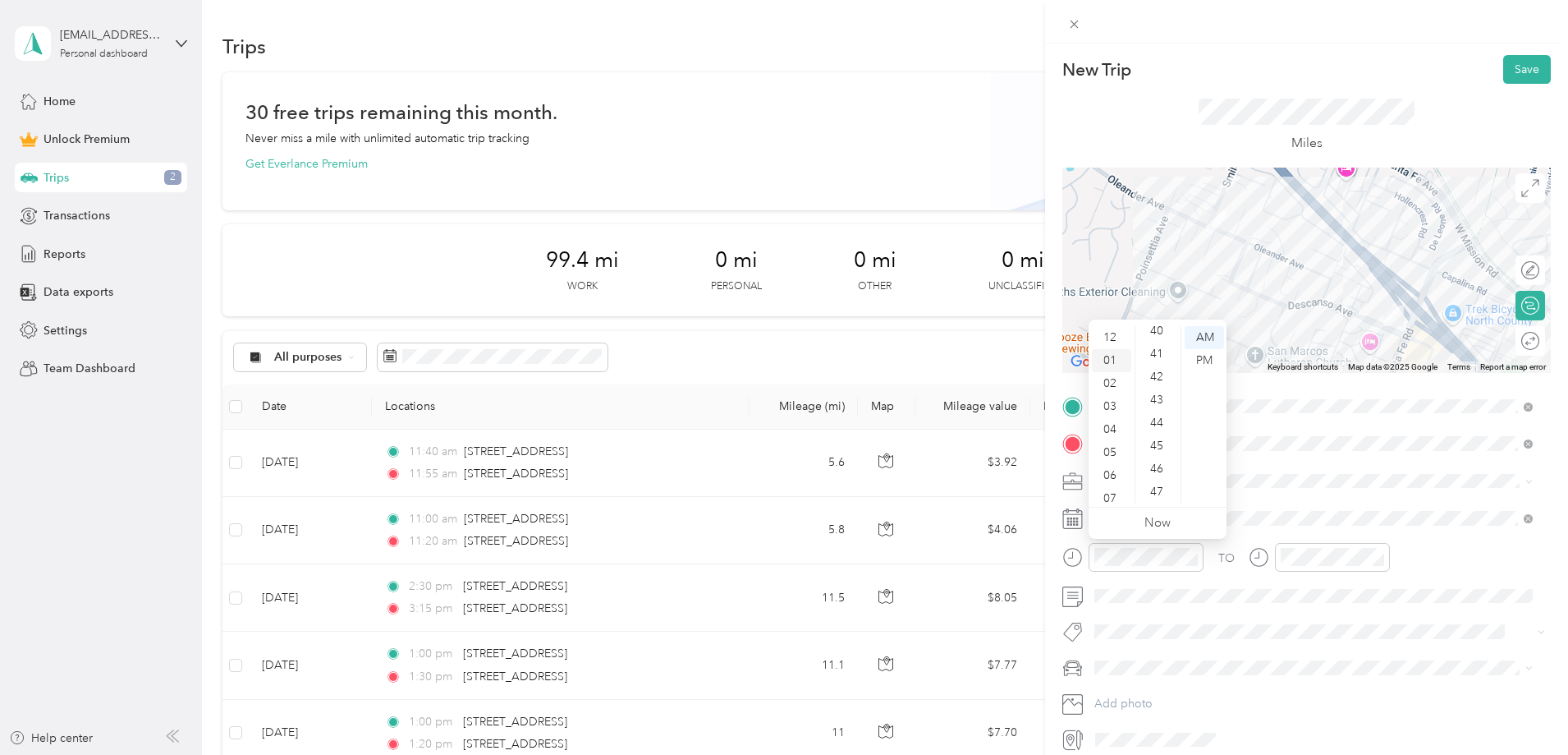
click at [1109, 359] on div "01" at bounding box center [1111, 361] width 40 height 23
click at [1159, 342] on div "00" at bounding box center [1157, 337] width 40 height 23
click at [1164, 337] on div "00" at bounding box center [1157, 337] width 40 height 23
click at [1197, 356] on div "PM" at bounding box center [1204, 361] width 40 height 23
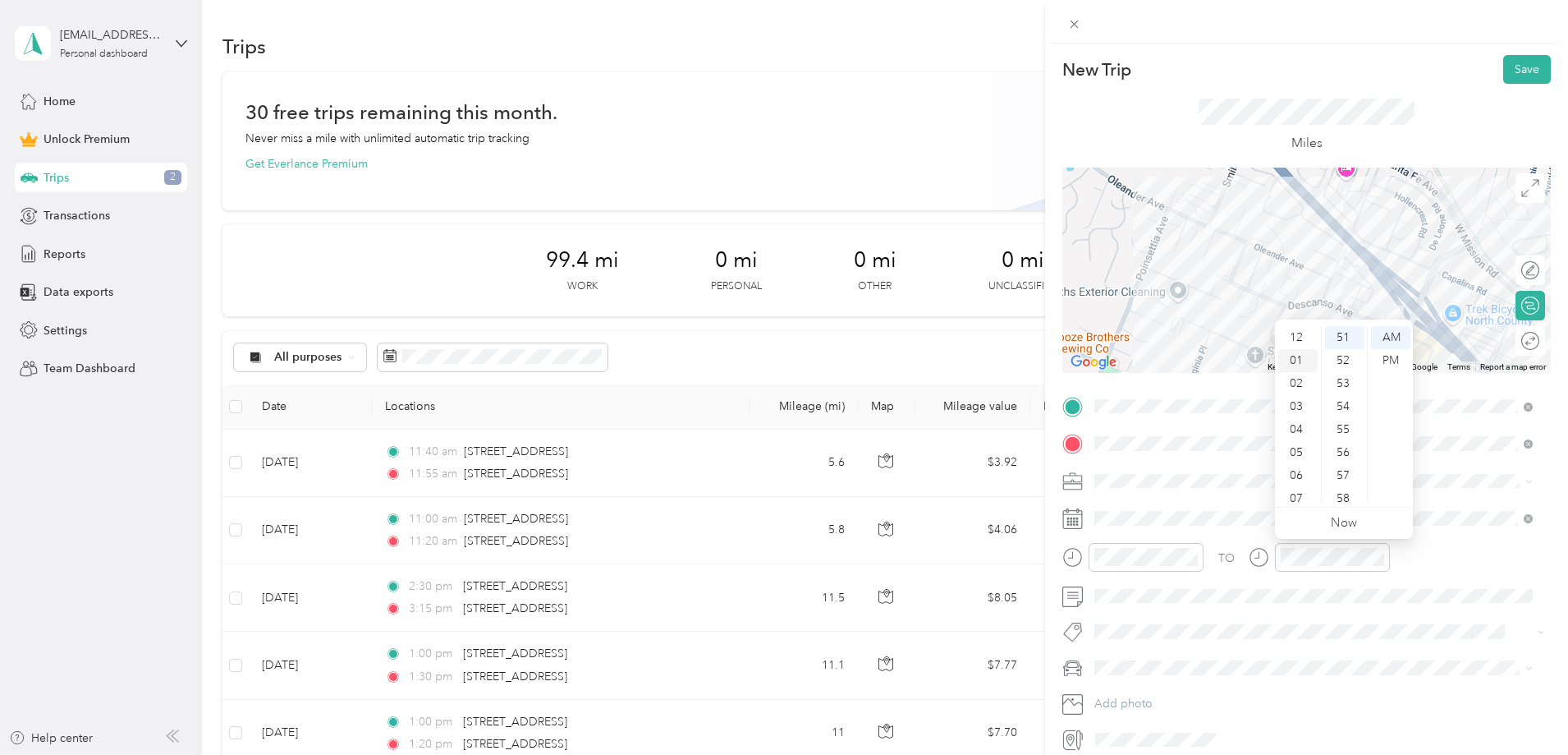
click at [1300, 360] on div "01" at bounding box center [1297, 361] width 40 height 23
click at [1348, 380] on div "10" at bounding box center [1344, 380] width 40 height 23
click at [1348, 357] on div "07" at bounding box center [1344, 351] width 40 height 23
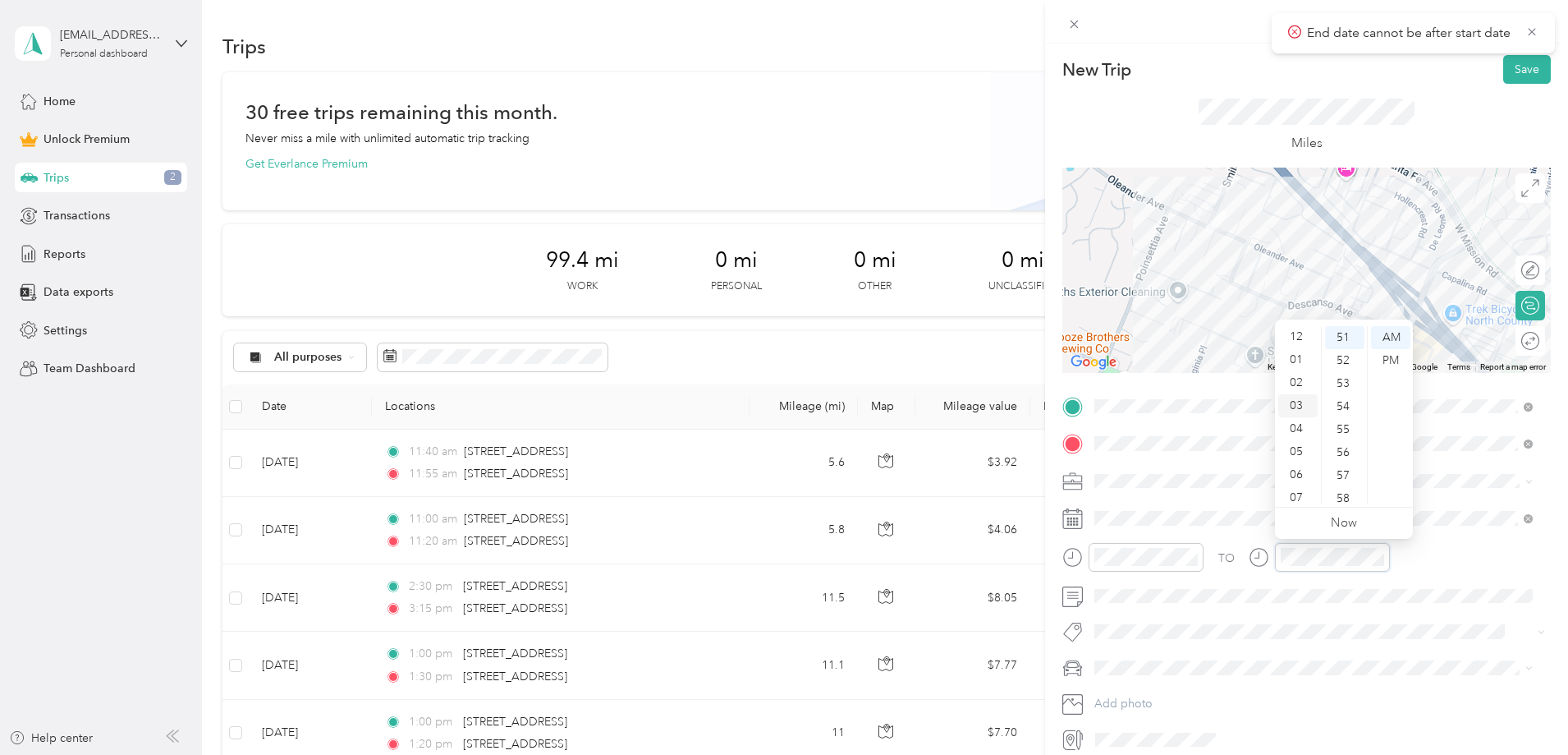
scroll to position [0, 0]
click at [1298, 358] on div "01" at bounding box center [1297, 361] width 40 height 23
click at [1346, 492] on div "07" at bounding box center [1344, 499] width 40 height 23
click at [1391, 360] on div "PM" at bounding box center [1390, 361] width 40 height 23
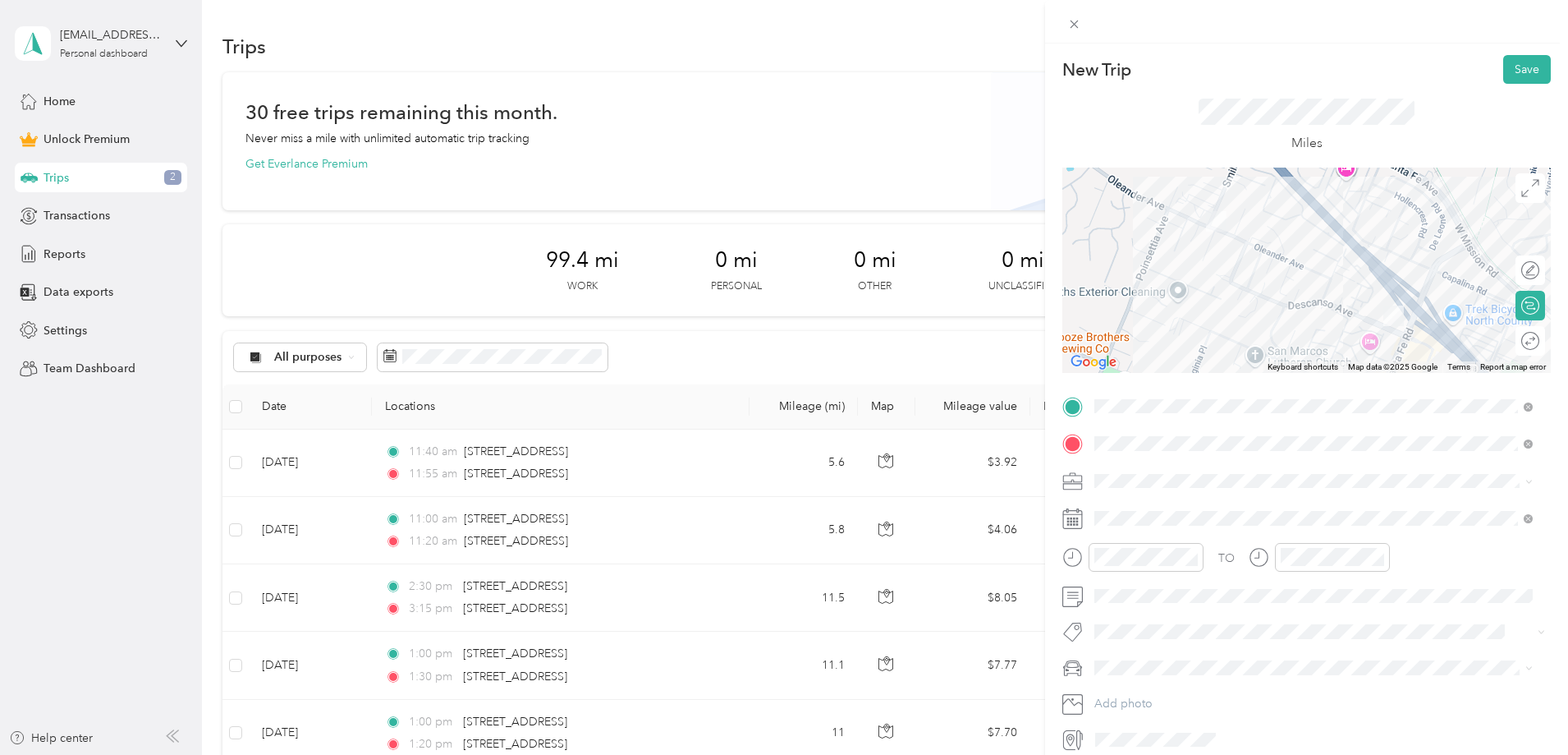
click at [1343, 459] on div "TO Add photo" at bounding box center [1306, 573] width 489 height 360
click at [1512, 63] on button "Save" at bounding box center [1527, 69] width 47 height 29
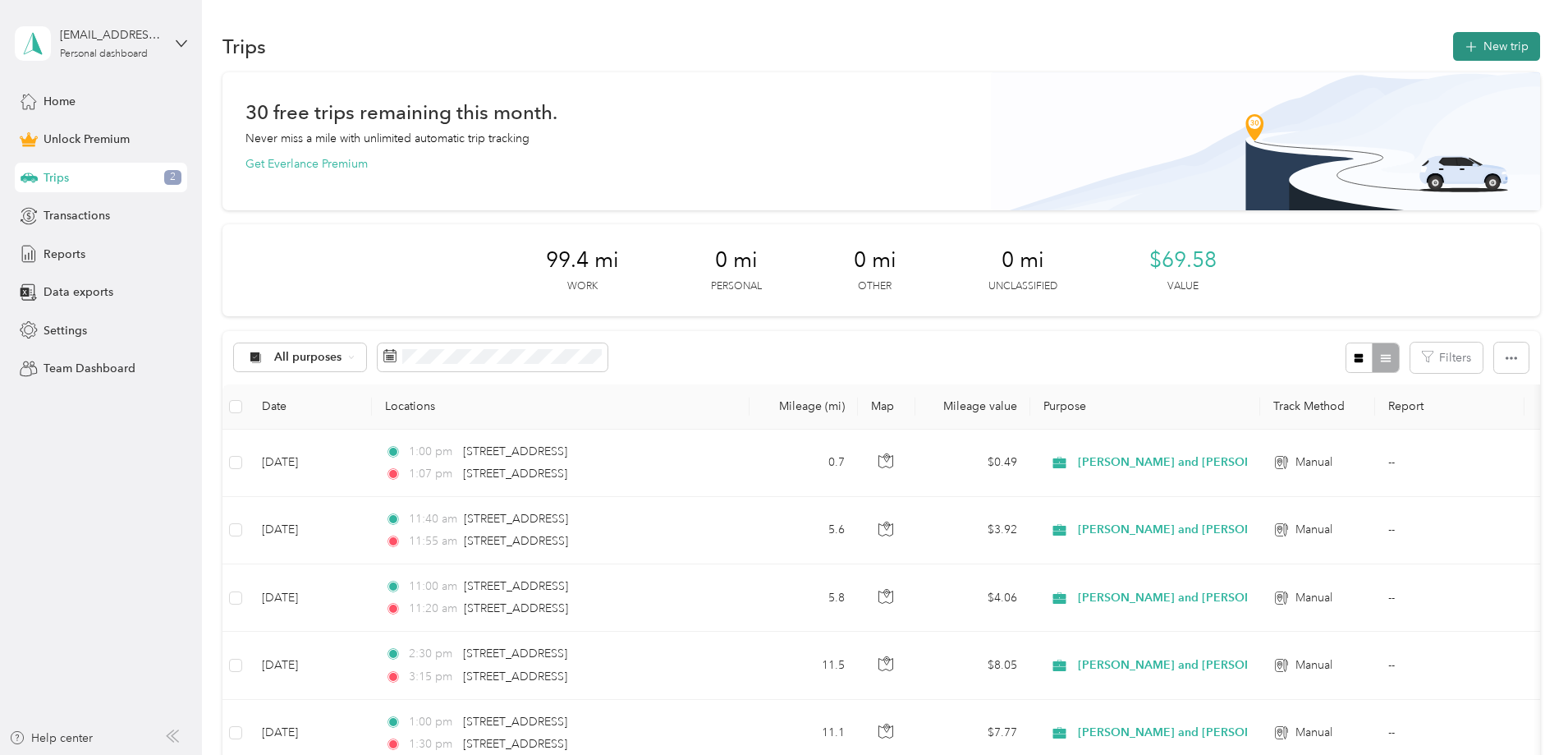
click at [1453, 48] on button "New trip" at bounding box center [1497, 46] width 87 height 29
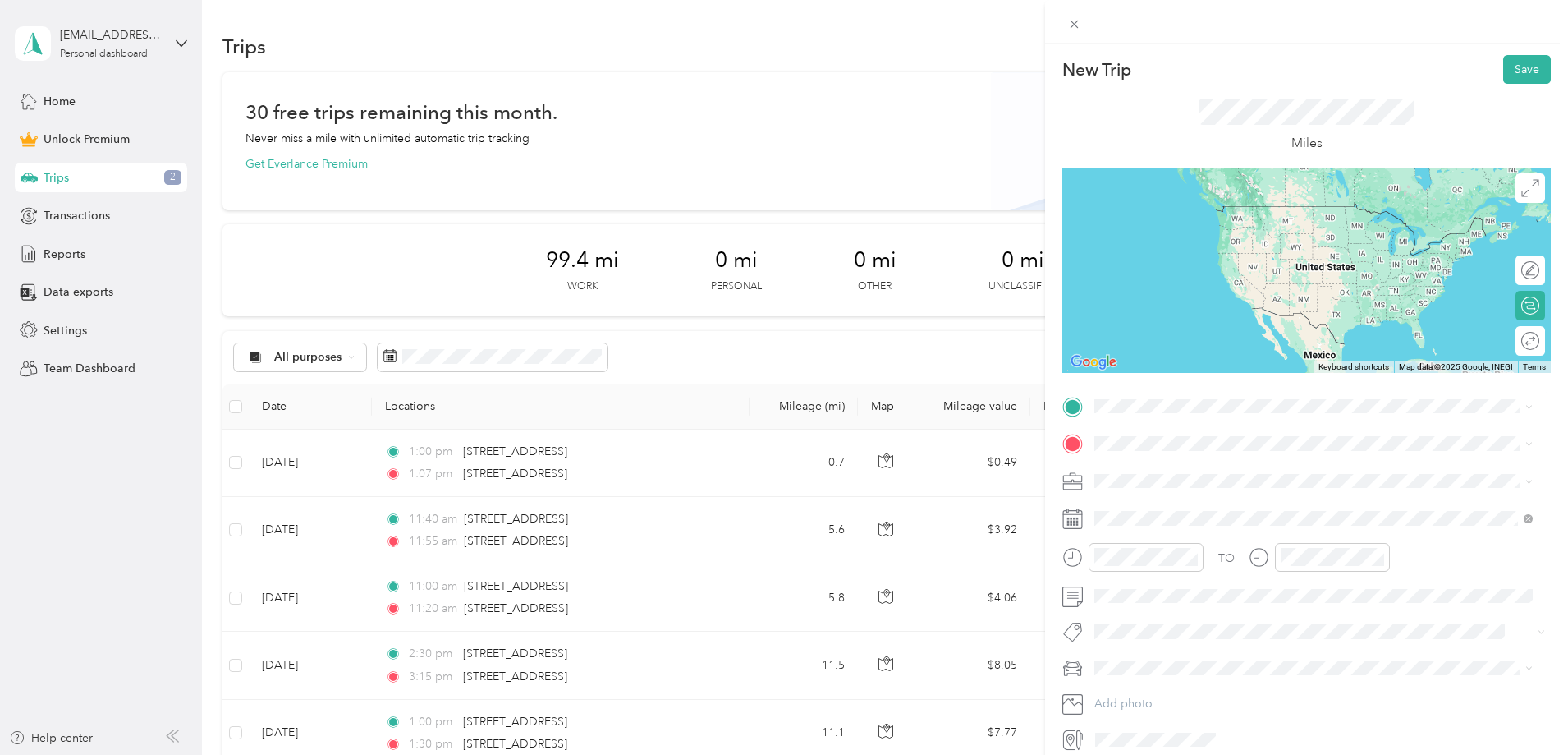
click at [1205, 461] on span "[STREET_ADDRESS][US_STATE]" at bounding box center [1208, 461] width 164 height 14
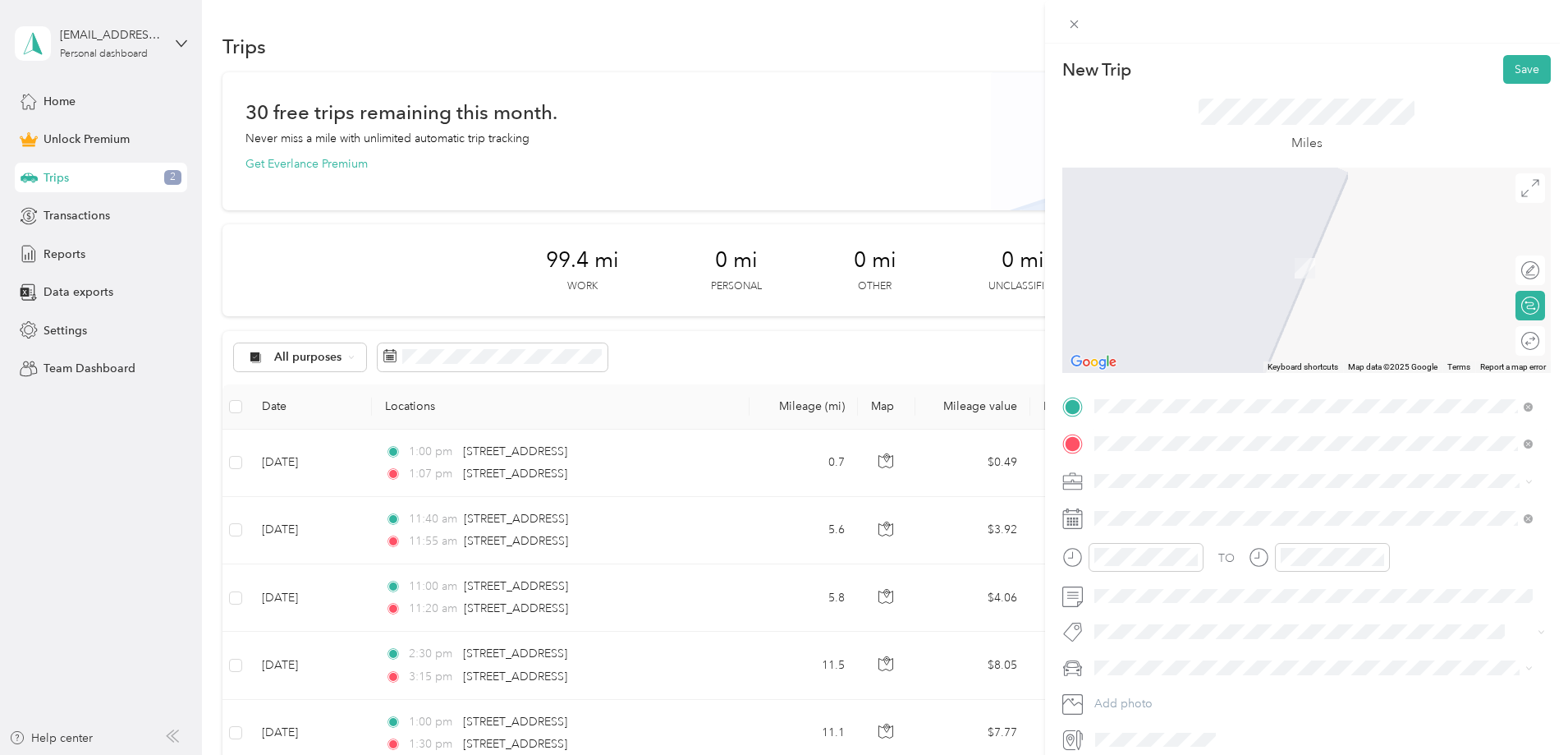
click at [1166, 510] on span "[STREET_ADDRESS][US_STATE]" at bounding box center [1208, 502] width 164 height 14
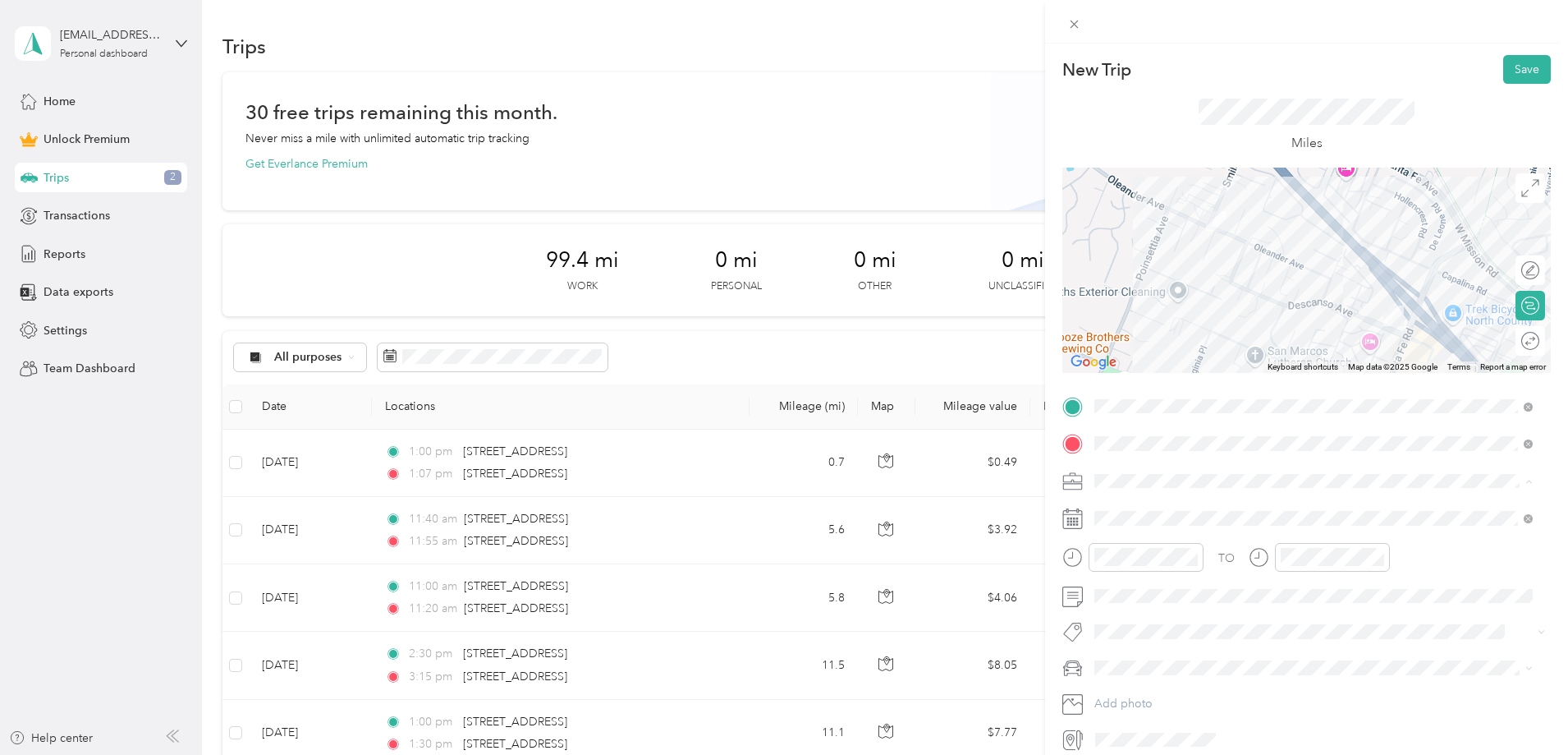
click at [1160, 570] on div "[PERSON_NAME] and [PERSON_NAME] [PERSON_NAME]" at bounding box center [1313, 567] width 427 height 17
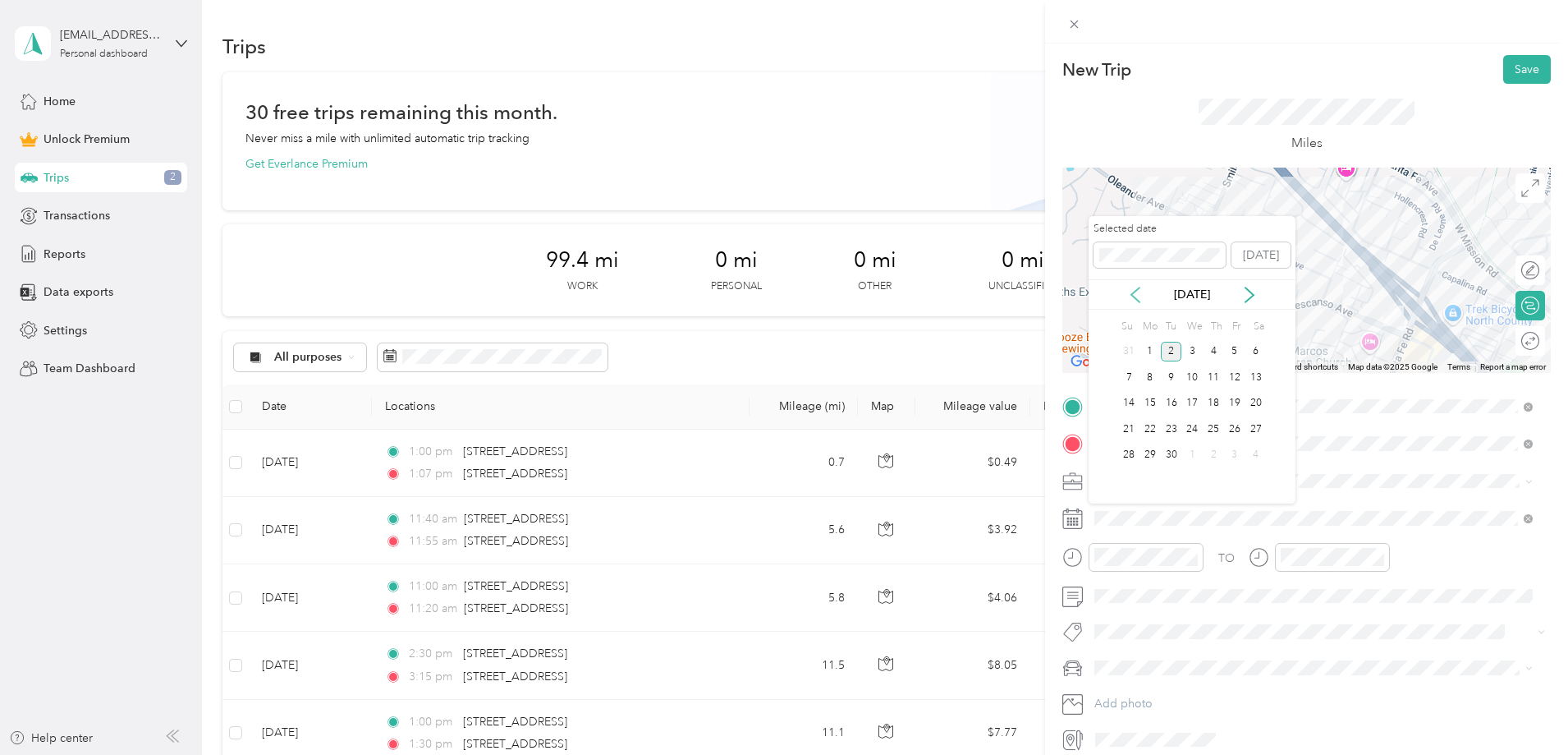
click at [1134, 295] on icon at bounding box center [1134, 294] width 16 height 16
click at [1190, 429] on div "20" at bounding box center [1192, 428] width 21 height 20
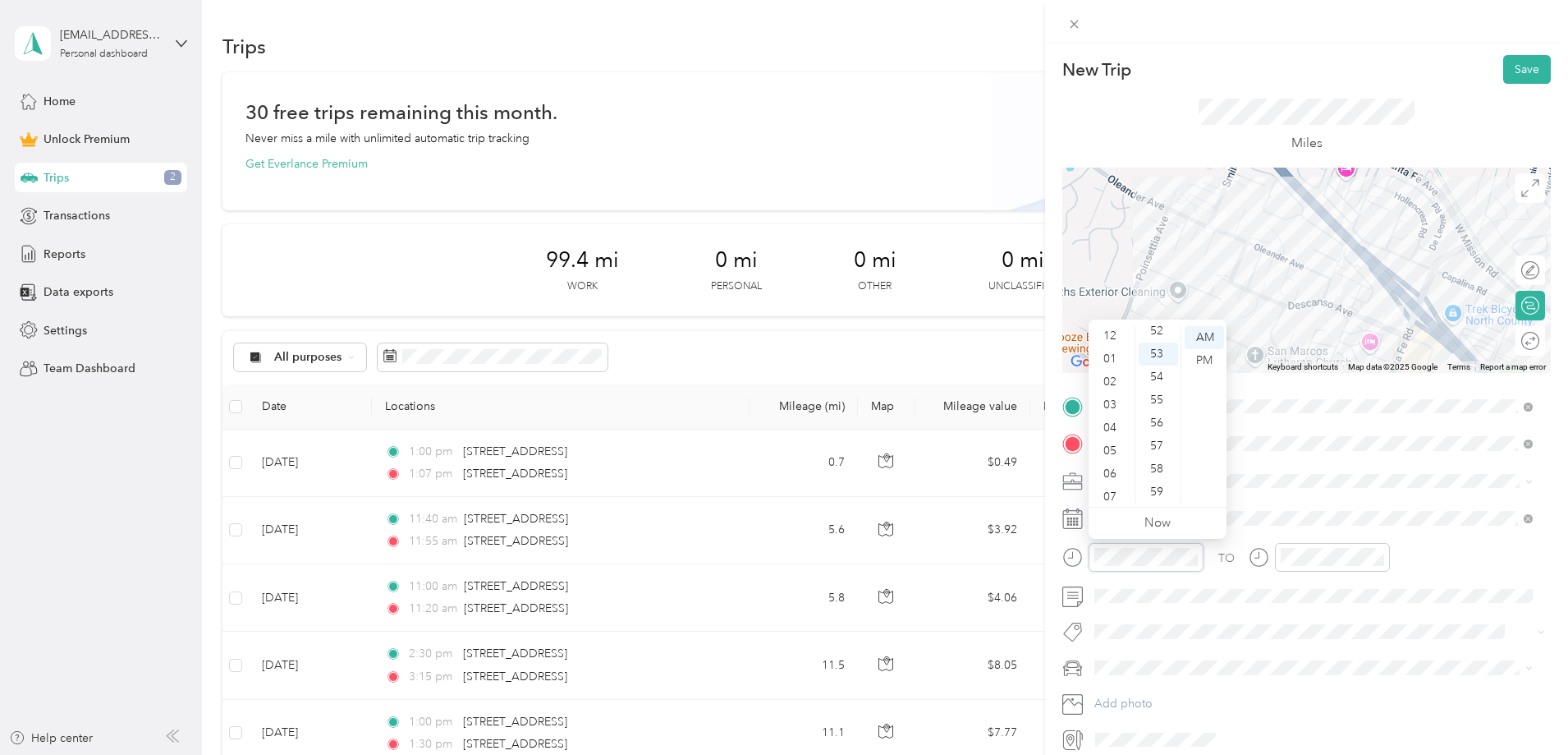
scroll to position [0, 0]
click at [1110, 353] on div "01" at bounding box center [1111, 361] width 40 height 23
click at [1156, 459] on div "15" at bounding box center [1157, 466] width 40 height 23
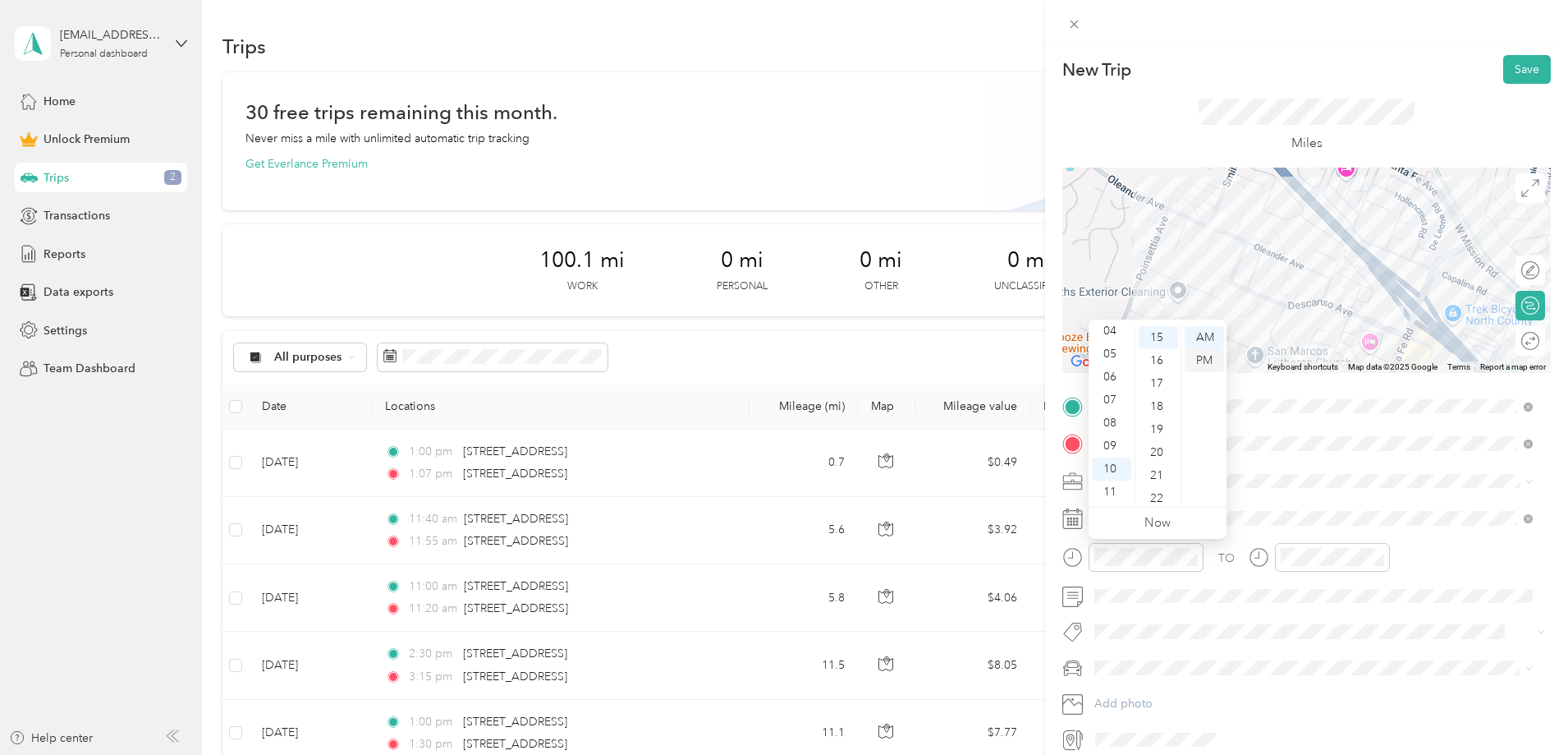
click at [1204, 358] on div "PM" at bounding box center [1204, 361] width 40 height 23
click at [1112, 360] on div "01" at bounding box center [1111, 361] width 40 height 23
click at [1109, 361] on div "01" at bounding box center [1111, 361] width 40 height 23
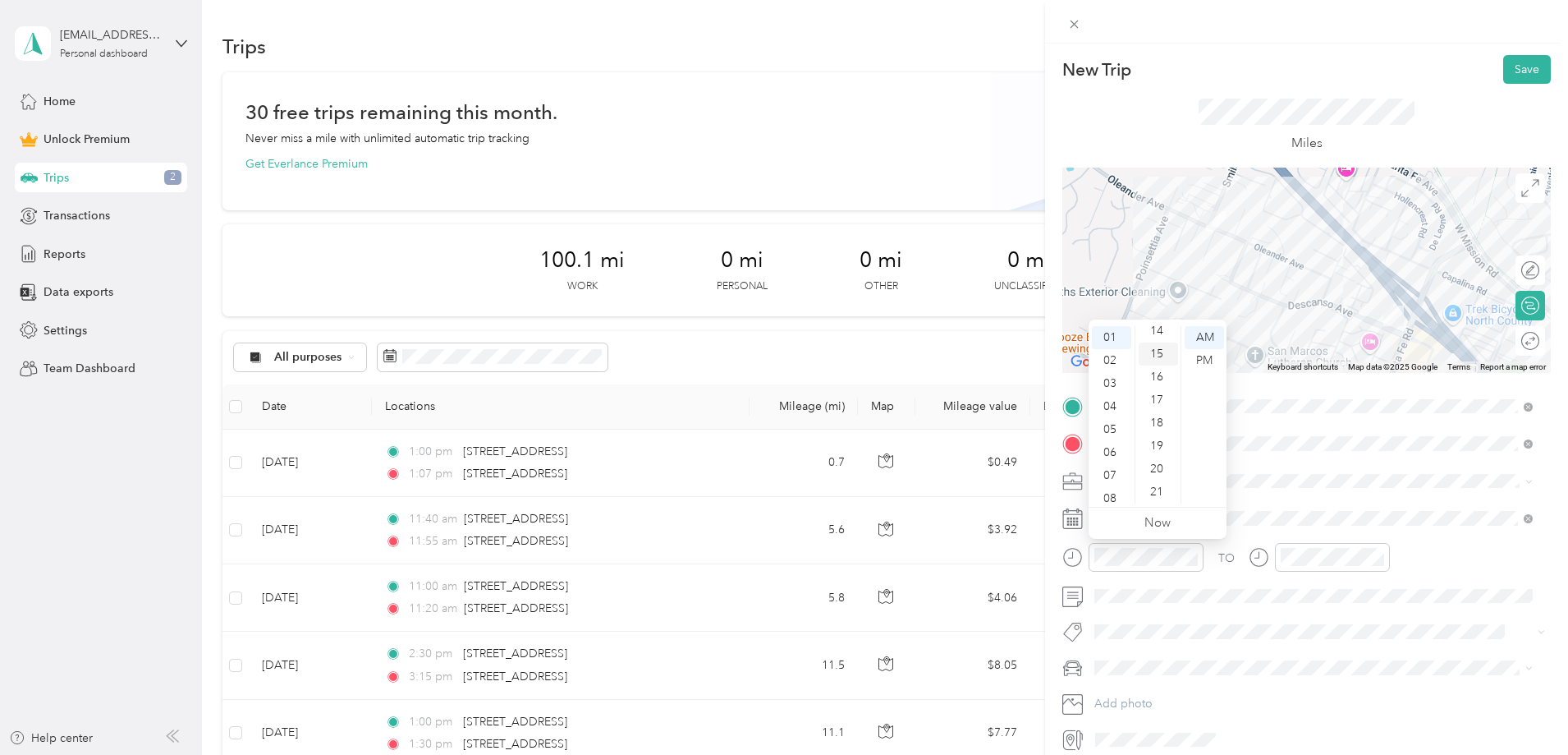
click at [1160, 351] on div "15" at bounding box center [1157, 354] width 40 height 23
click at [1194, 358] on div "PM" at bounding box center [1204, 361] width 40 height 23
click at [1291, 361] on div "01" at bounding box center [1297, 361] width 40 height 23
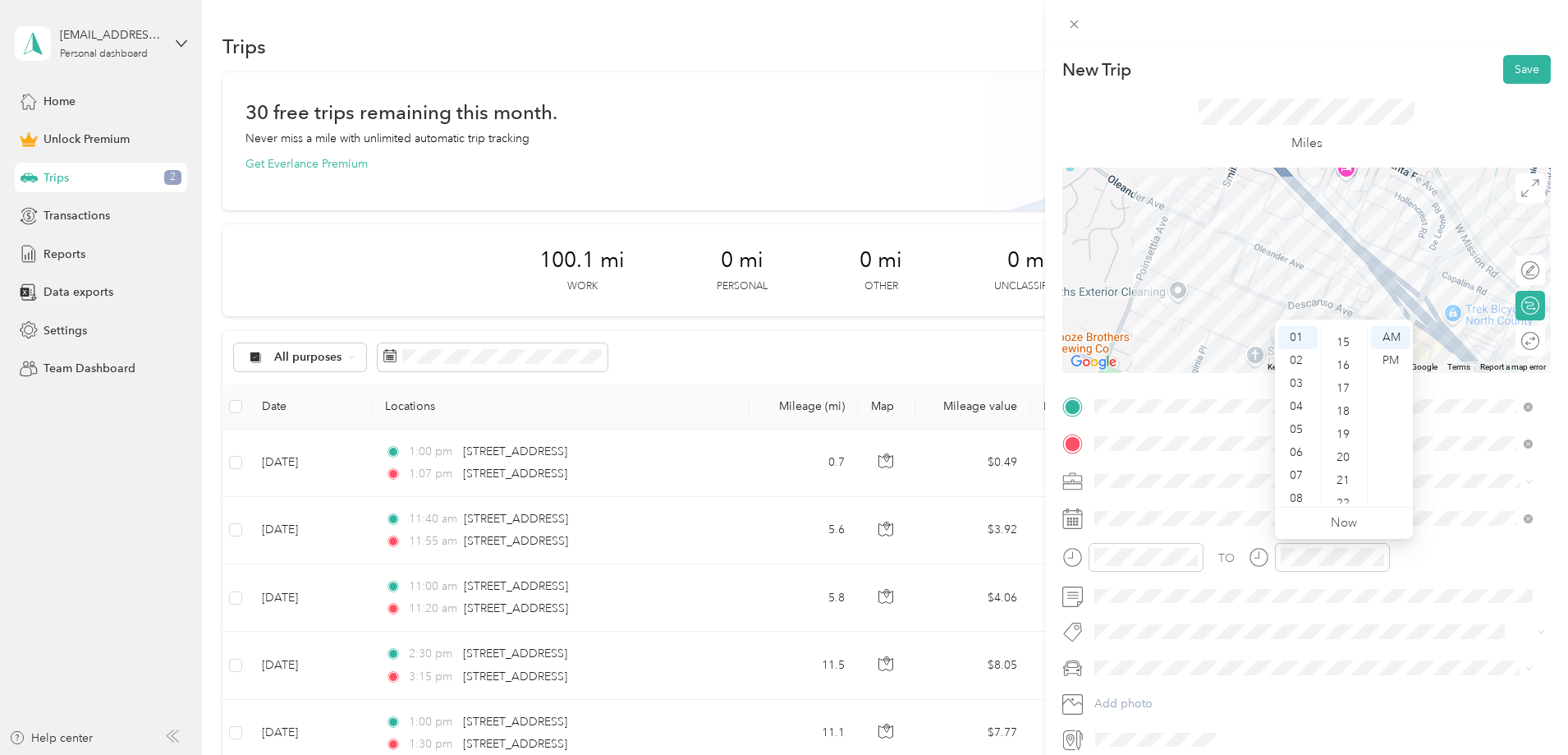
scroll to position [381, 0]
click at [1343, 463] on div "22" at bounding box center [1344, 463] width 40 height 23
click at [1383, 361] on div "PM" at bounding box center [1390, 361] width 40 height 23
click at [1182, 418] on span at bounding box center [1319, 406] width 463 height 26
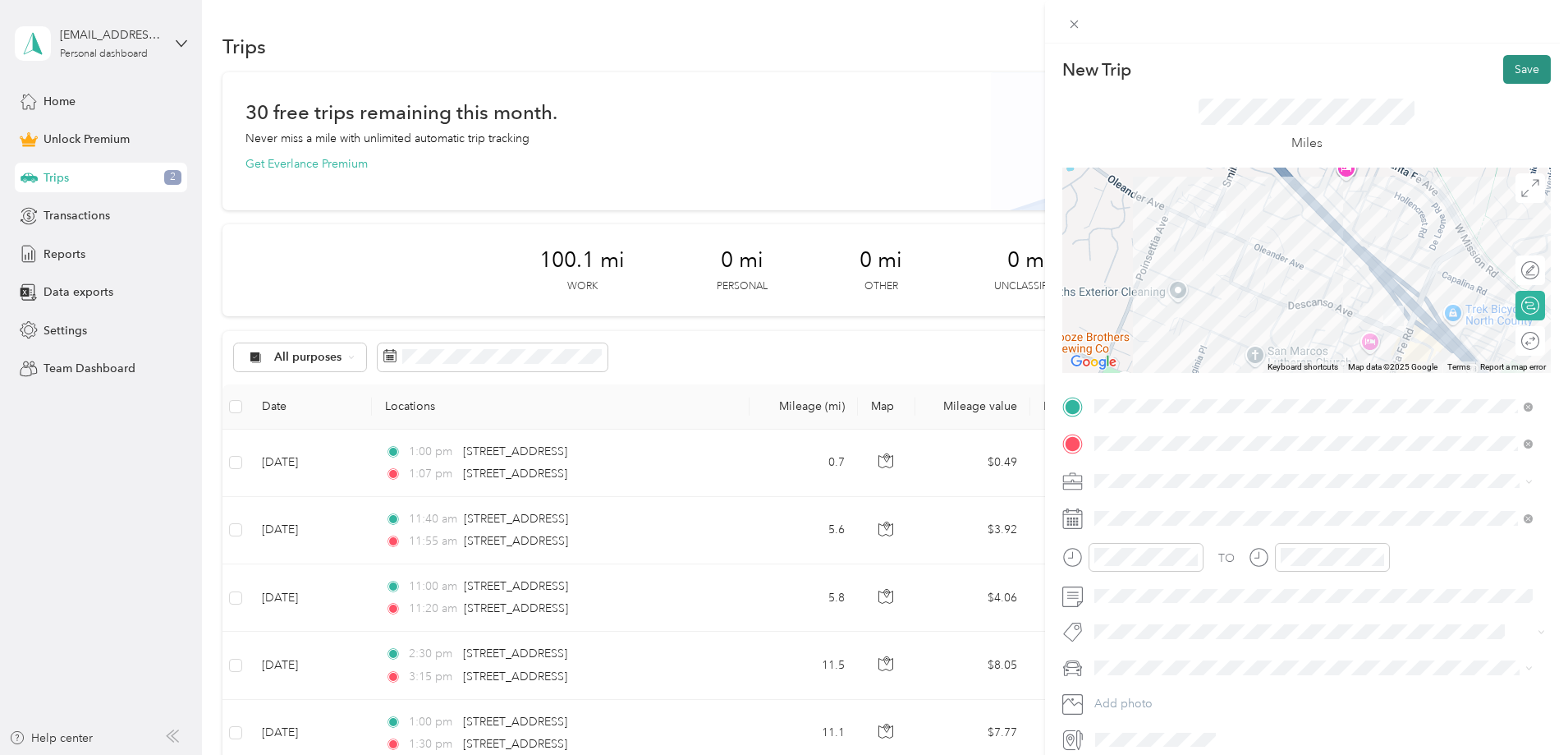
click at [1520, 69] on button "Save" at bounding box center [1527, 69] width 47 height 29
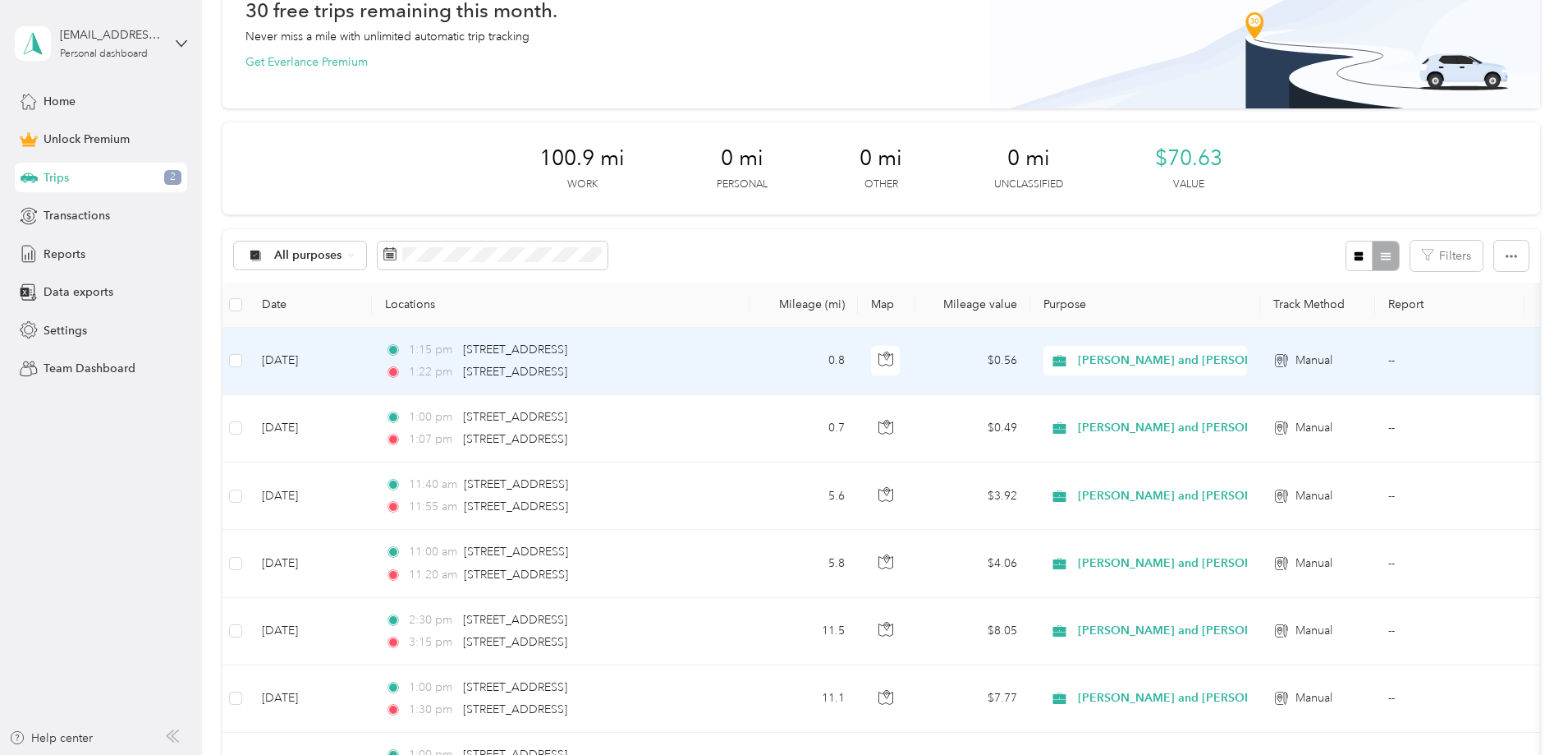
scroll to position [0, 0]
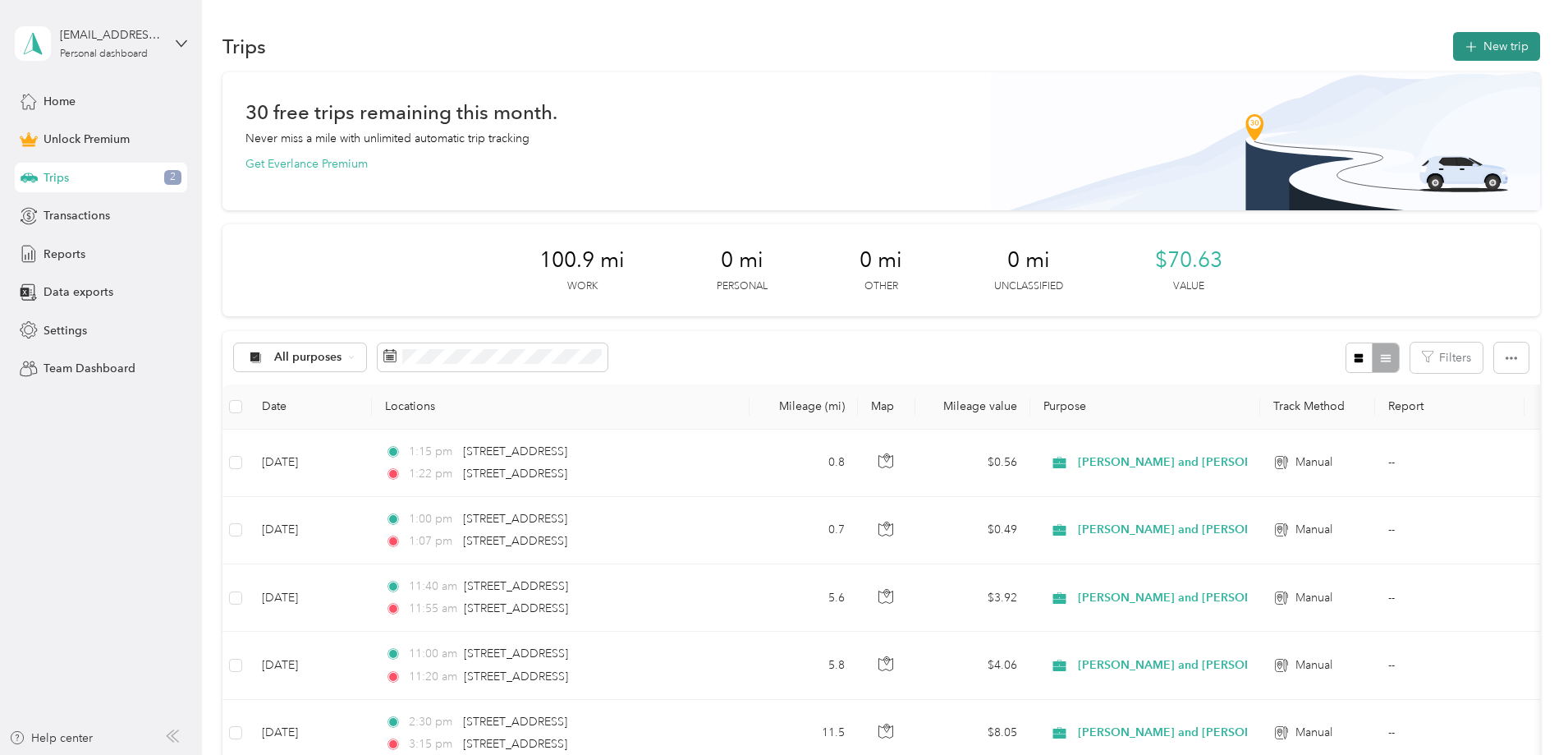
click at [1453, 36] on button "New trip" at bounding box center [1497, 46] width 87 height 29
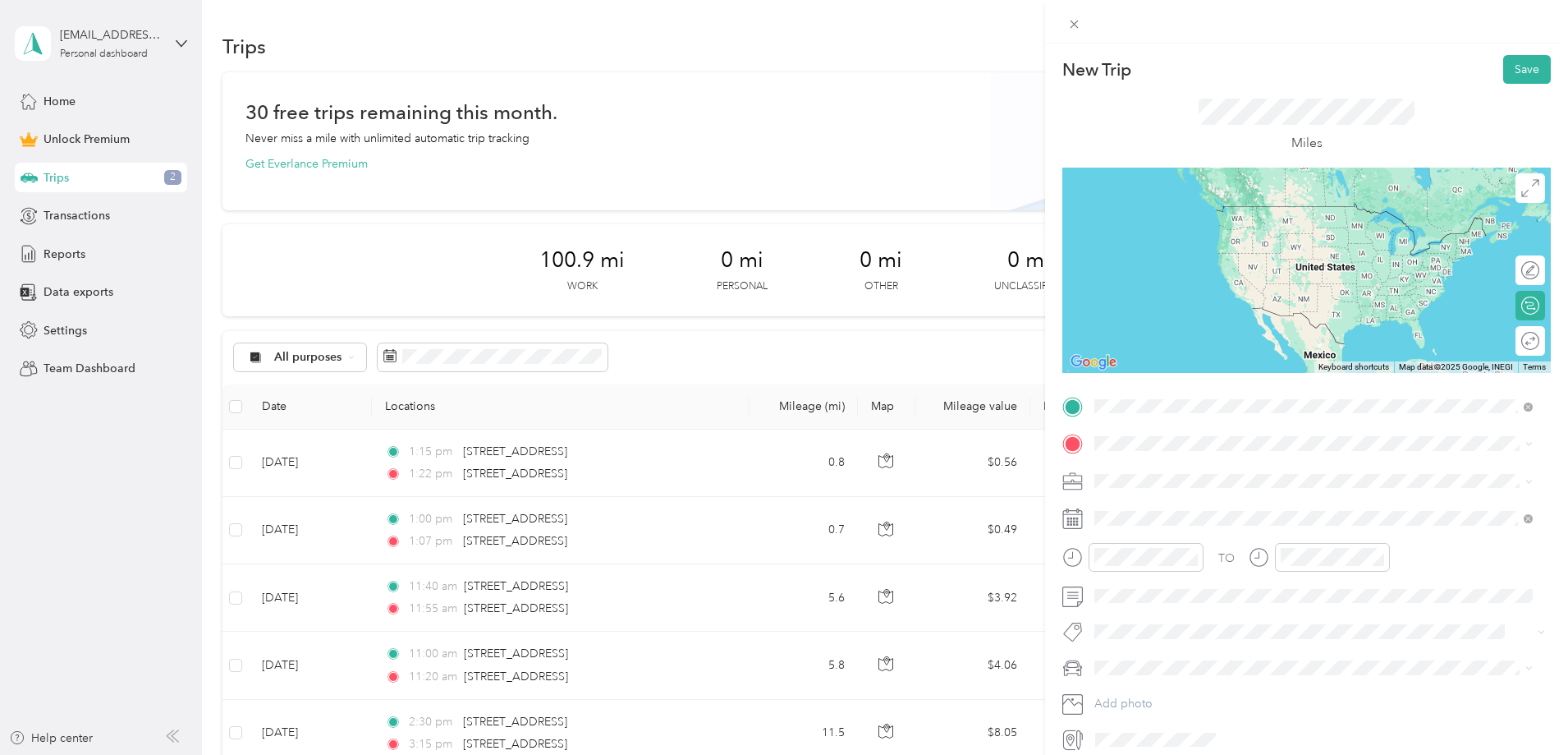
click at [1230, 473] on span "[STREET_ADDRESS][US_STATE]" at bounding box center [1208, 465] width 164 height 14
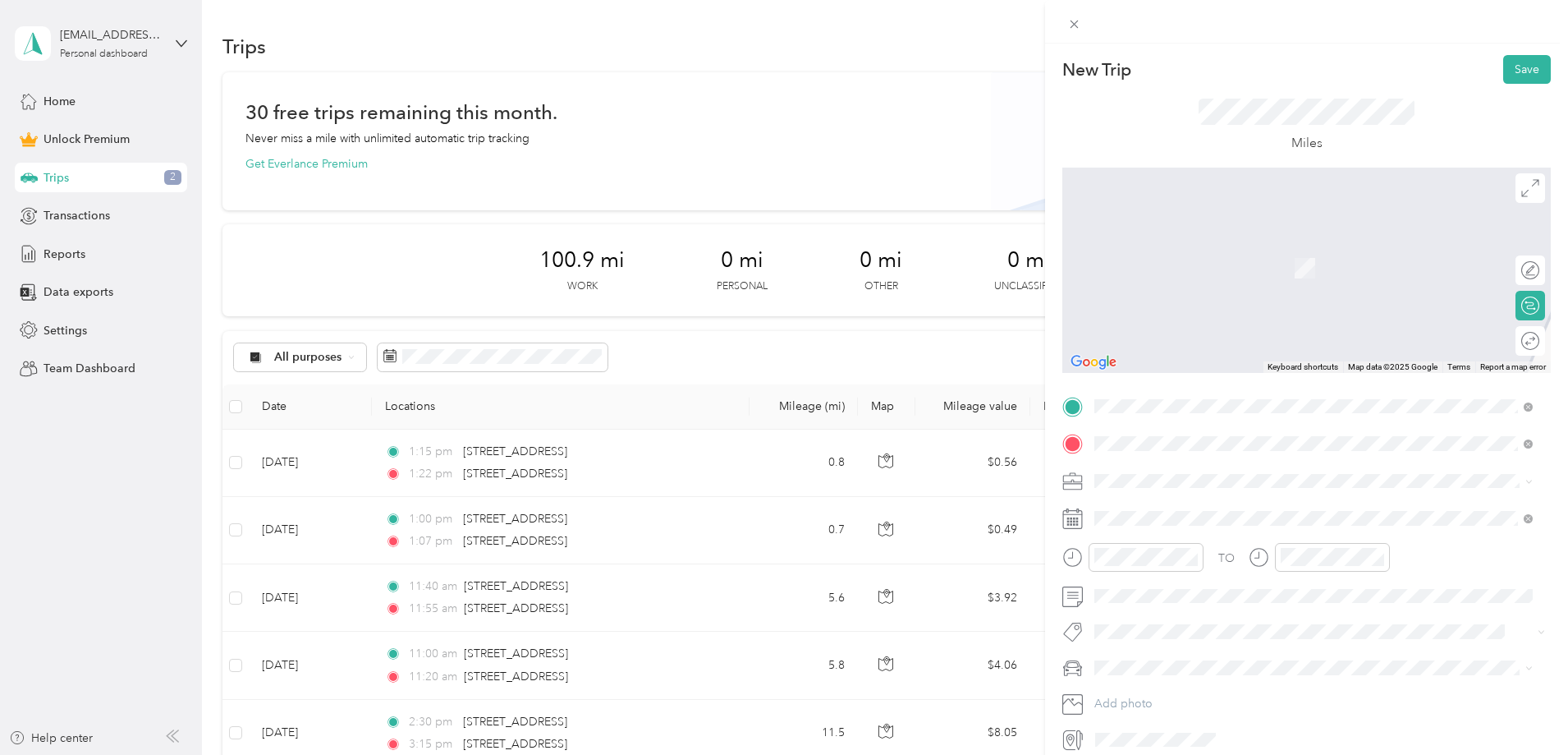
click at [1210, 499] on span "[STREET_ADDRESS][US_STATE]" at bounding box center [1208, 502] width 164 height 14
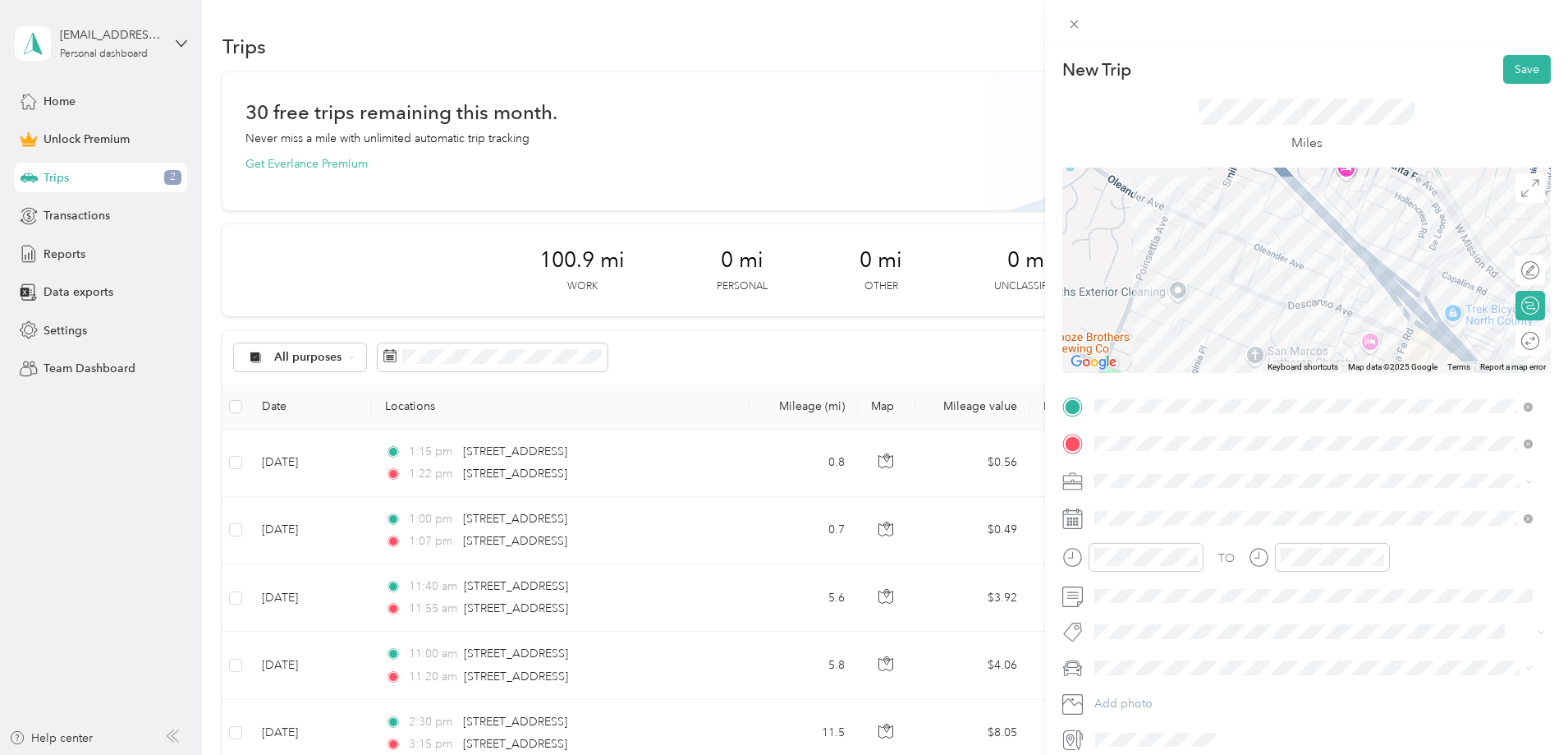
click at [1162, 567] on span "[PERSON_NAME] and [PERSON_NAME] [PERSON_NAME]" at bounding box center [1251, 564] width 303 height 13
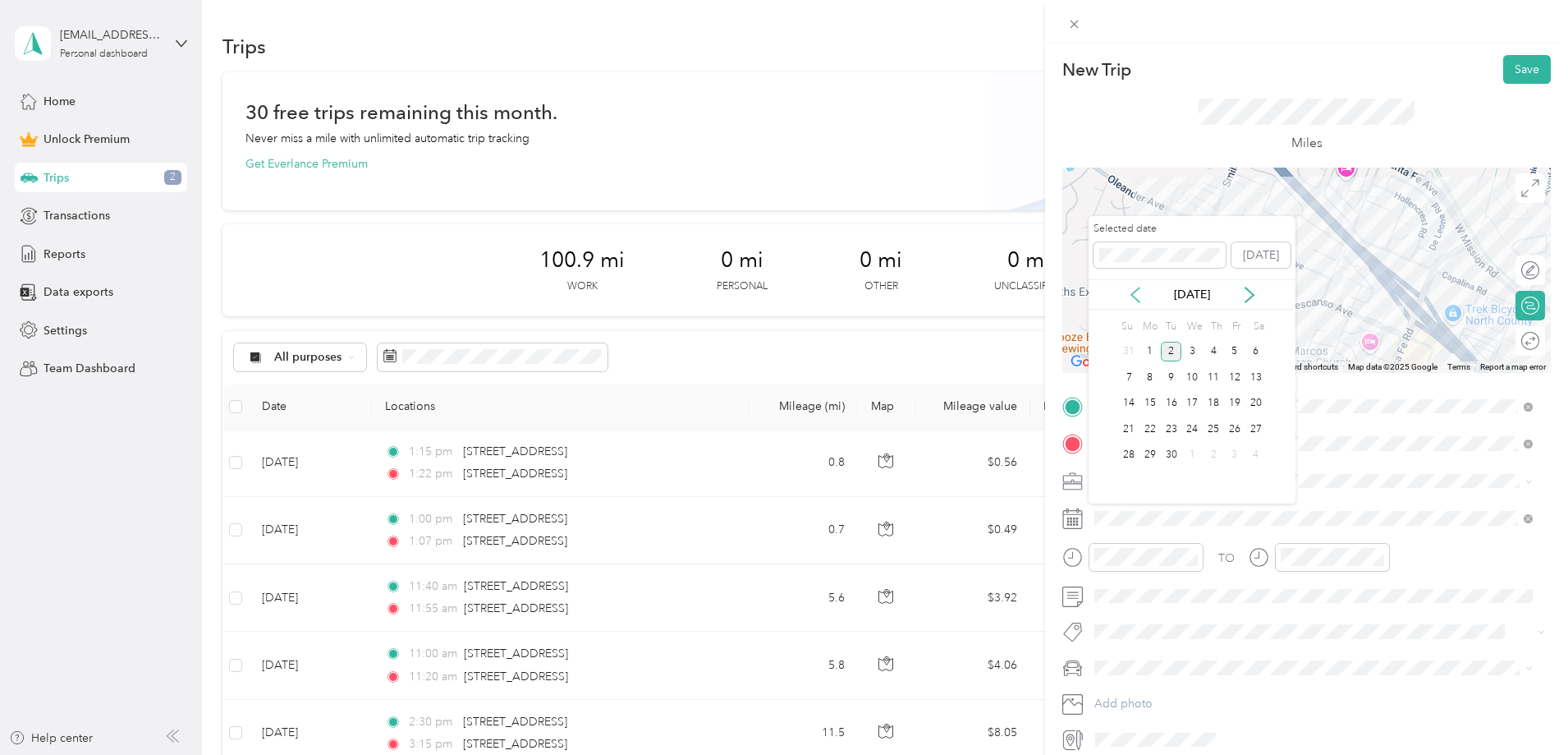
click at [1135, 297] on icon at bounding box center [1135, 294] width 9 height 14
click at [1212, 429] on div "21" at bounding box center [1213, 428] width 21 height 20
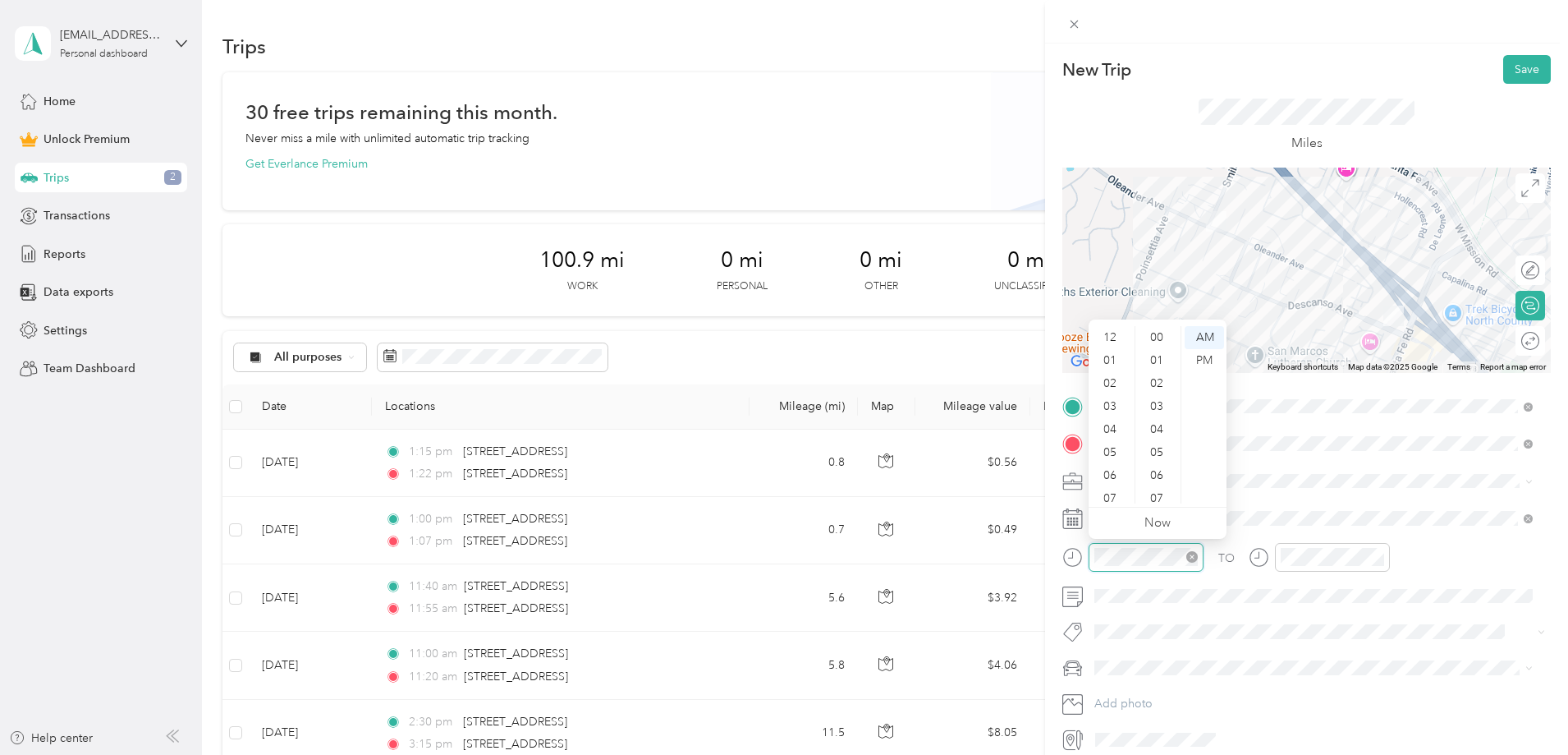
scroll to position [98, 0]
click at [1111, 488] on div "11" at bounding box center [1111, 492] width 40 height 23
click at [1110, 365] on div "02" at bounding box center [1111, 367] width 40 height 23
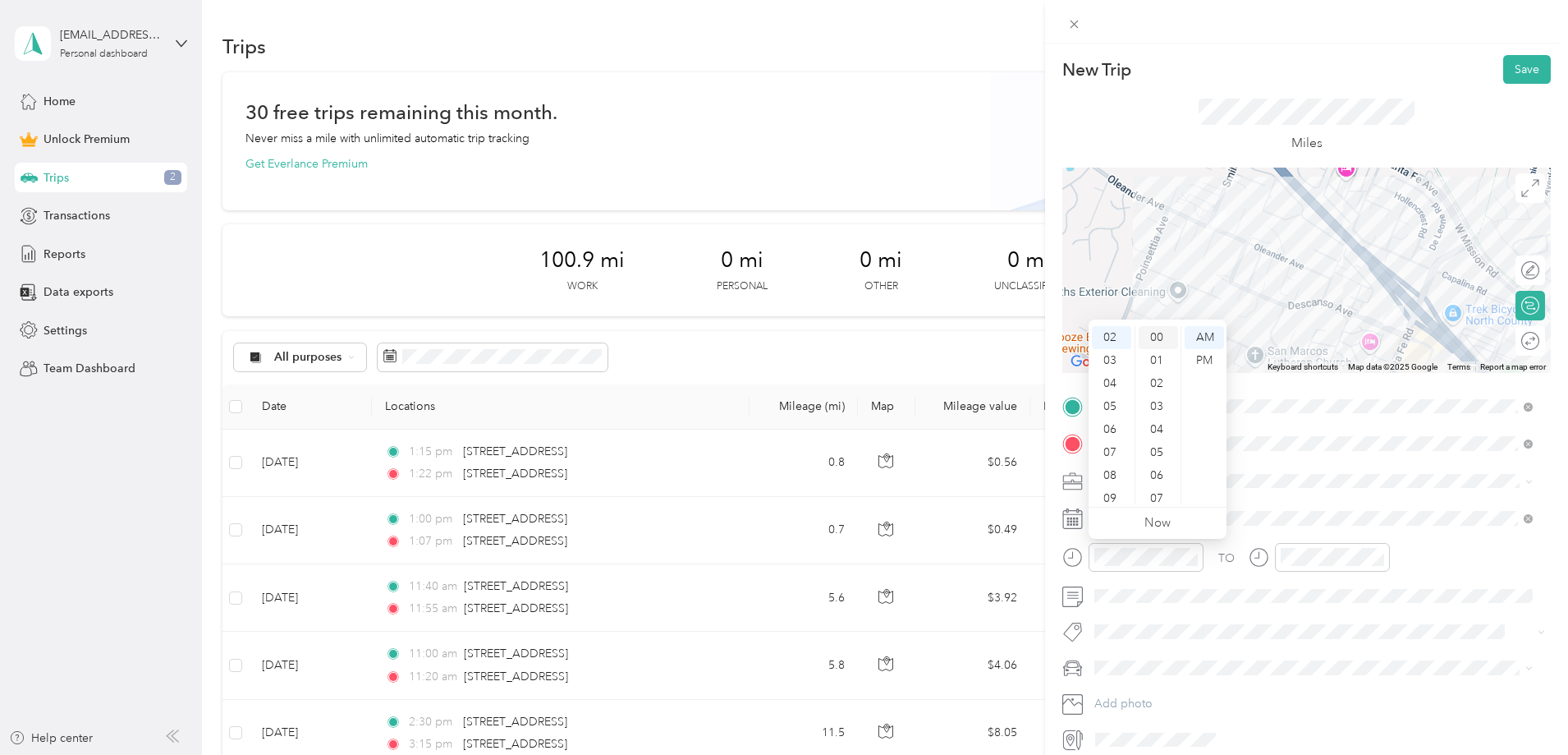
click at [1159, 336] on div "00" at bounding box center [1157, 337] width 40 height 23
click at [1204, 357] on div "PM" at bounding box center [1204, 361] width 40 height 23
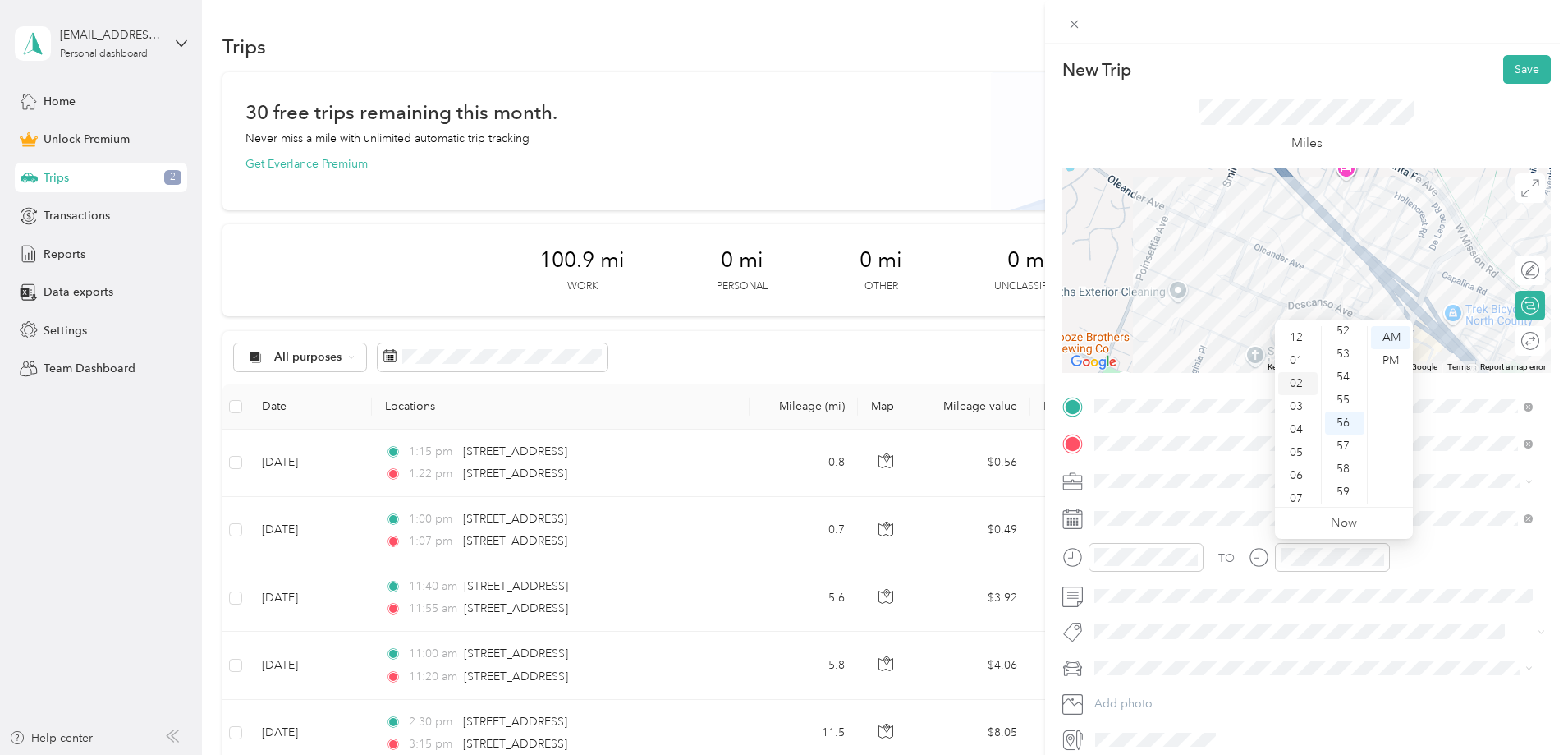
click at [1303, 382] on div "02" at bounding box center [1297, 384] width 40 height 23
click at [1298, 401] on div "07" at bounding box center [1297, 400] width 40 height 23
click at [1297, 383] on div "02" at bounding box center [1297, 384] width 40 height 23
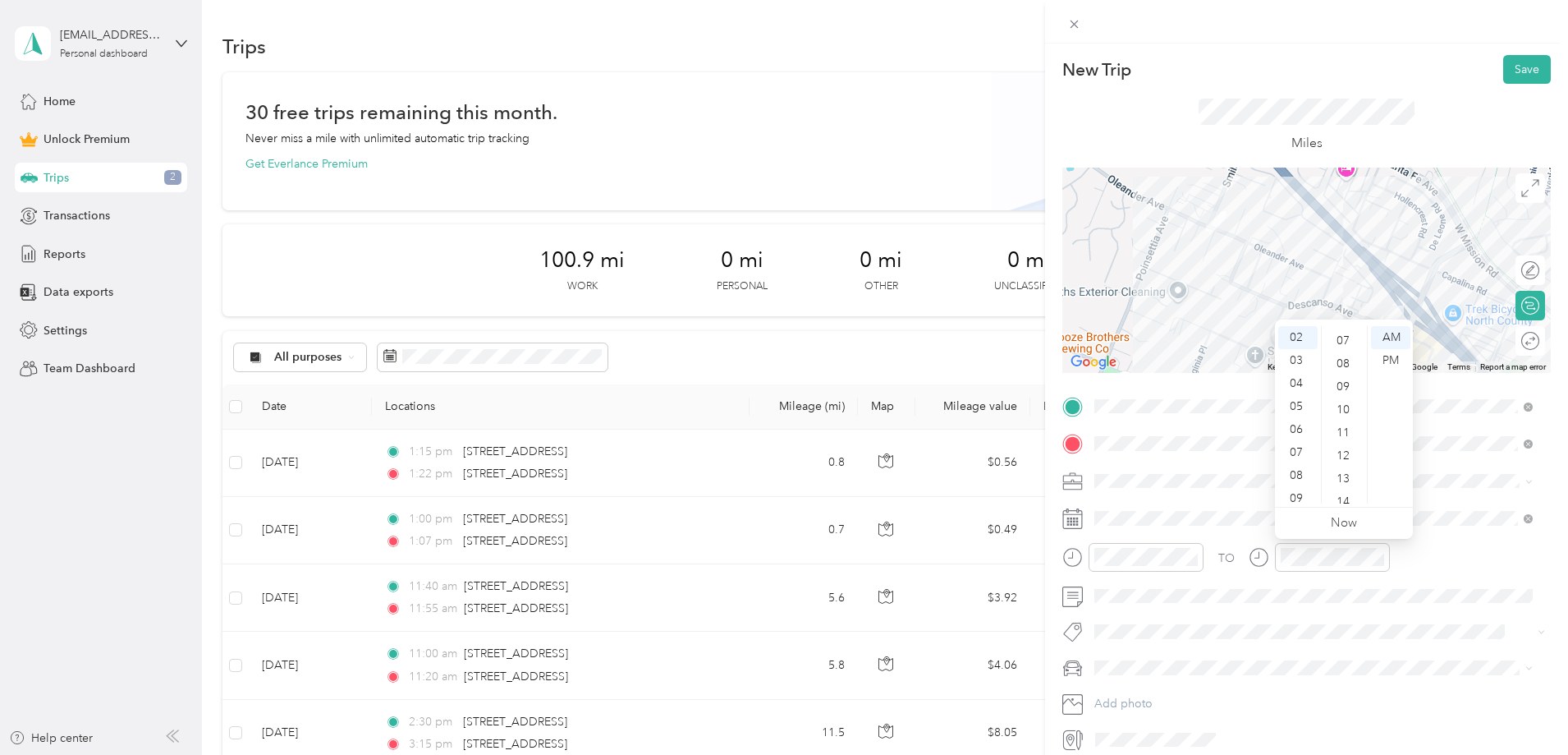
scroll to position [164, 0]
click at [1342, 332] on div "07" at bounding box center [1344, 335] width 40 height 23
click at [1389, 357] on div "PM" at bounding box center [1390, 361] width 40 height 23
click at [1524, 67] on button "Save" at bounding box center [1527, 69] width 47 height 29
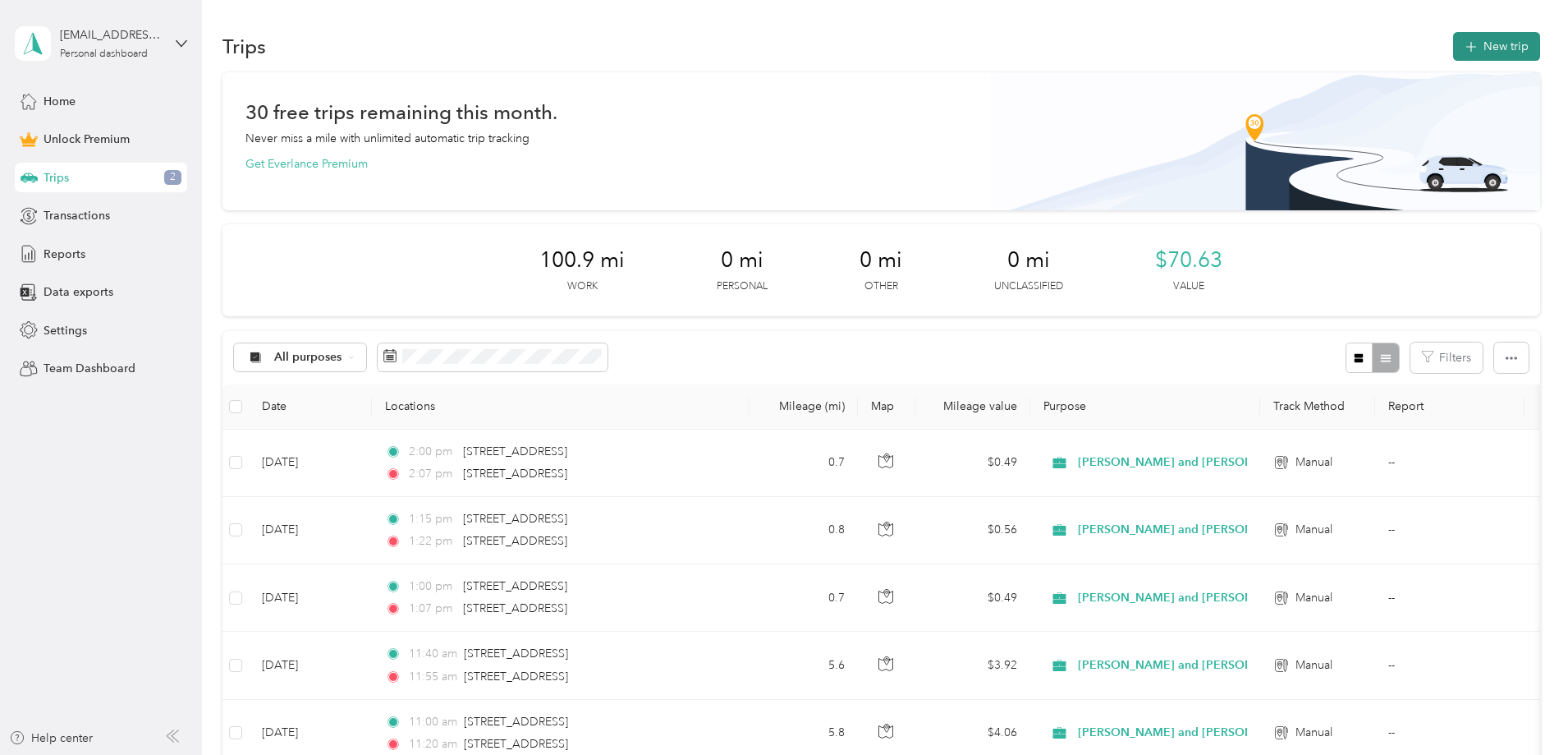
click at [1453, 40] on button "New trip" at bounding box center [1497, 46] width 87 height 29
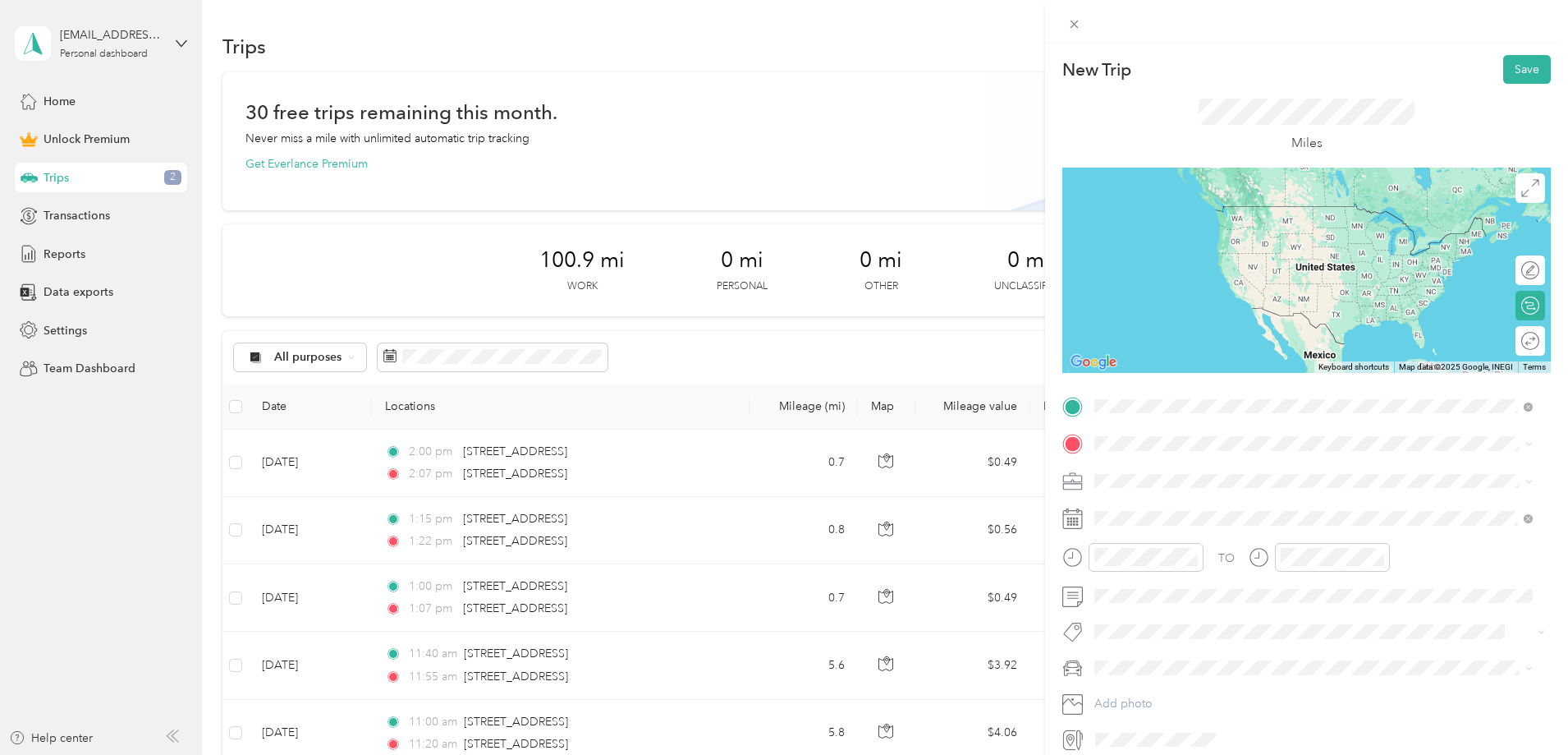
click at [1209, 465] on span "[STREET_ADDRESS][US_STATE]" at bounding box center [1208, 465] width 164 height 14
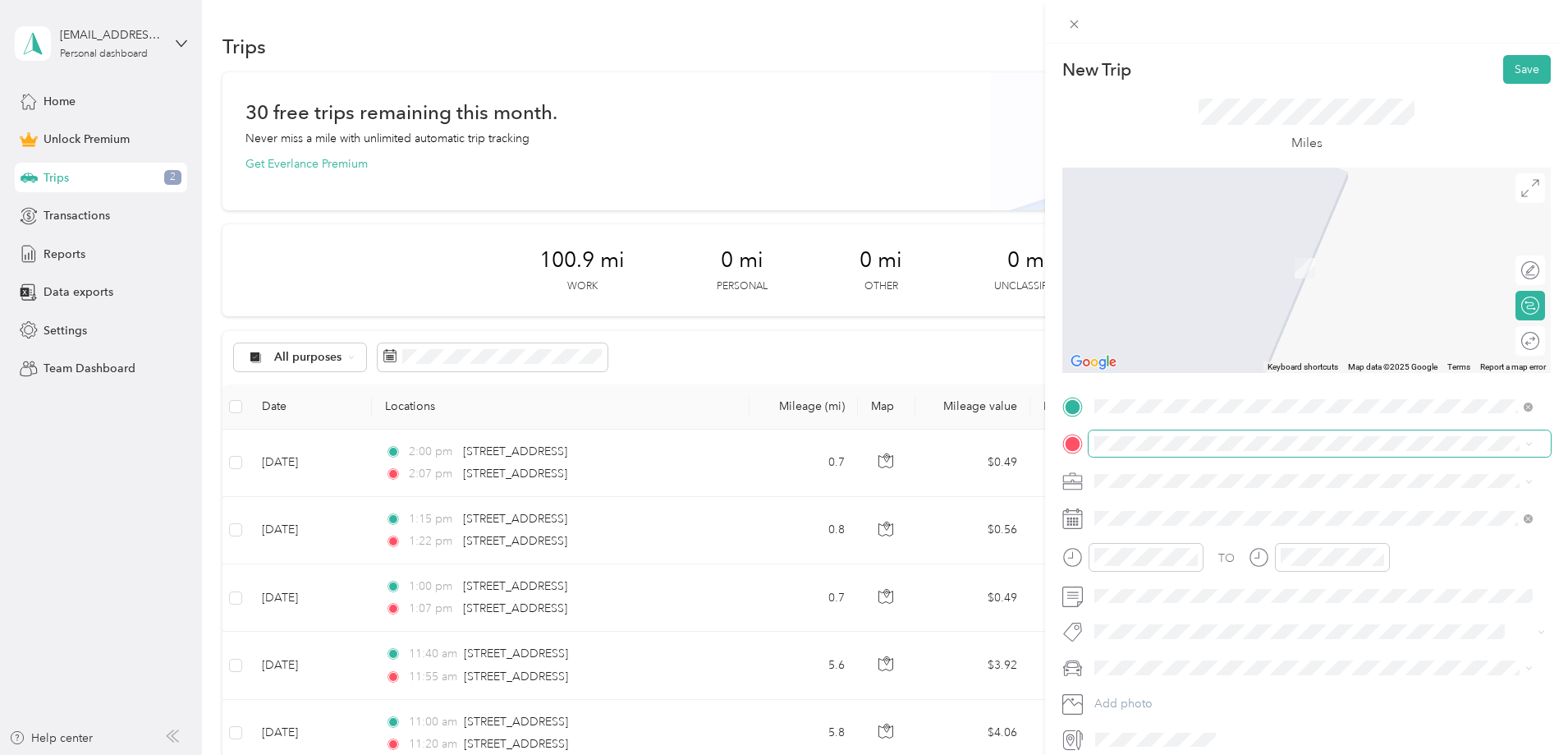
click at [1168, 456] on span at bounding box center [1319, 443] width 463 height 26
click at [1193, 510] on span "[STREET_ADDRESS][US_STATE]" at bounding box center [1208, 502] width 164 height 14
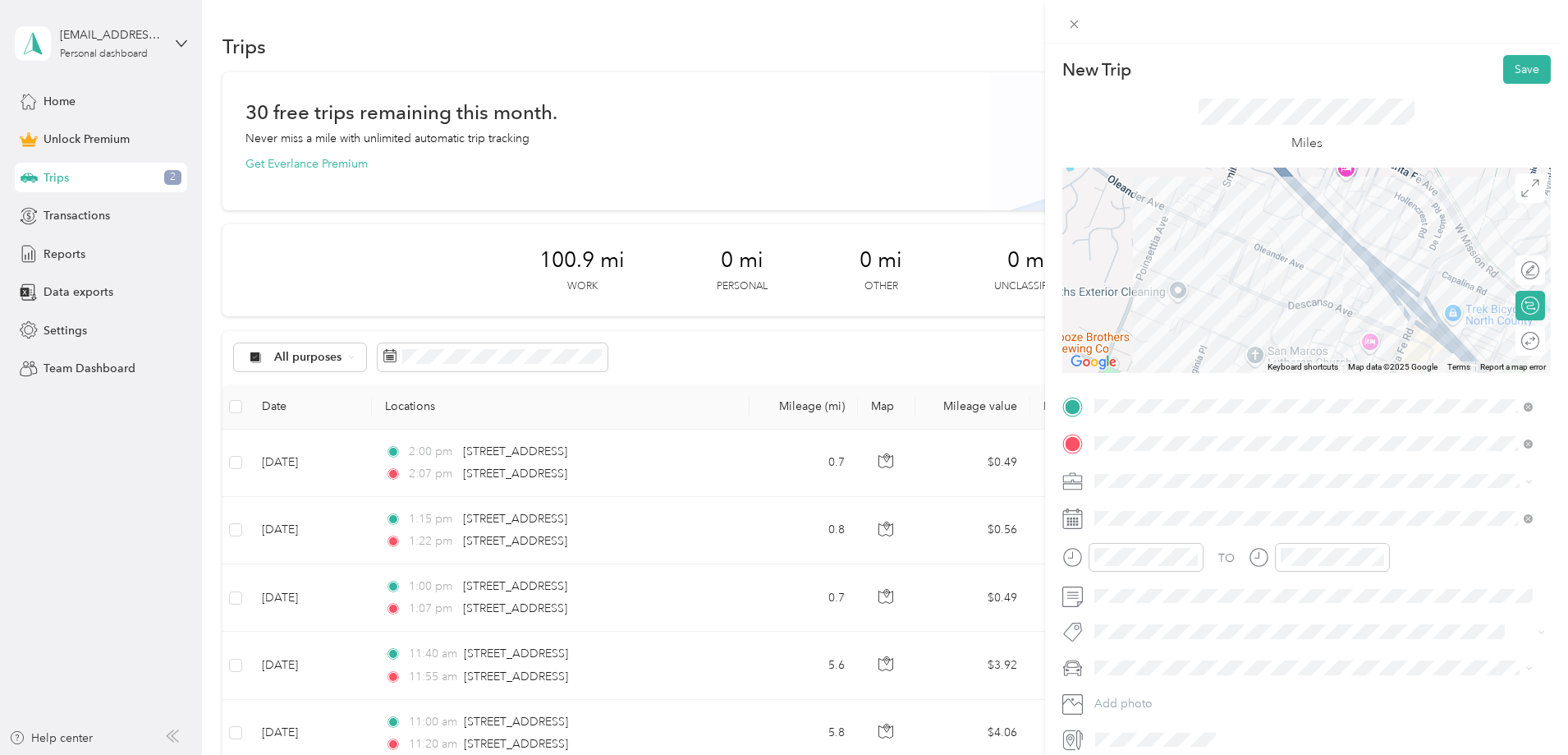
click at [1177, 488] on span at bounding box center [1319, 480] width 463 height 26
click at [1156, 560] on span "[PERSON_NAME] and [PERSON_NAME] [PERSON_NAME]" at bounding box center [1251, 567] width 303 height 13
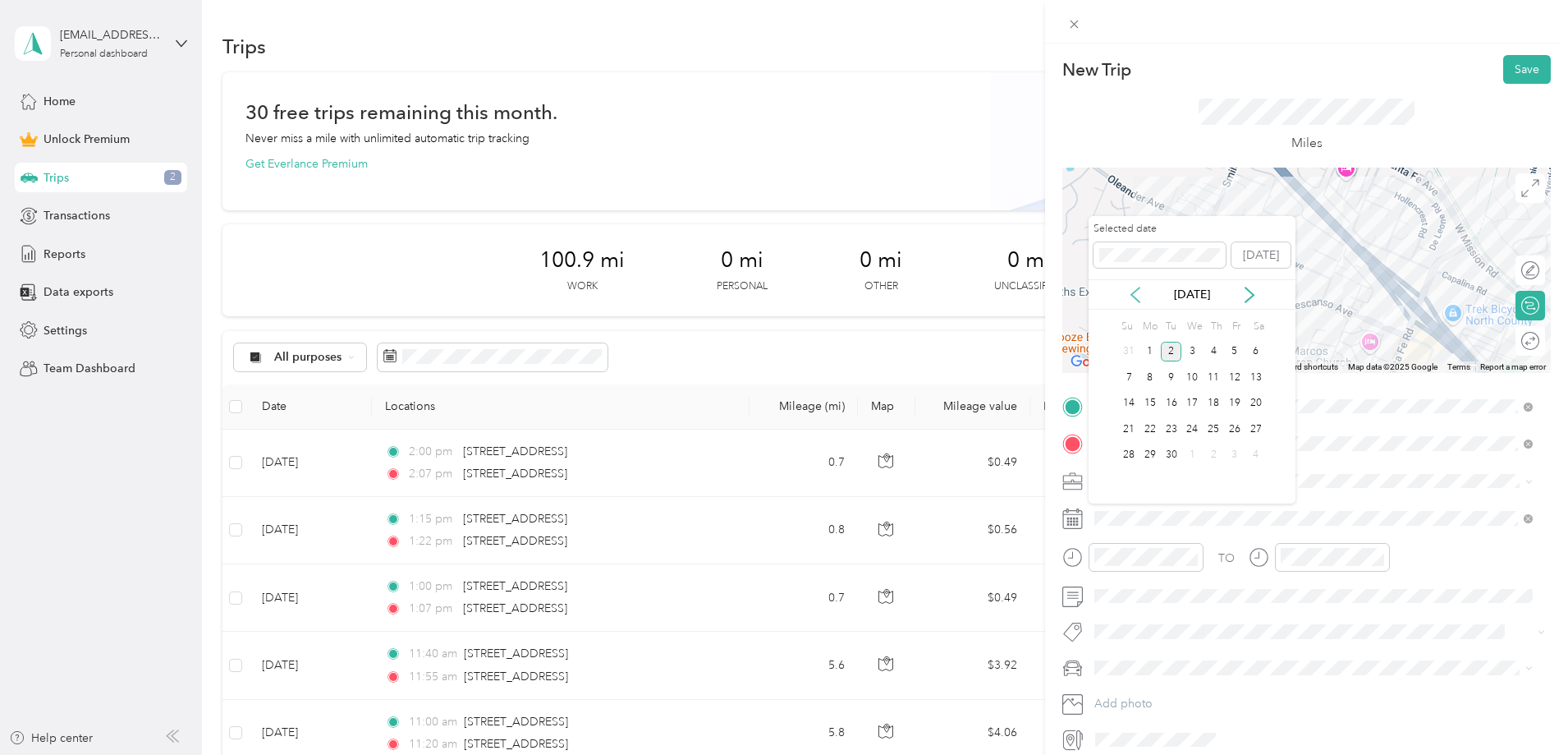
click at [1134, 294] on icon at bounding box center [1134, 294] width 16 height 16
click at [1219, 426] on div "21" at bounding box center [1213, 428] width 21 height 20
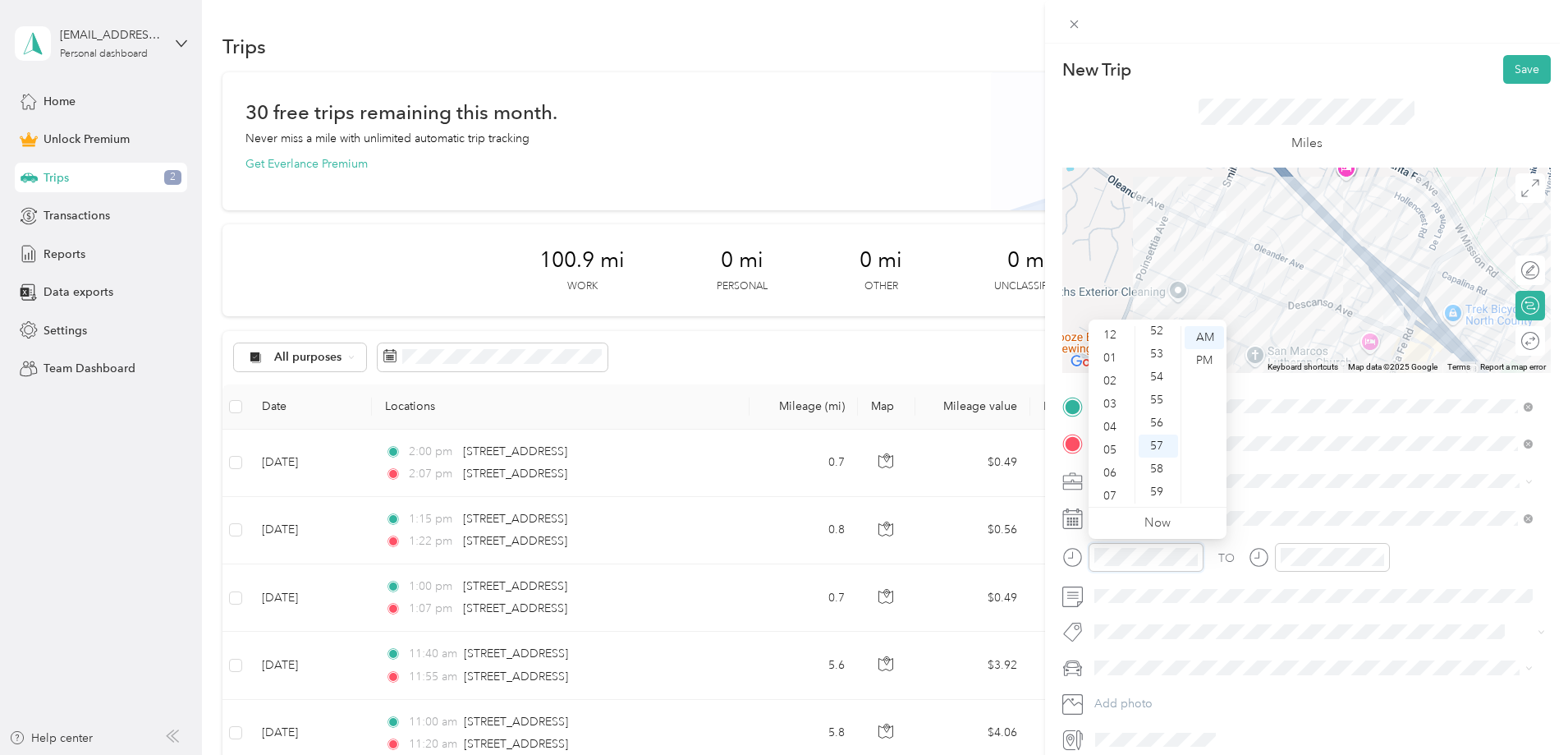
scroll to position [0, 0]
click at [1113, 380] on div "02" at bounding box center [1111, 384] width 40 height 23
click at [1154, 396] on div "37" at bounding box center [1157, 396] width 40 height 23
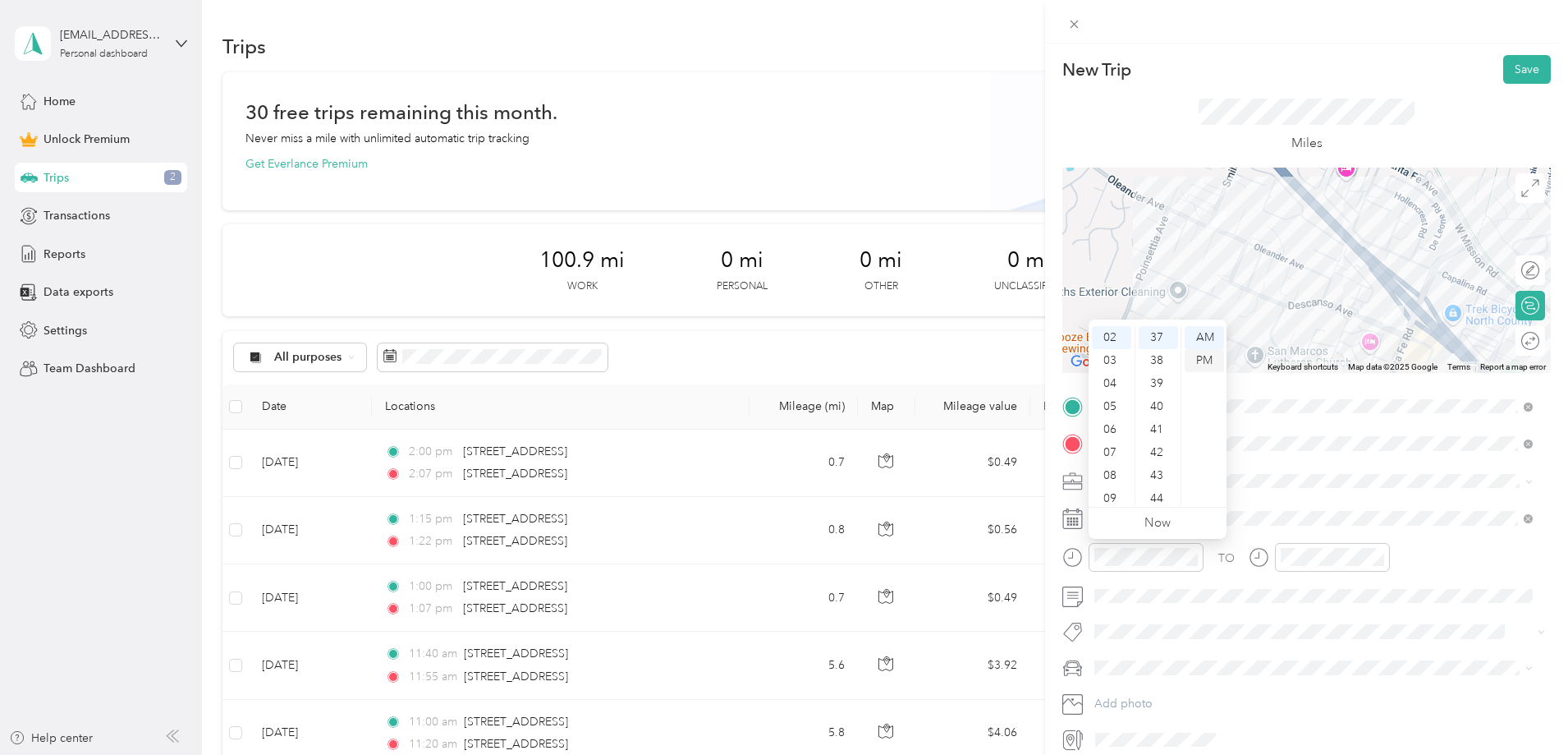
click at [1211, 355] on div "PM" at bounding box center [1204, 361] width 40 height 23
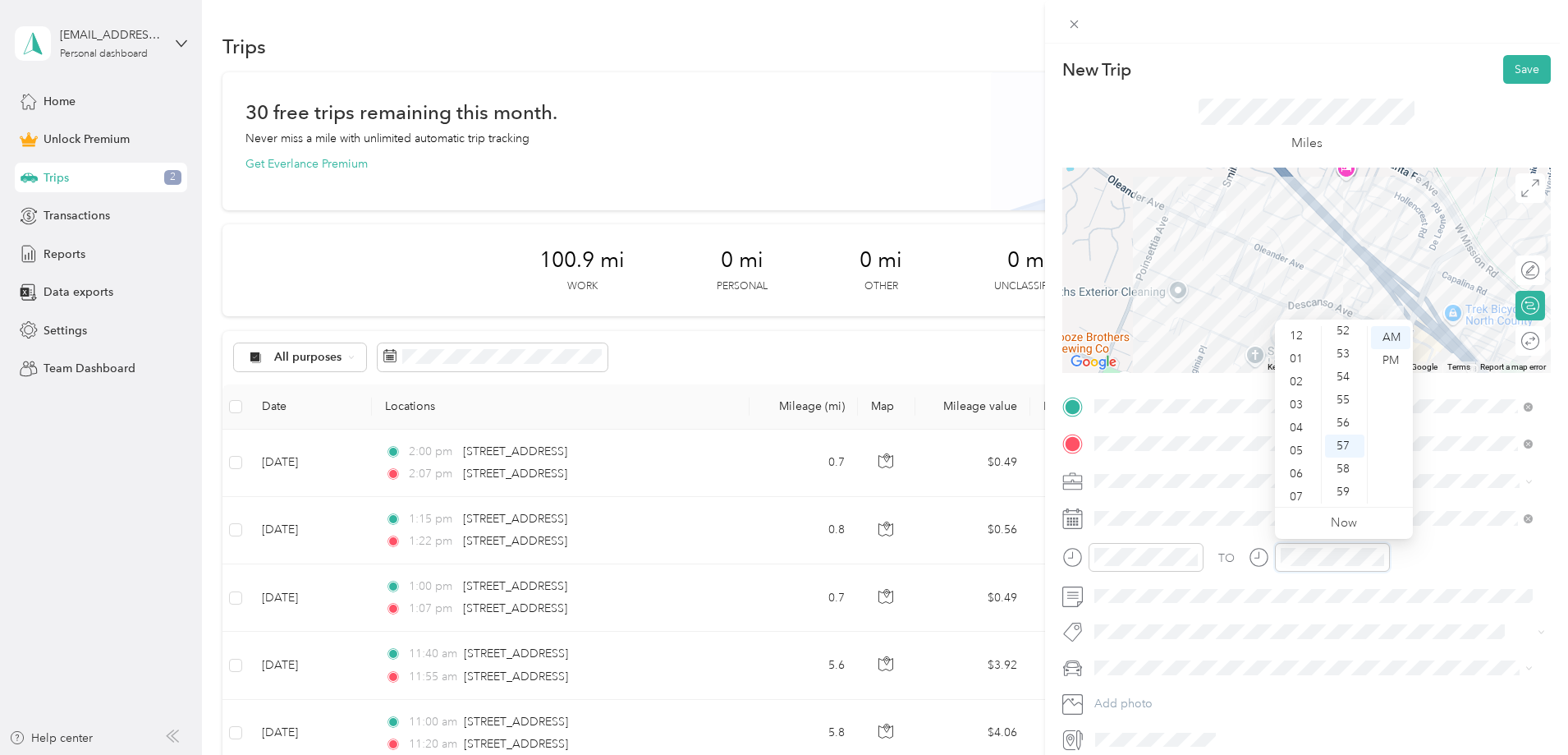
scroll to position [0, 0]
click at [1305, 381] on div "02" at bounding box center [1297, 384] width 40 height 23
click at [1344, 417] on div "45" at bounding box center [1344, 417] width 40 height 23
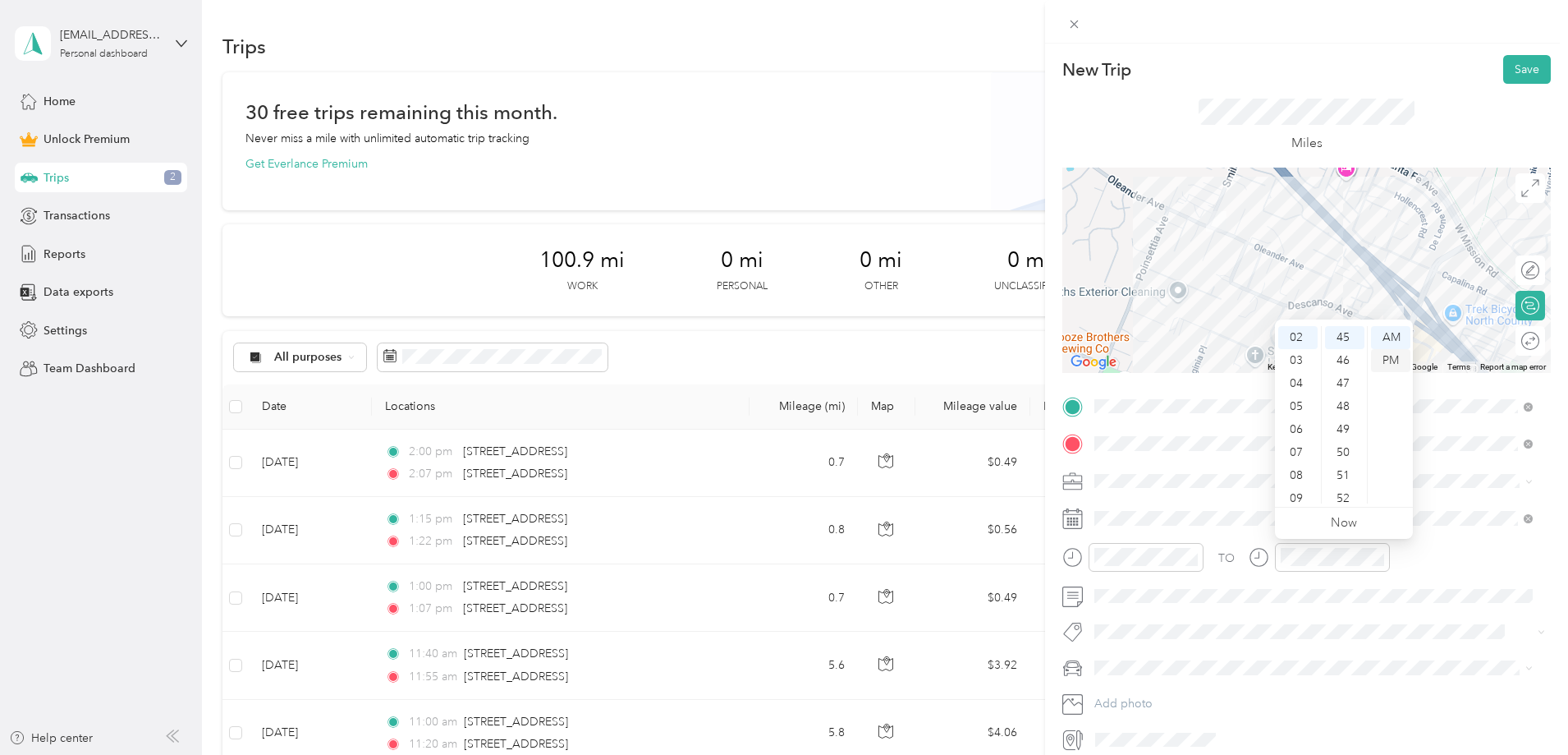
click at [1382, 363] on div "PM" at bounding box center [1390, 361] width 40 height 23
click at [1521, 69] on button "Save" at bounding box center [1527, 69] width 47 height 29
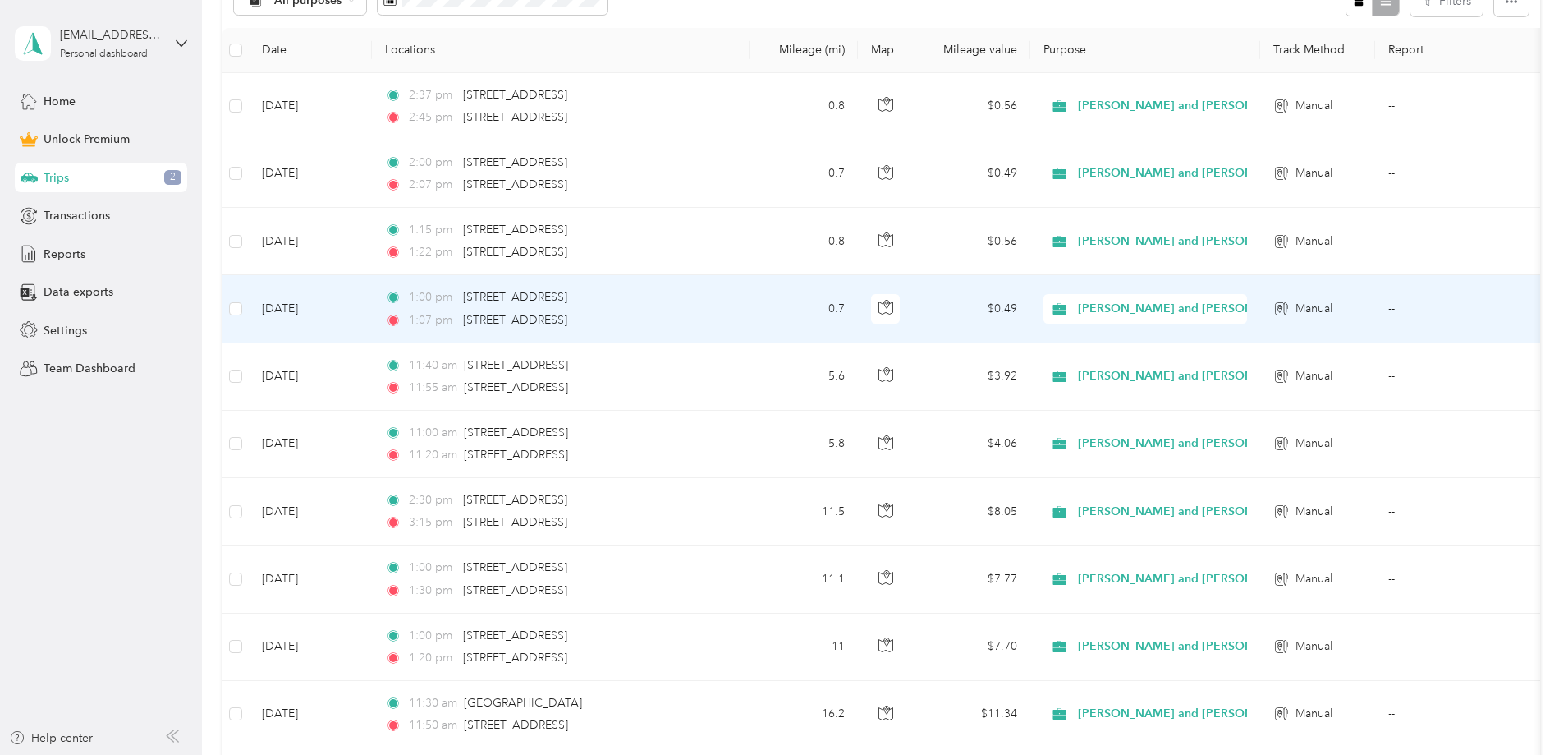
scroll to position [0, 0]
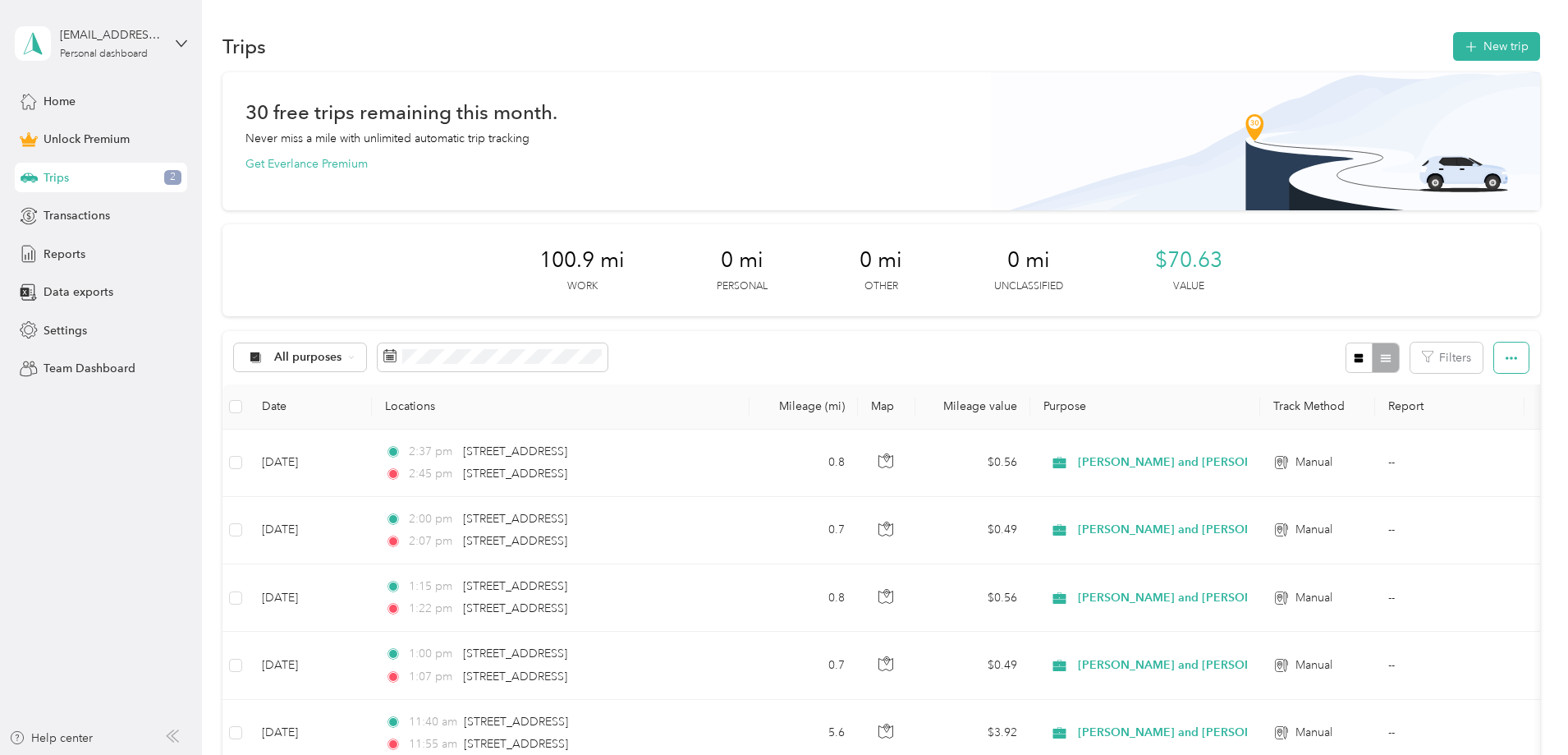
click at [1494, 347] on button "button" at bounding box center [1511, 358] width 35 height 31
click at [1381, 418] on span "Export" at bounding box center [1374, 418] width 35 height 13
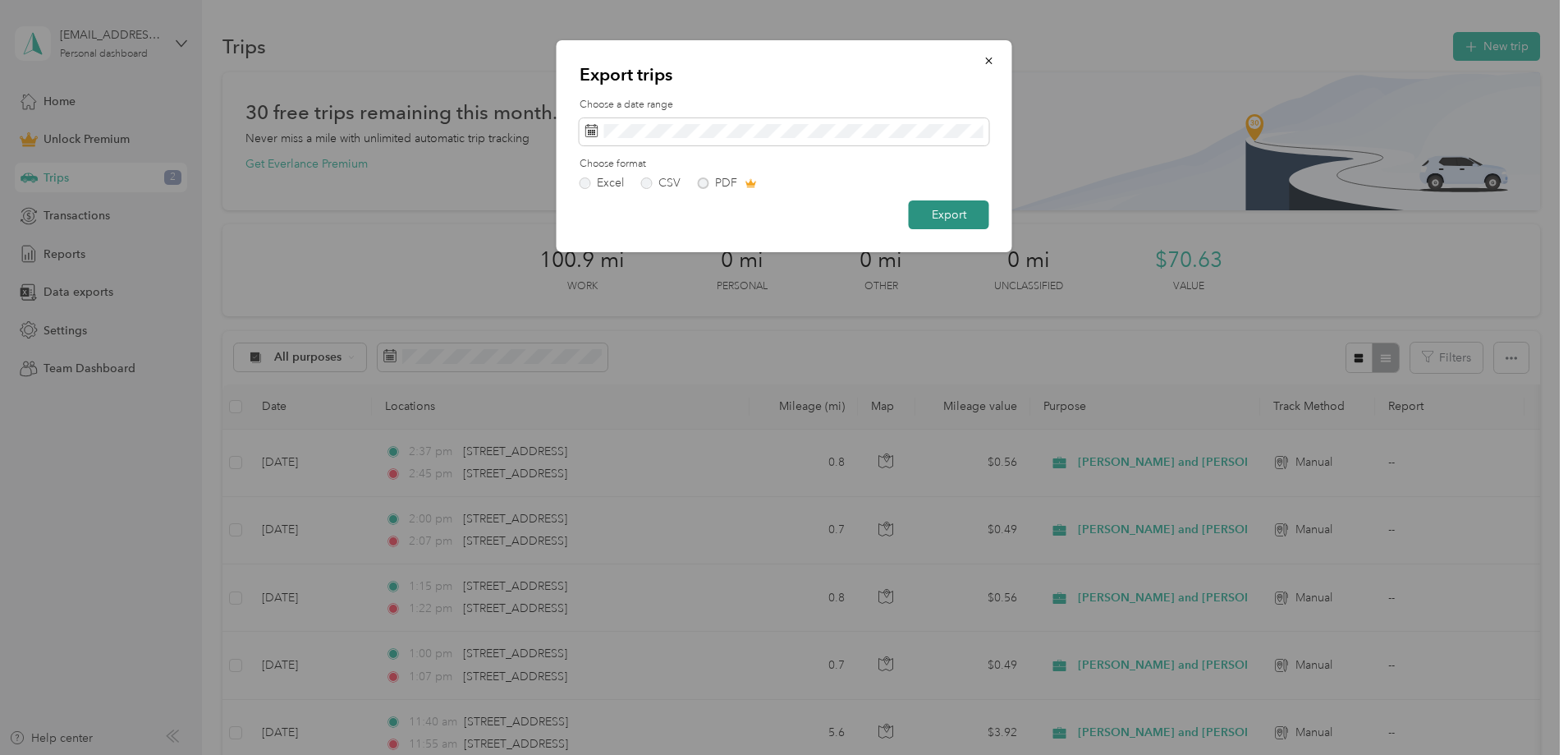
click at [946, 213] on button "Export" at bounding box center [948, 215] width 80 height 29
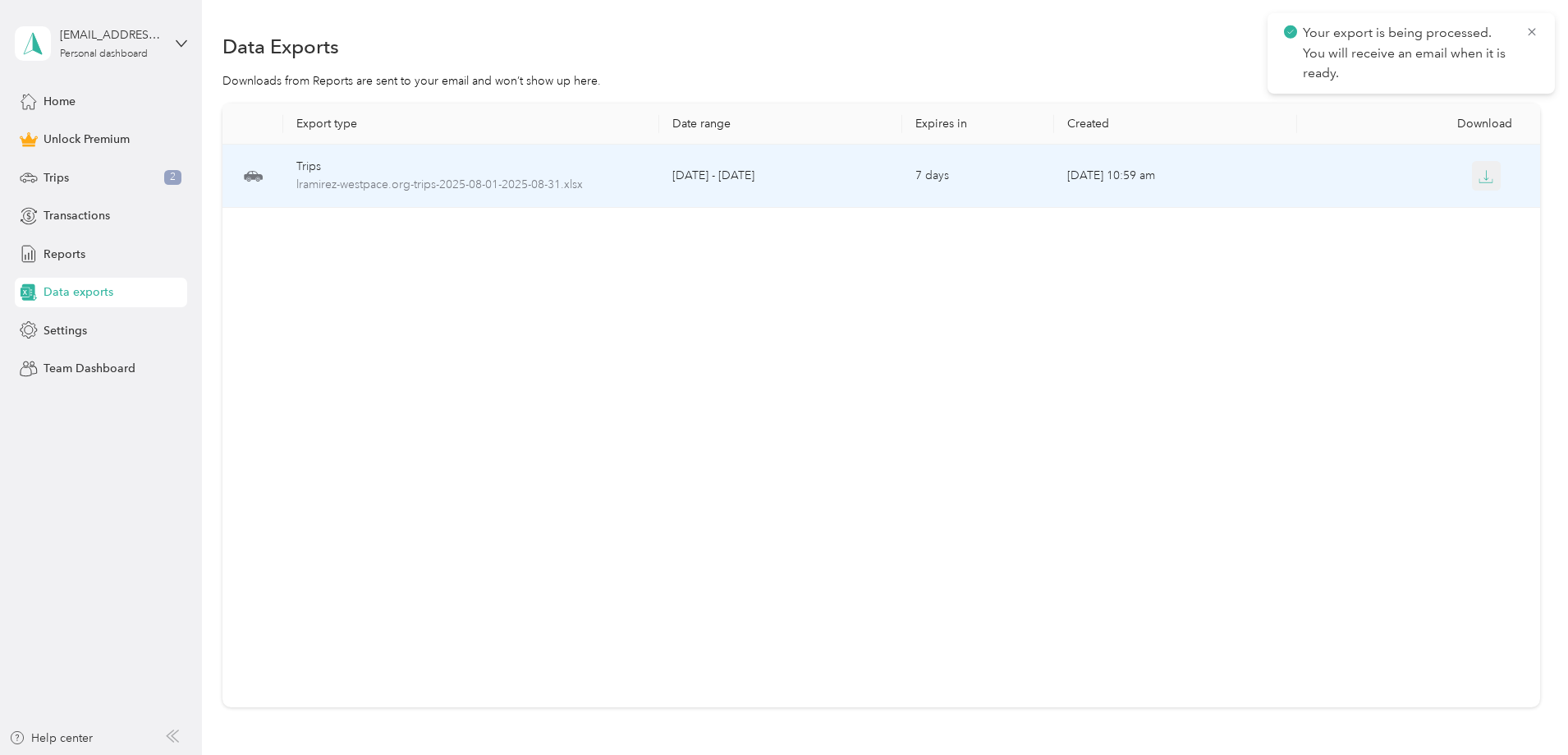
click at [1478, 176] on icon "button" at bounding box center [1485, 175] width 14 height 14
